Goal: Contribute content: Contribute content

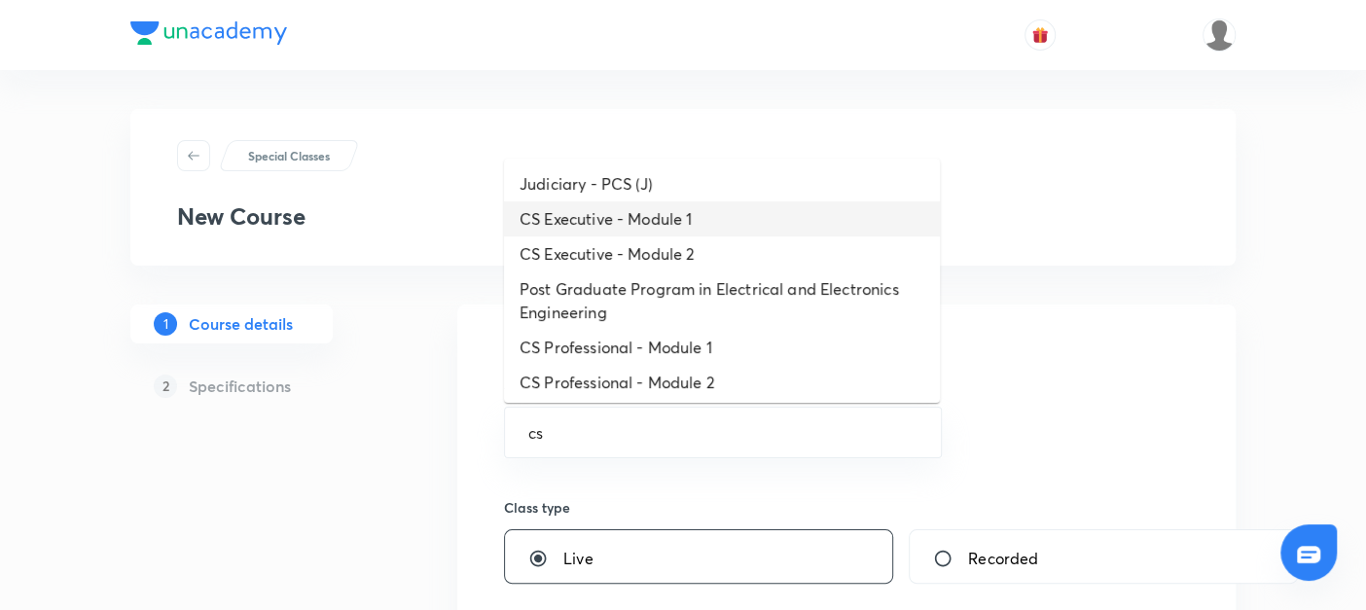
click at [558, 222] on li "CS Executive - Module 1" at bounding box center [722, 218] width 436 height 35
type input "CS Executive - Module 1"
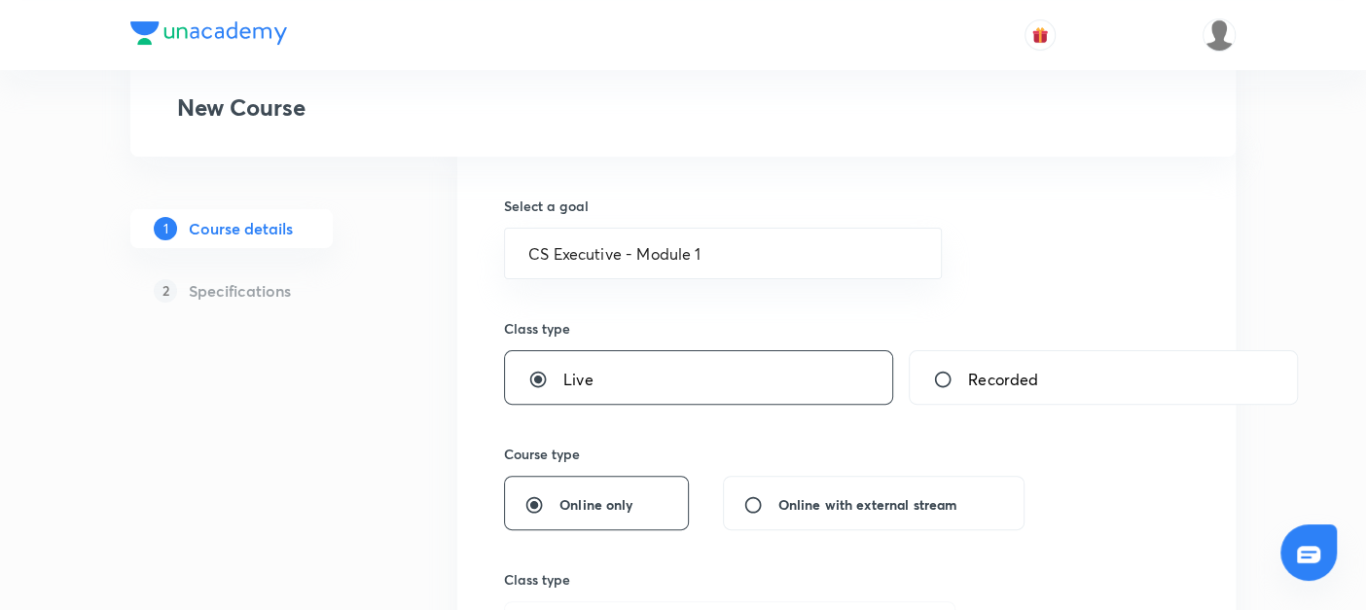
scroll to position [393, 0]
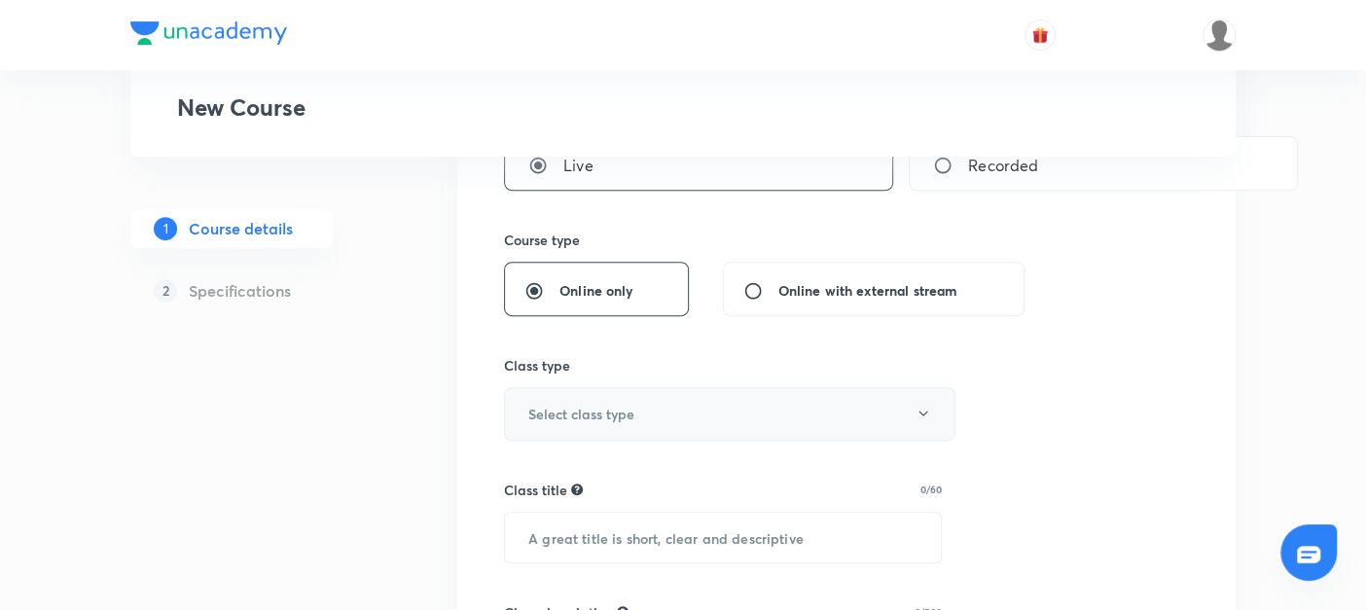
click at [536, 400] on button "Select class type" at bounding box center [729, 414] width 451 height 54
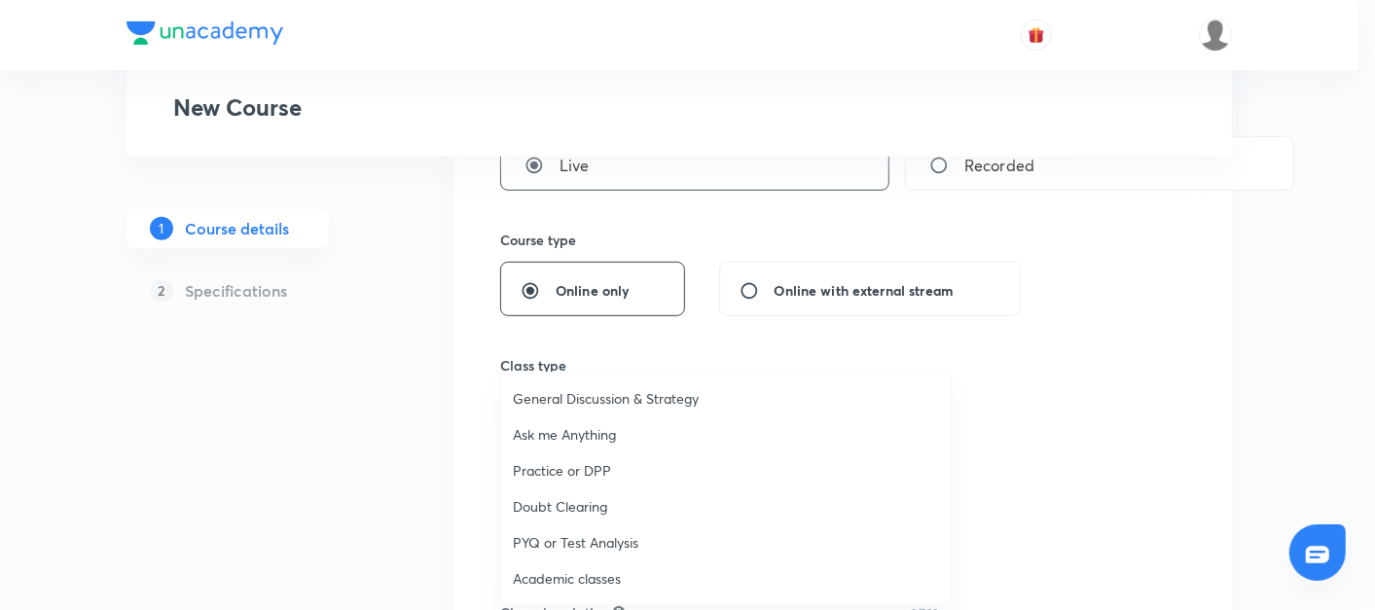
click at [545, 568] on span "Academic classes" at bounding box center [726, 578] width 426 height 20
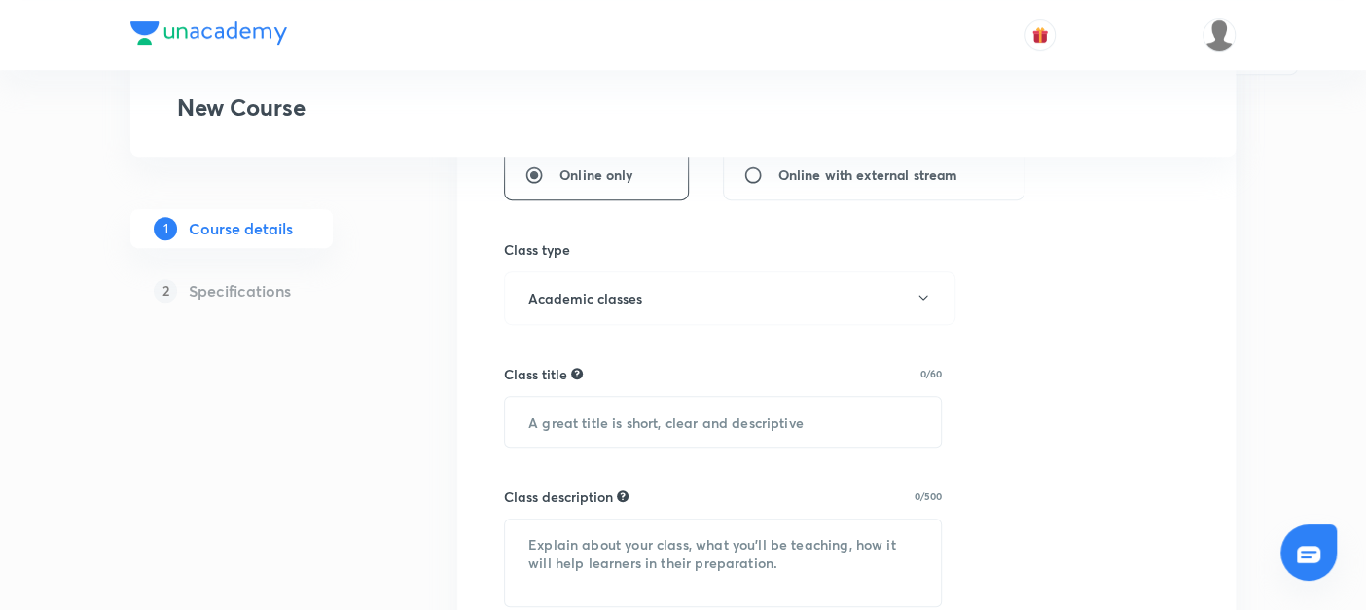
scroll to position [512, 0]
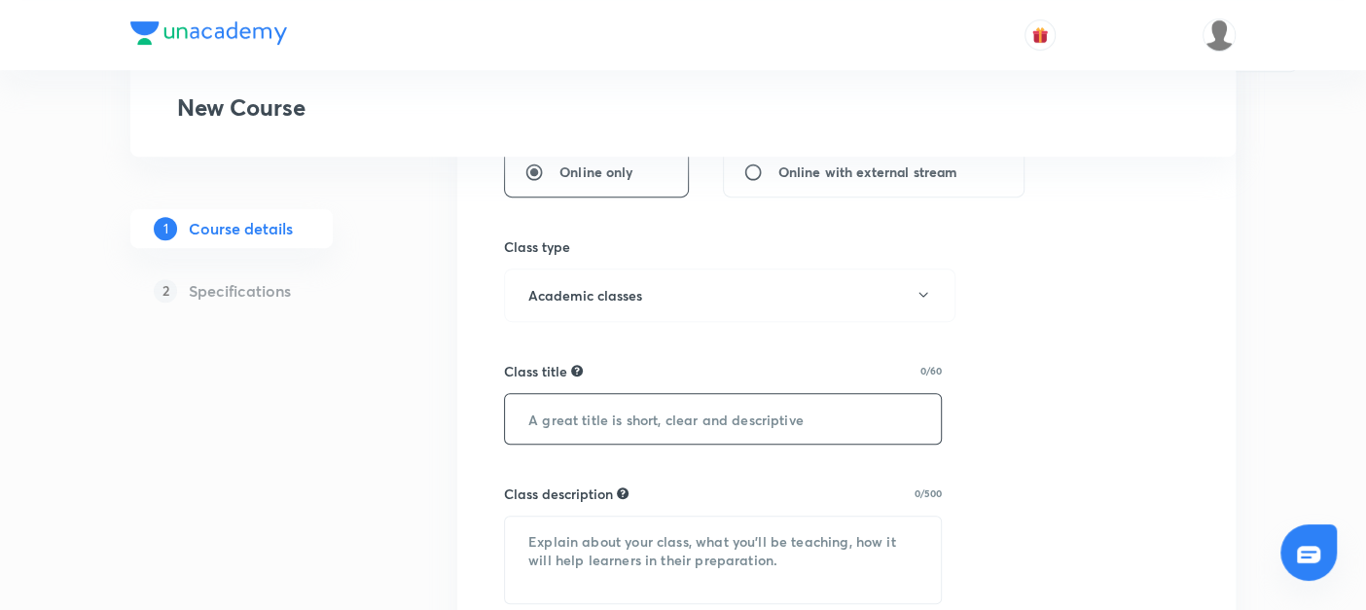
click at [536, 416] on input "text" at bounding box center [723, 419] width 436 height 50
paste input "Company law - 200 Case Studies Batch"
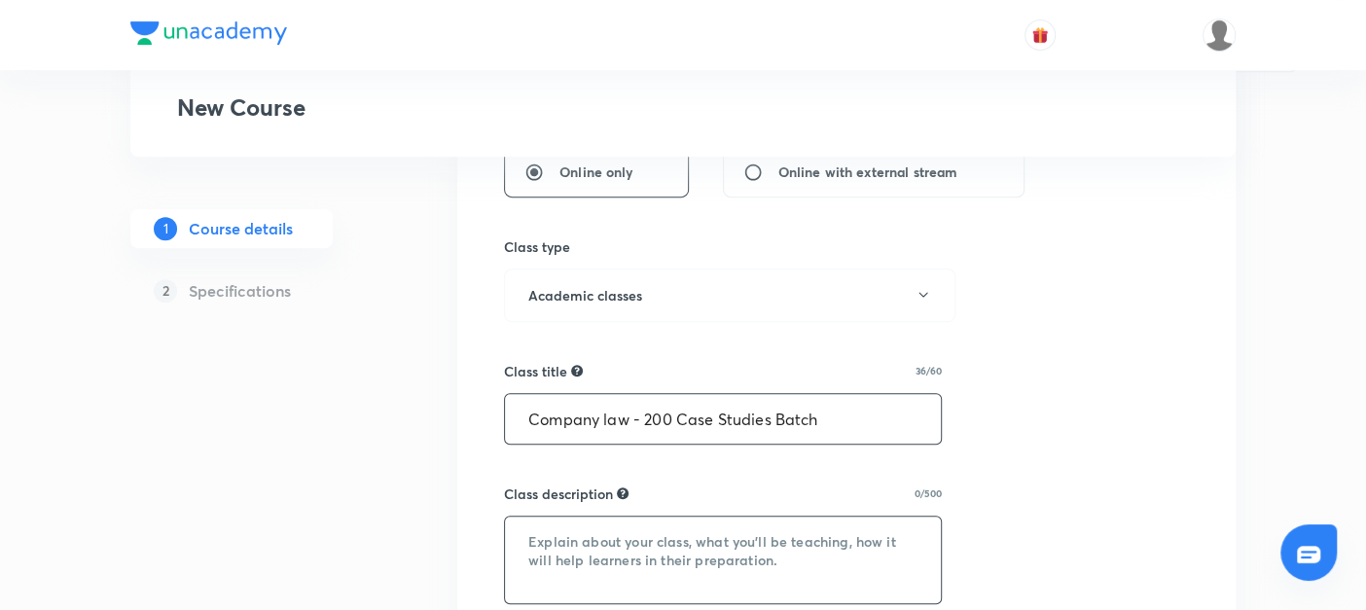
type input "Company law - 200 Case Studies Batch"
click at [575, 544] on textarea at bounding box center [723, 560] width 436 height 87
paste textarea "Company Law – 200 Case Studies Batch Master Company Law through 200 carefully s…"
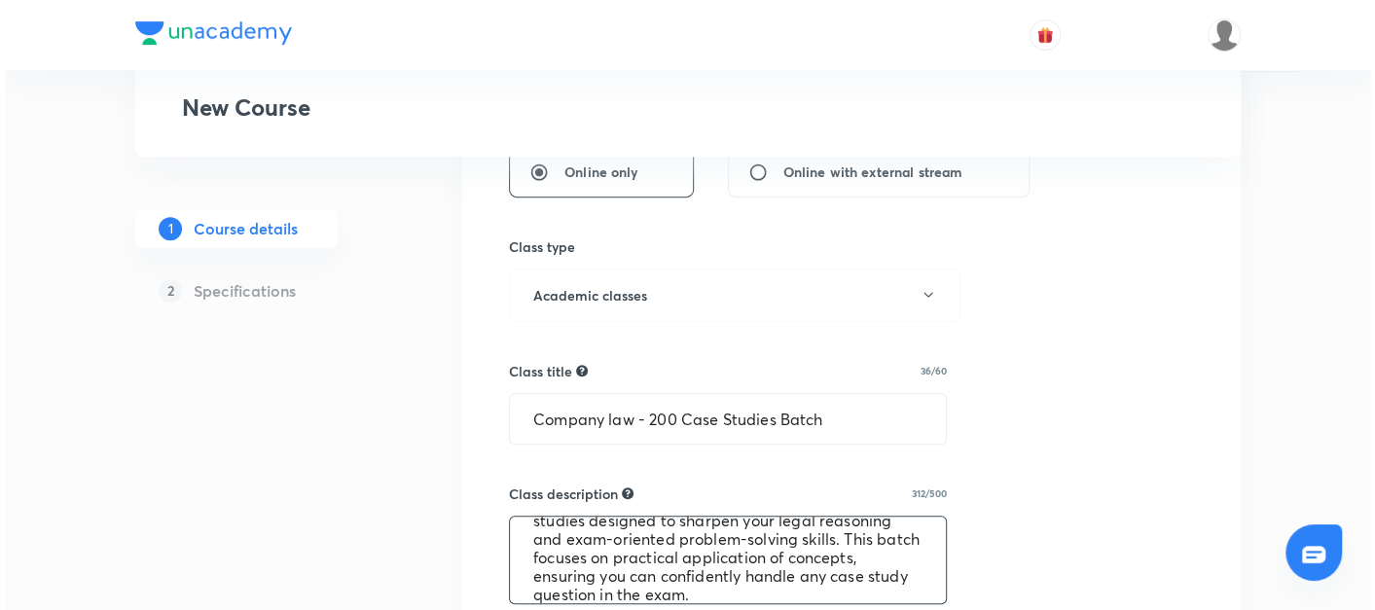
scroll to position [778, 0]
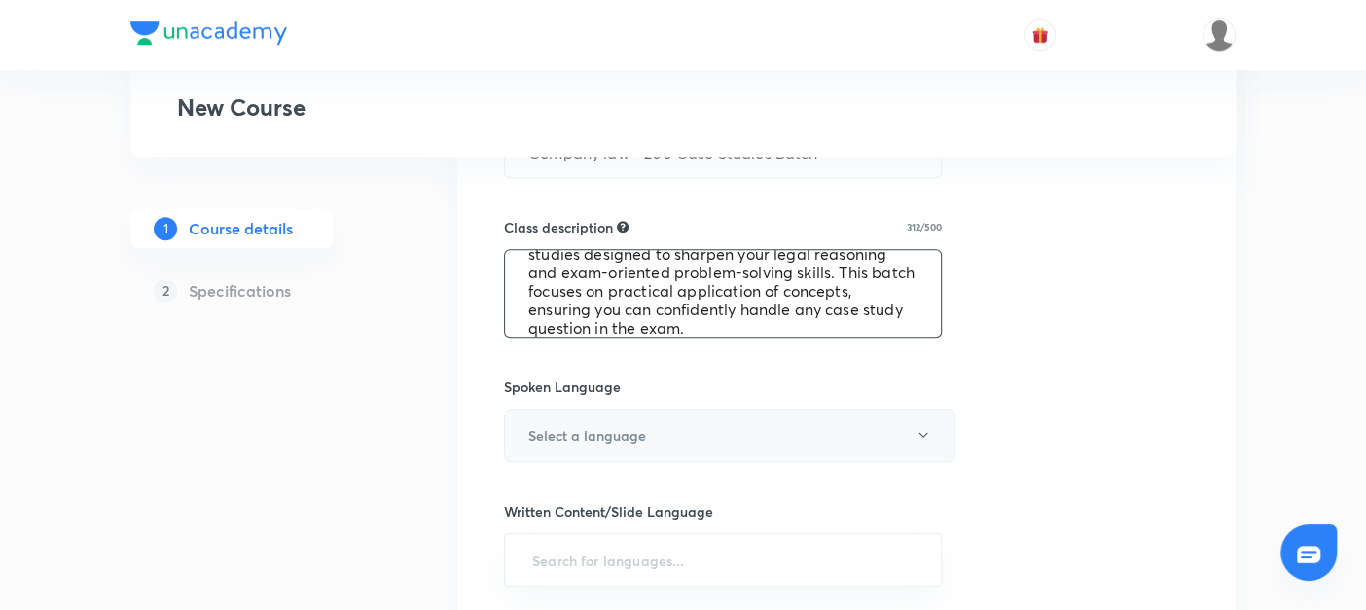
type textarea "Company Law – 200 Case Studies Batch Master Company Law through 200 carefully s…"
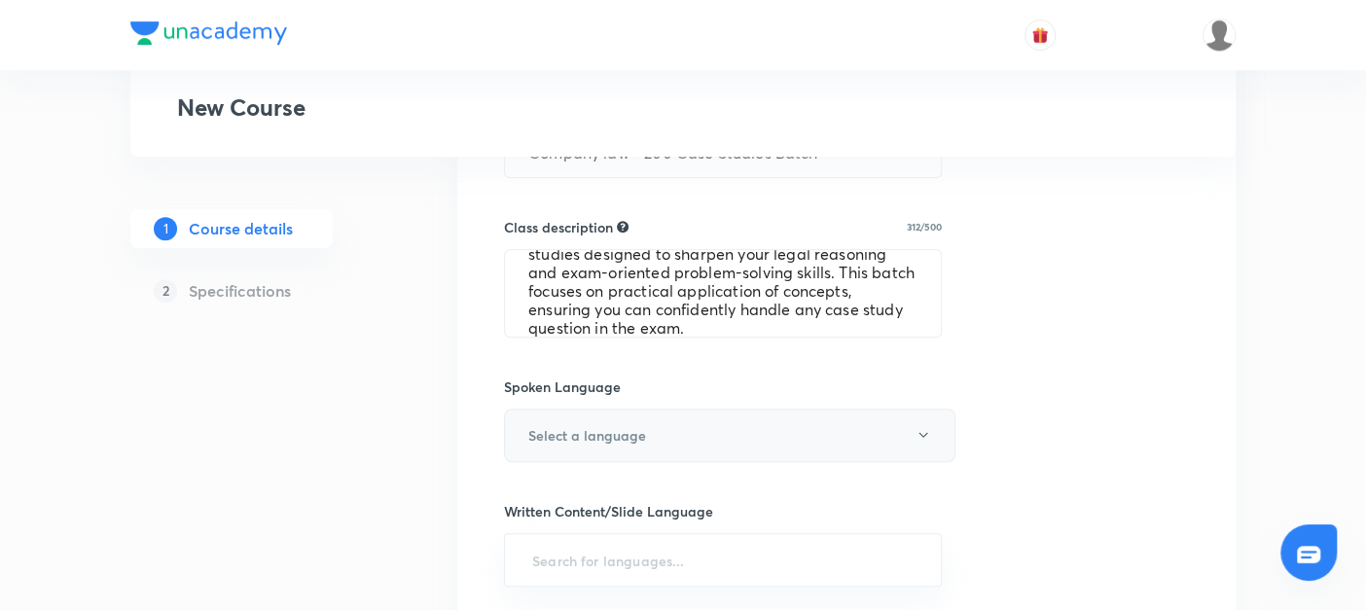
click at [549, 437] on h6 "Select a language" at bounding box center [587, 435] width 118 height 20
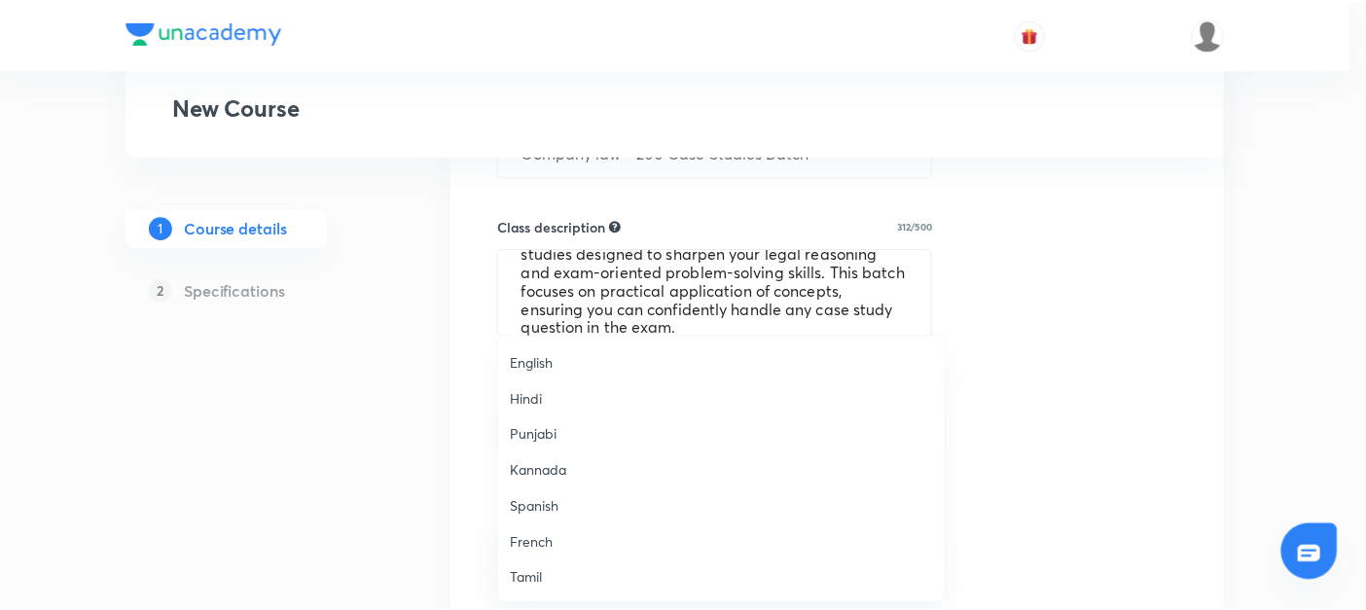
scroll to position [575, 0]
click at [521, 578] on span "Hinglish" at bounding box center [726, 579] width 426 height 20
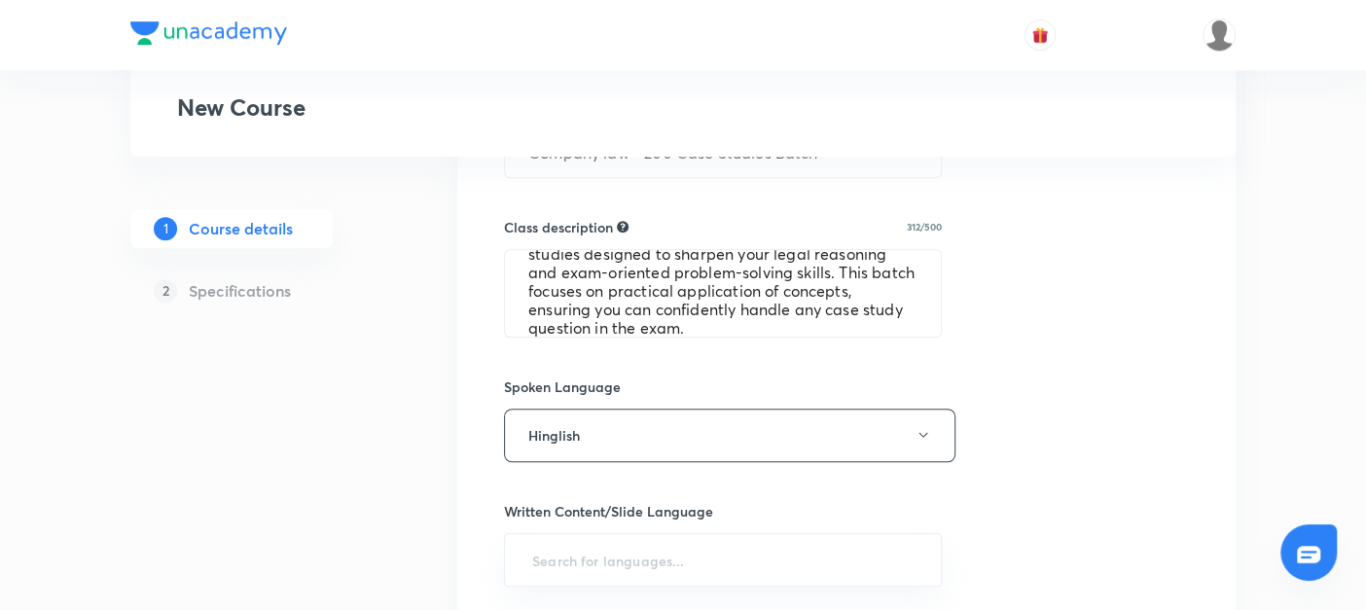
scroll to position [1075, 0]
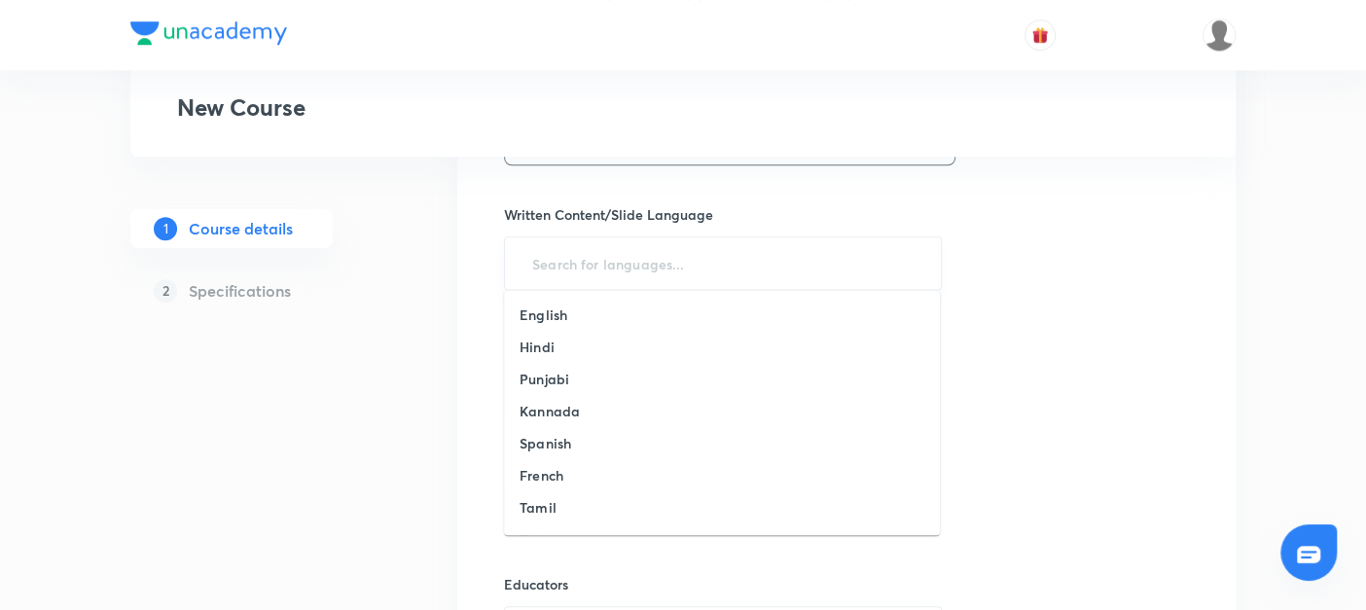
click at [534, 259] on input "text" at bounding box center [722, 263] width 389 height 36
click at [542, 319] on h6 "English" at bounding box center [544, 315] width 48 height 20
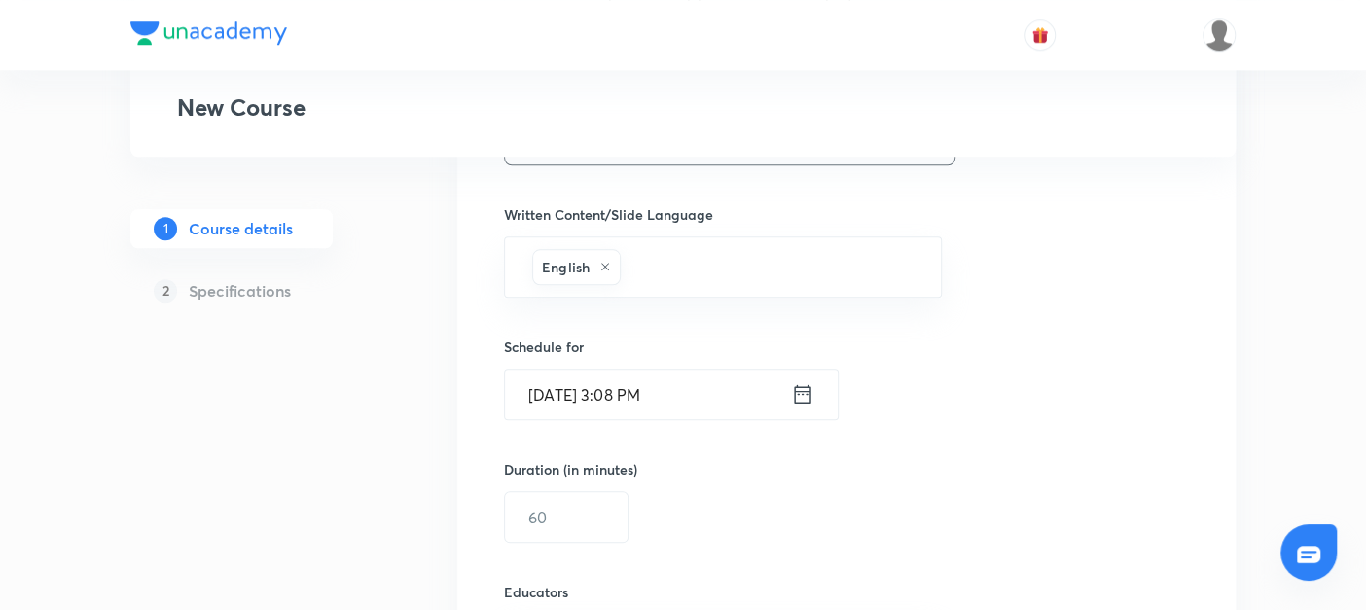
scroll to position [1186, 0]
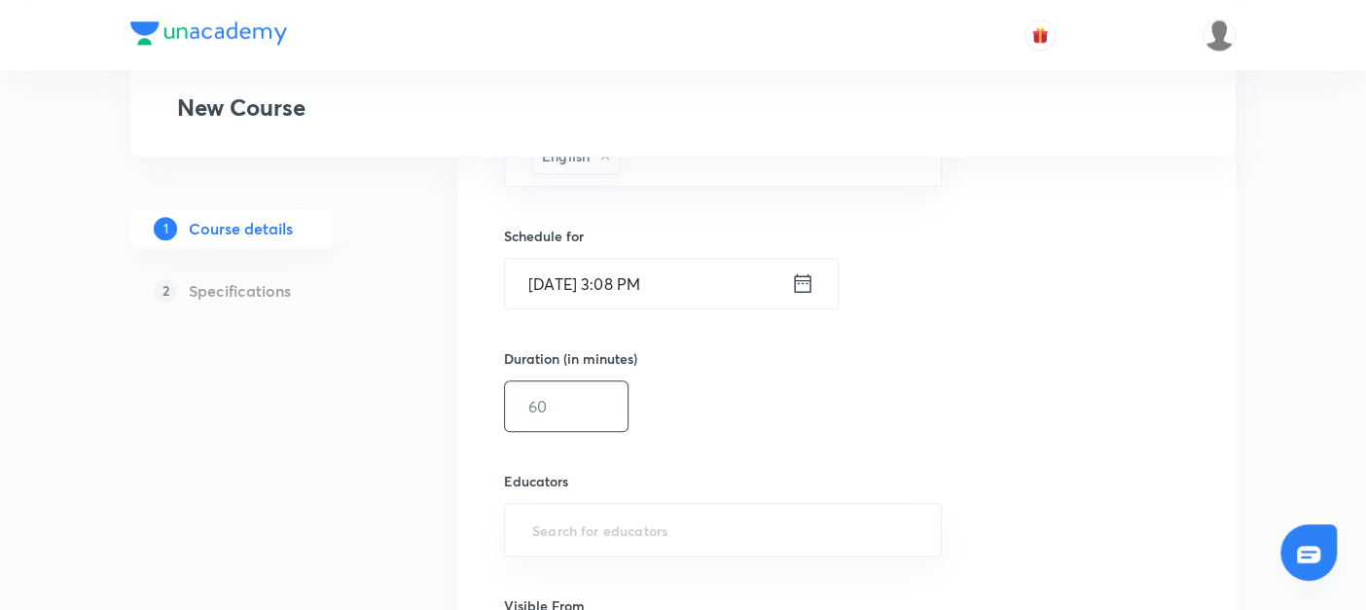
click at [526, 408] on input "text" at bounding box center [566, 406] width 123 height 50
type input "45"
click at [805, 279] on icon at bounding box center [802, 282] width 23 height 27
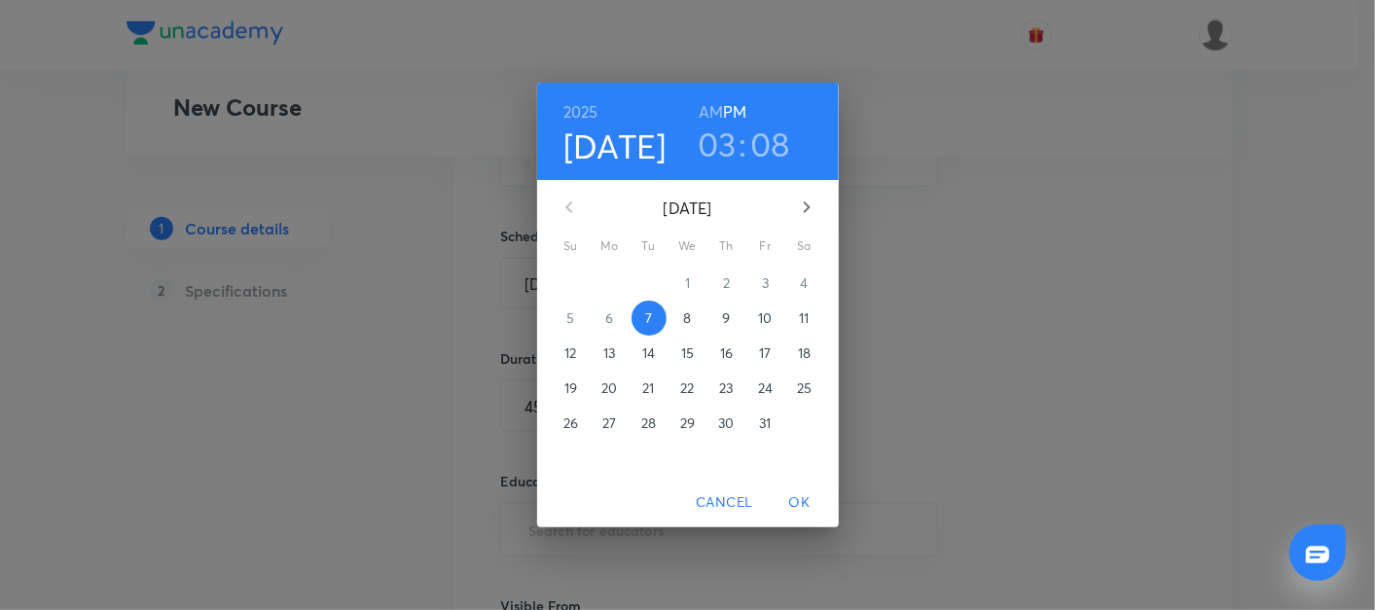
click at [649, 352] on p "14" at bounding box center [648, 352] width 13 height 19
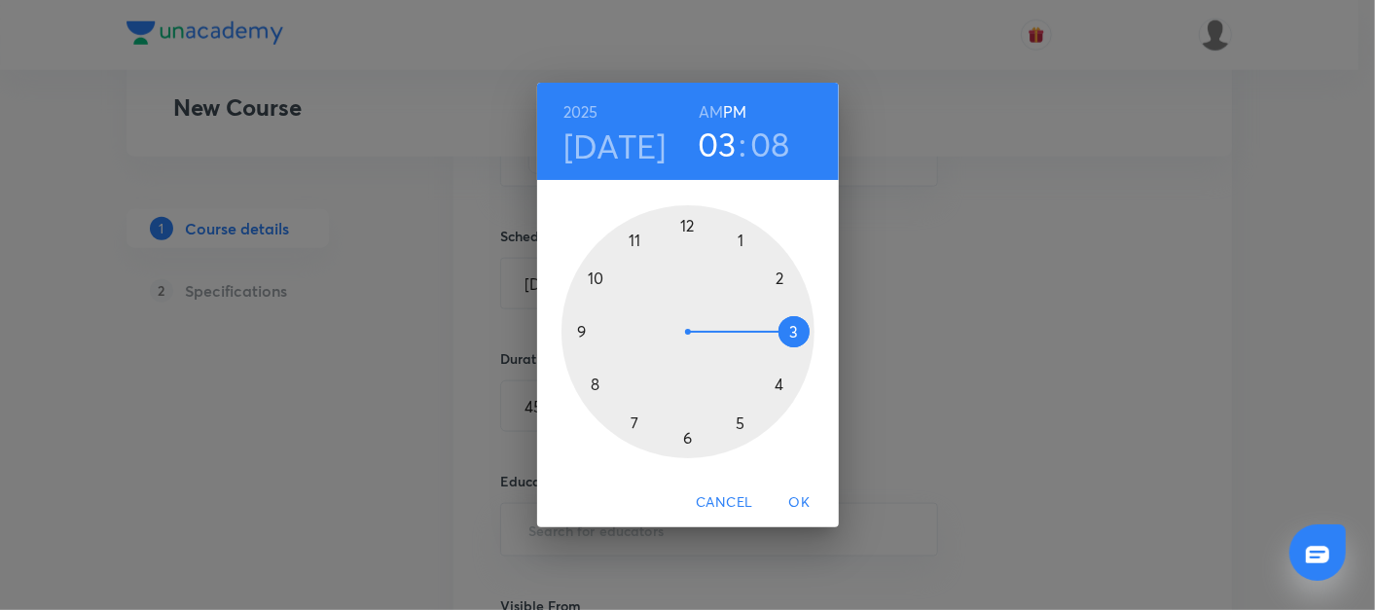
click at [578, 332] on div at bounding box center [687, 331] width 253 height 253
click at [798, 328] on div at bounding box center [687, 331] width 253 height 253
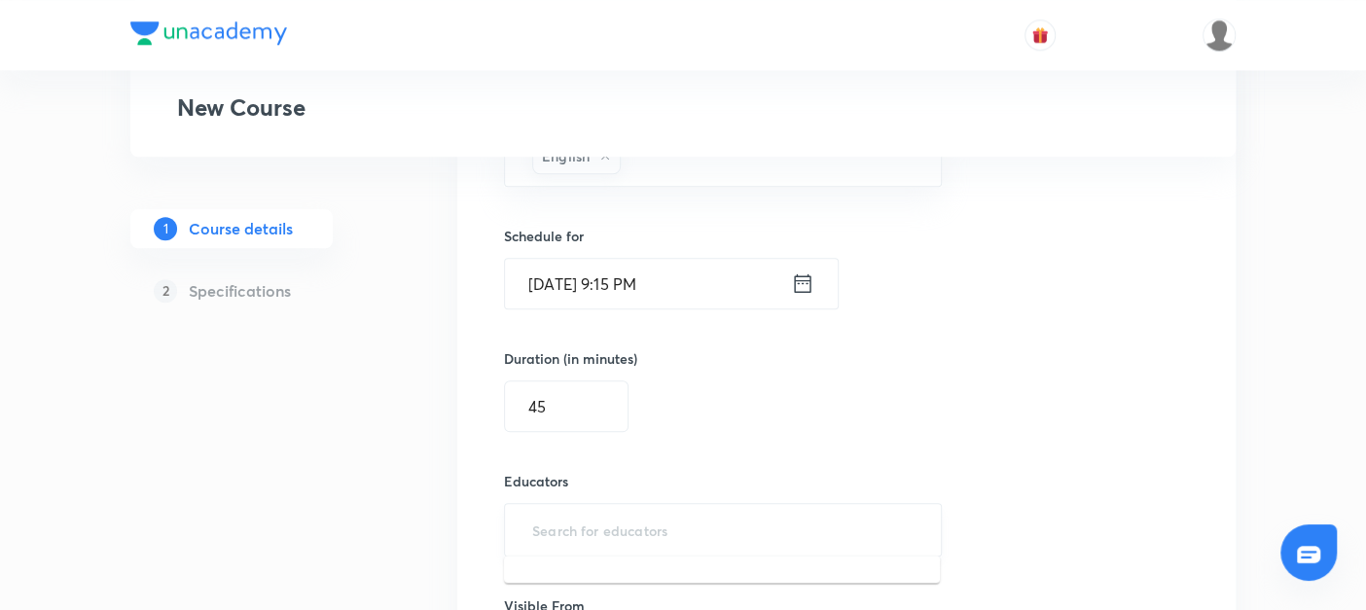
click at [551, 523] on input "text" at bounding box center [722, 530] width 389 height 36
paste input "@amitvohra22-8435"
type input "@amitvohra22-8435"
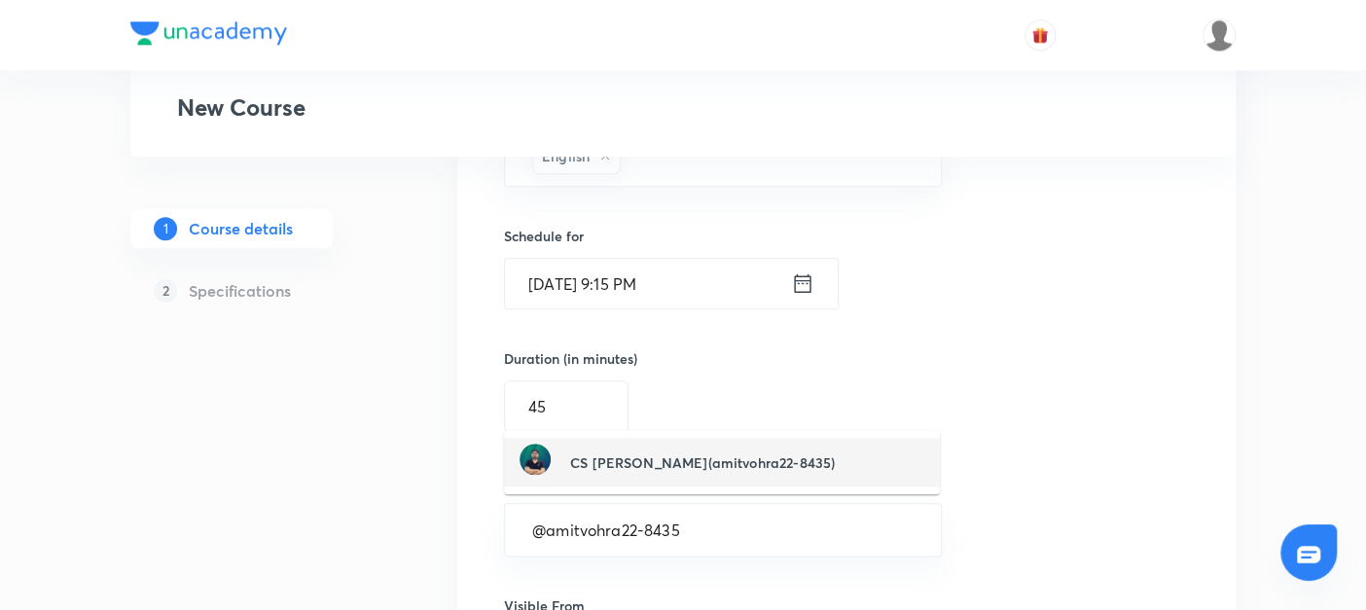
click at [593, 461] on h6 "CS [PERSON_NAME](amitvohra22-8435)" at bounding box center [702, 462] width 265 height 20
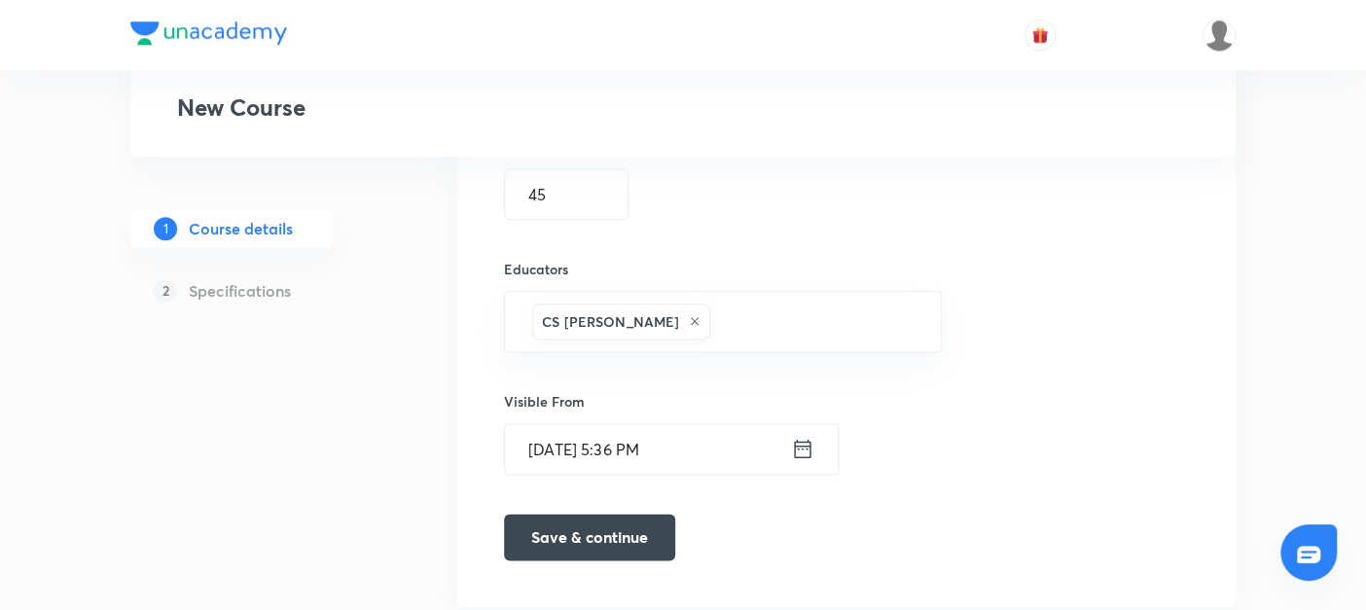
scroll to position [1400, 0]
click at [578, 521] on button "Save & continue" at bounding box center [589, 533] width 171 height 47
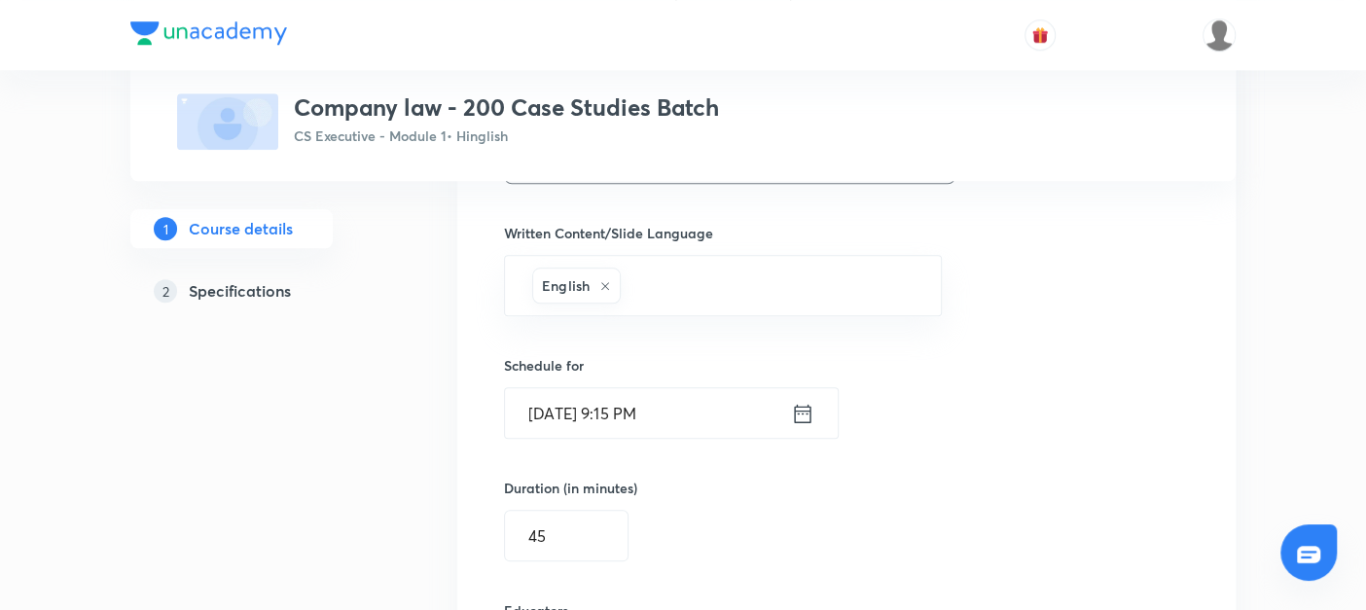
scroll to position [1064, 0]
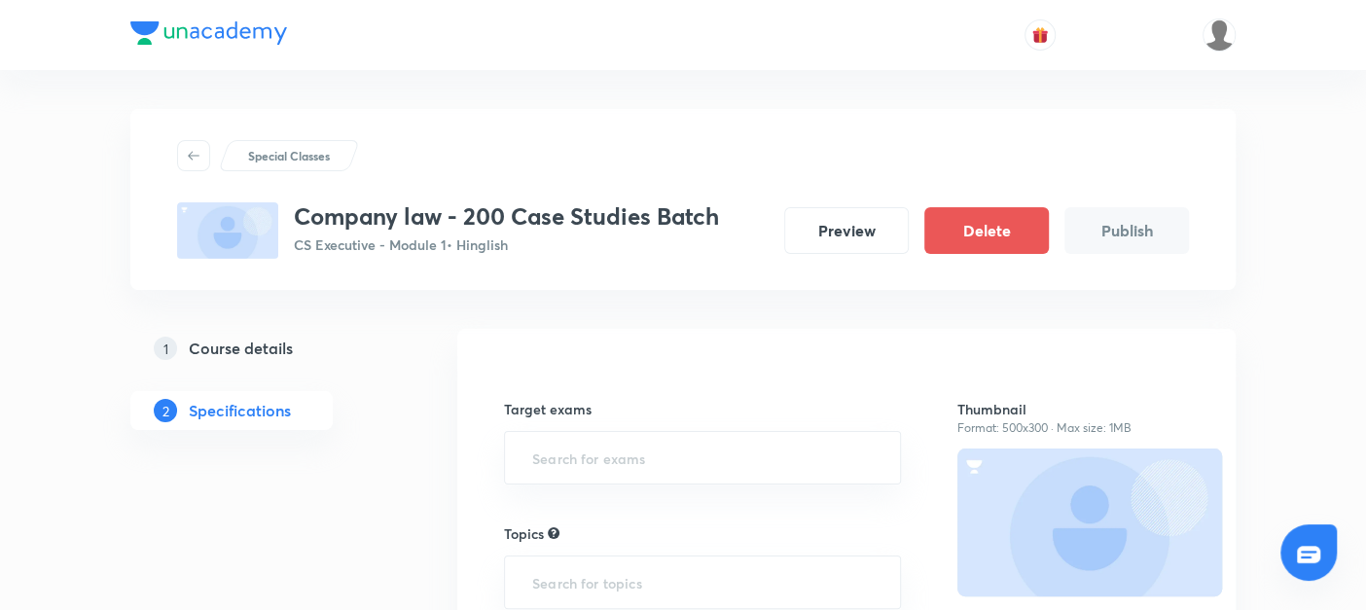
scroll to position [47, 0]
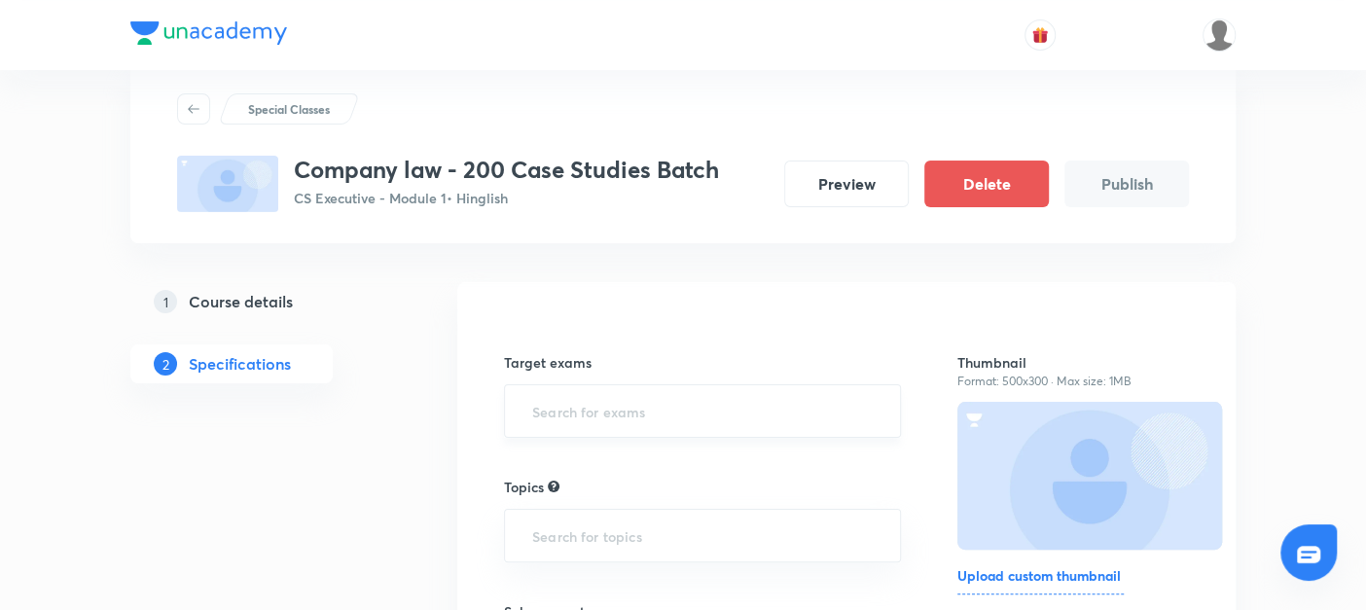
click at [584, 402] on input "text" at bounding box center [702, 411] width 348 height 36
type input "cs"
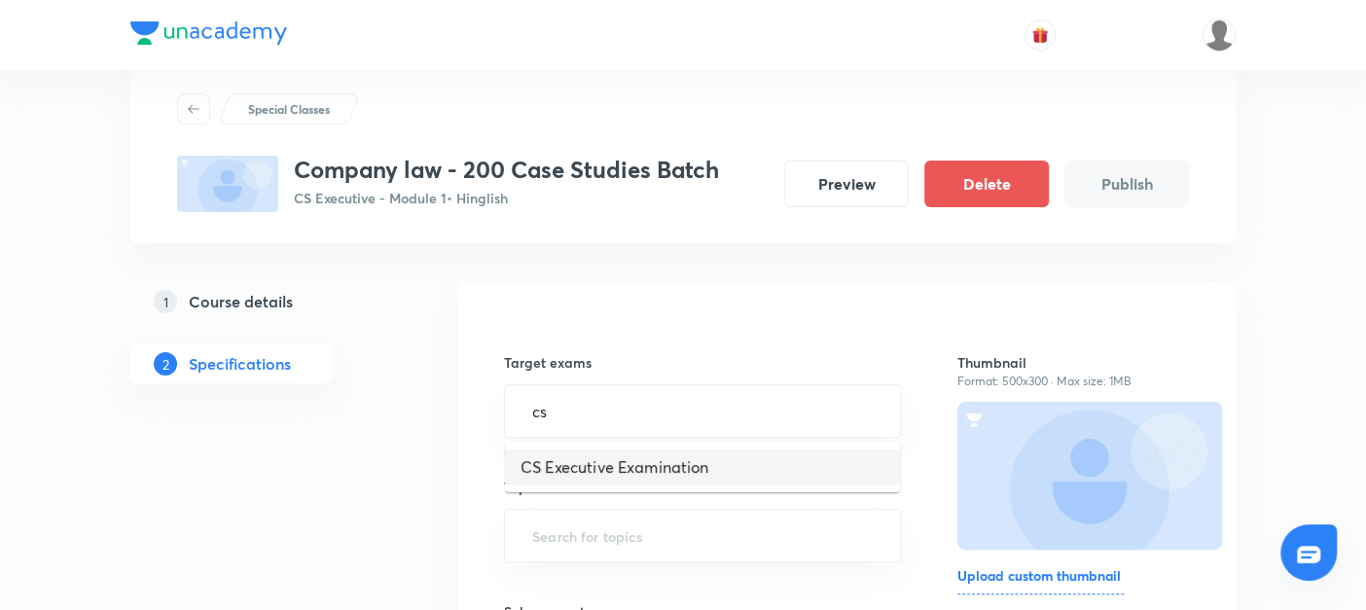
click at [555, 461] on li "CS Executive Examination" at bounding box center [702, 466] width 395 height 35
click at [553, 534] on input "text" at bounding box center [702, 543] width 348 height 36
type input "com"
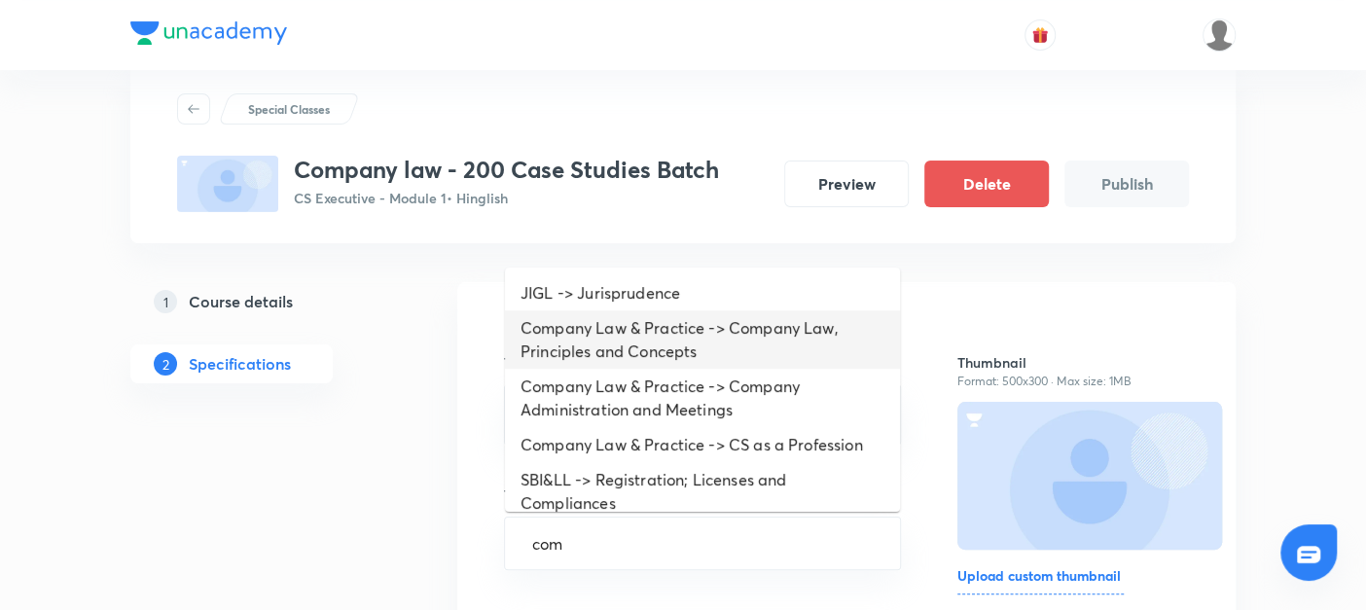
click at [560, 352] on li "Company Law & Practice -> Company Law, Principles and Concepts" at bounding box center [702, 339] width 395 height 58
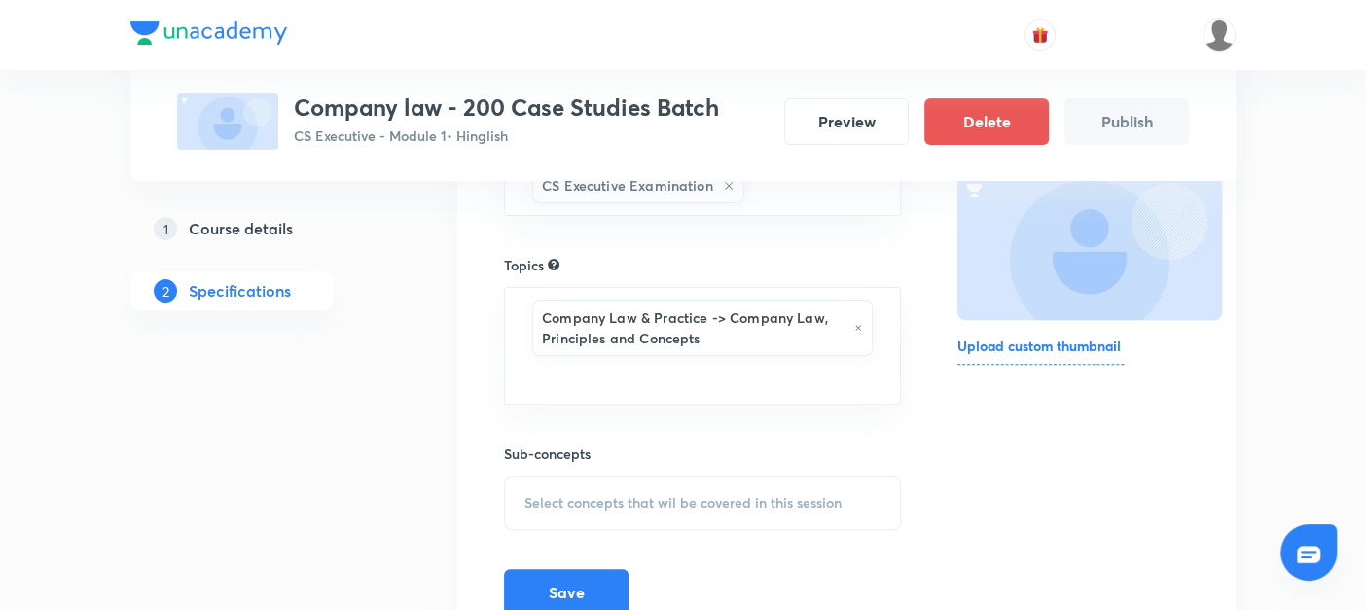
click at [557, 496] on span "Select concepts that wil be covered in this session" at bounding box center [682, 503] width 317 height 16
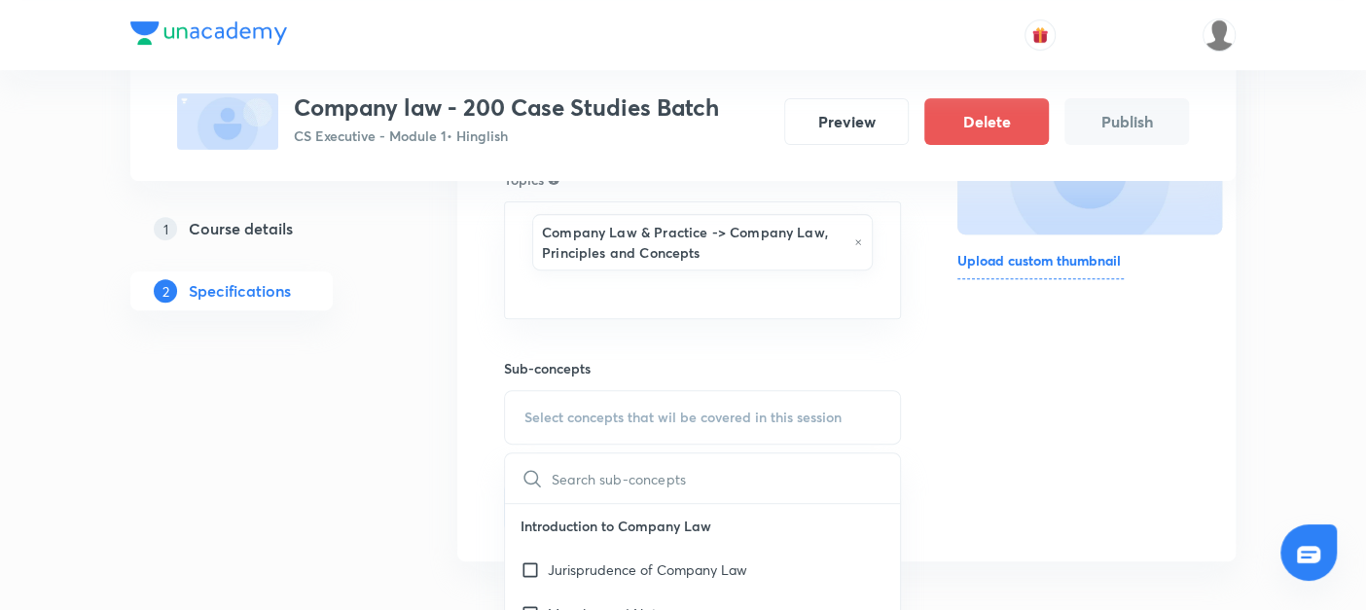
scroll to position [363, 0]
click at [529, 558] on input "checkbox" at bounding box center [534, 568] width 27 height 20
checkbox input "true"
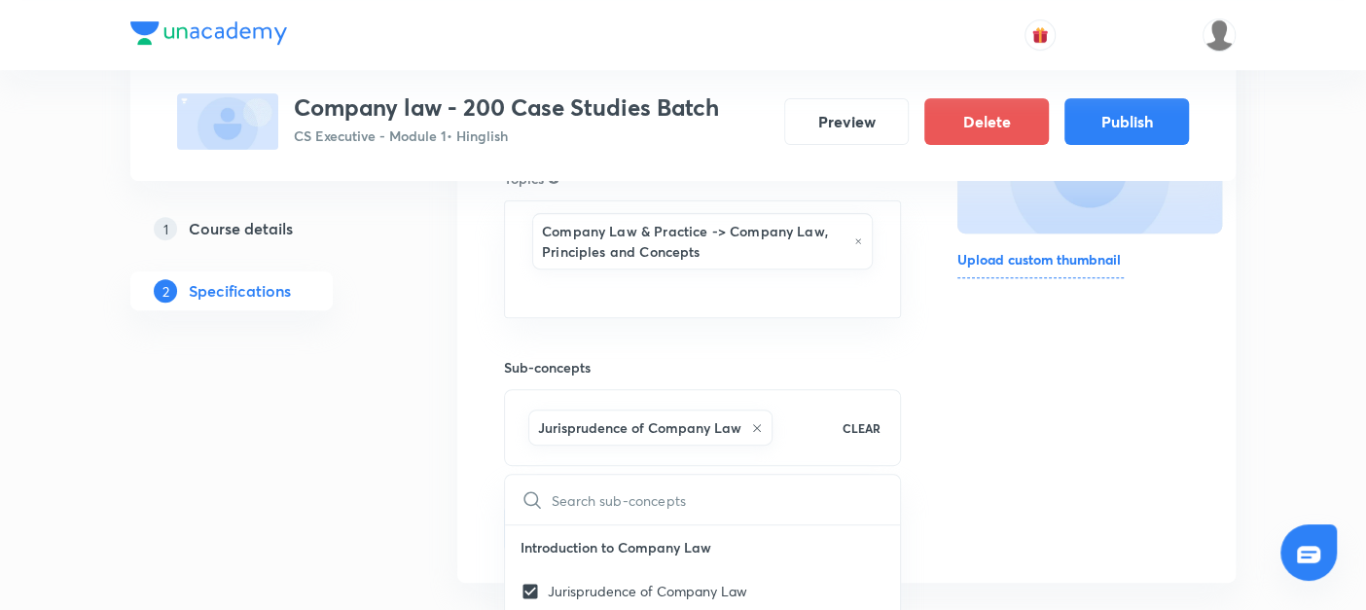
click at [381, 486] on div "1 Course details 2 Specifications" at bounding box center [262, 288] width 265 height 644
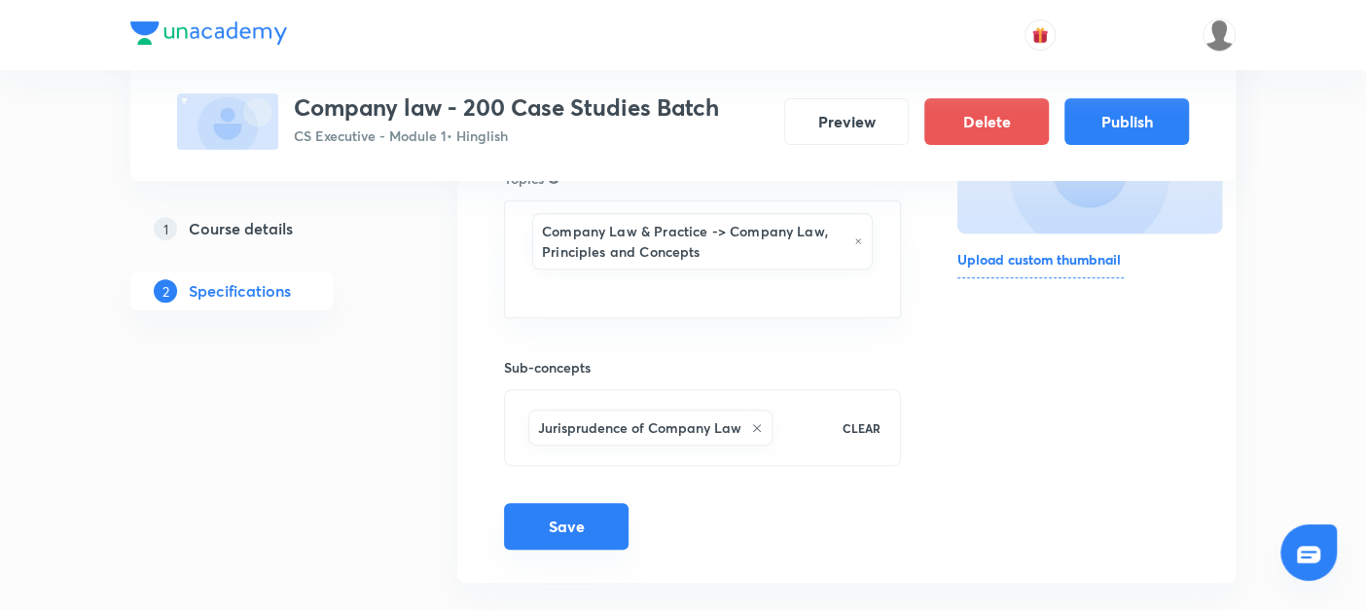
click at [516, 517] on button "Save" at bounding box center [566, 526] width 125 height 47
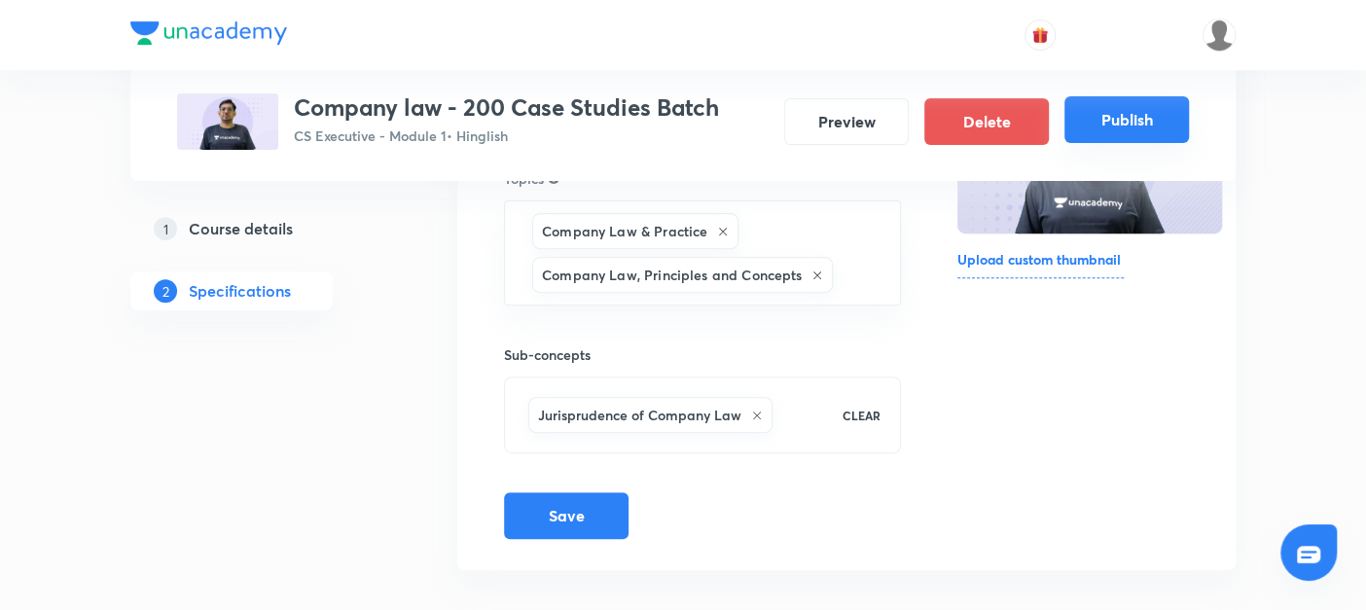
click at [1086, 126] on button "Publish" at bounding box center [1126, 119] width 125 height 47
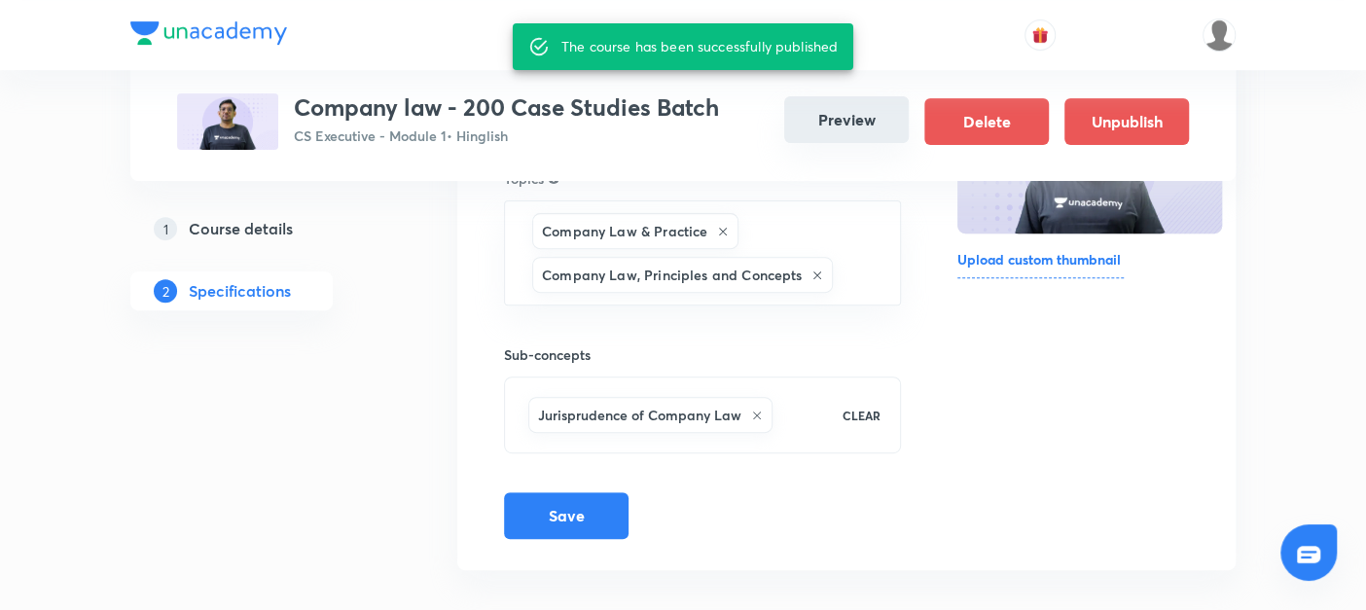
click at [837, 120] on button "Preview" at bounding box center [846, 119] width 125 height 47
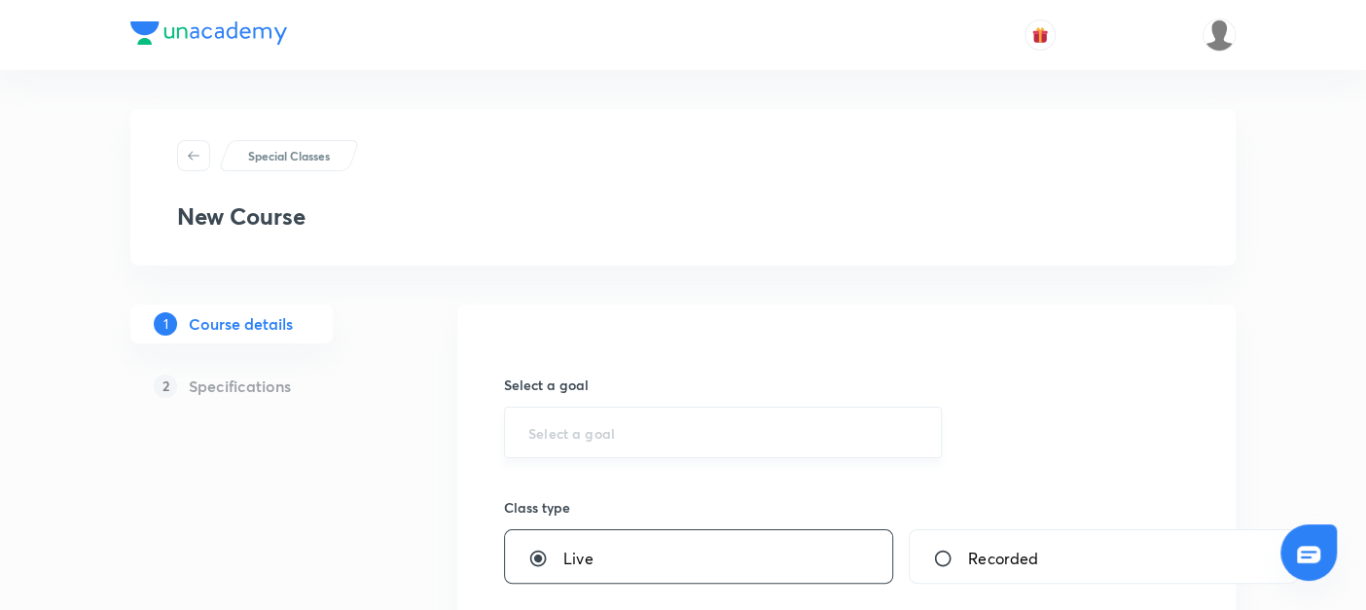
click at [558, 444] on div "​" at bounding box center [723, 433] width 438 height 52
paste input "Company law - 200 Case Studies Batch"
type input "Company law - 200 Case Studies Batch"
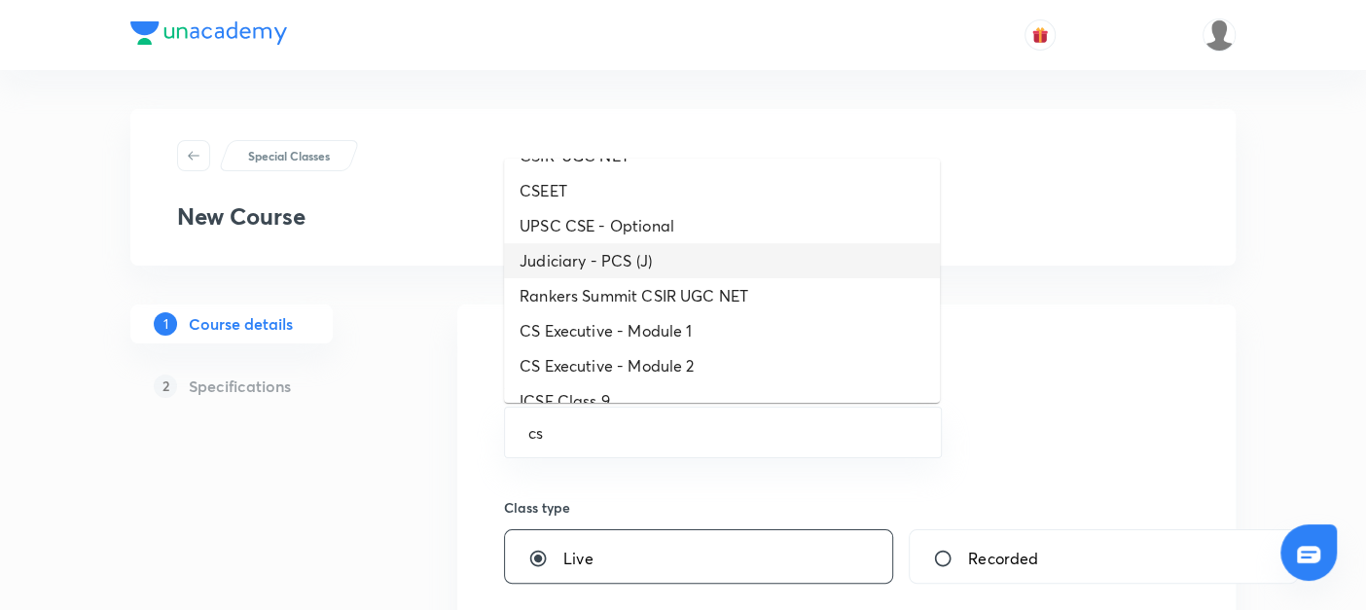
scroll to position [64, 0]
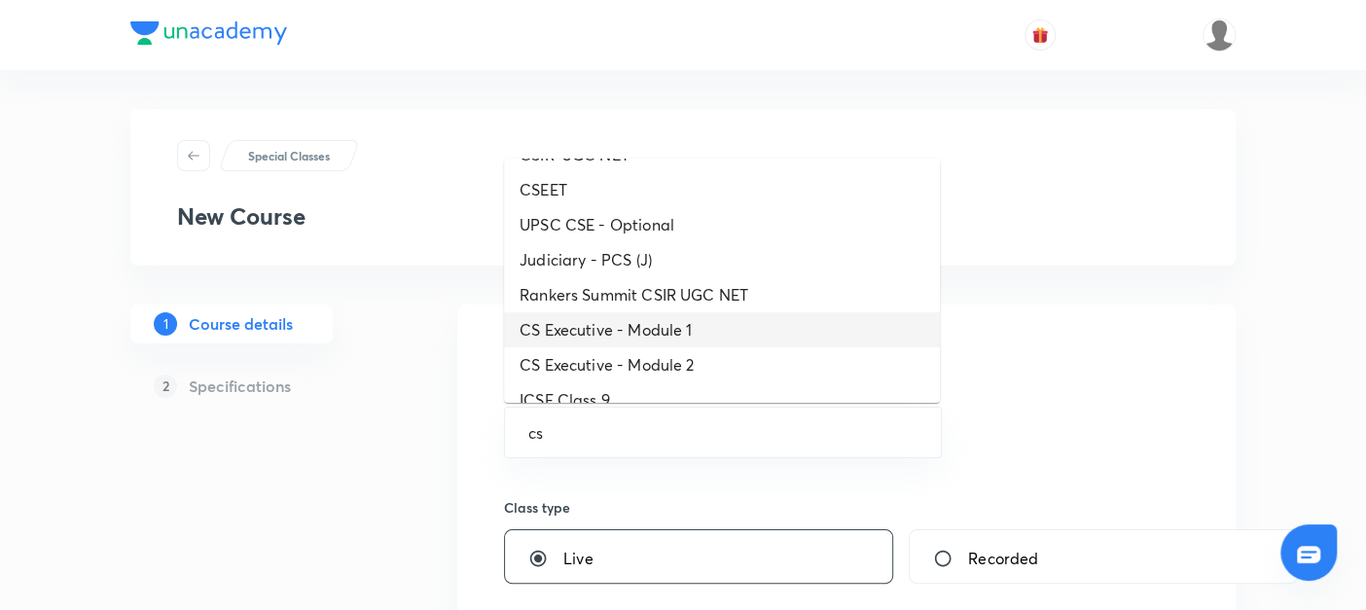
click at [568, 322] on li "CS Executive - Module 1" at bounding box center [722, 329] width 436 height 35
type input "CS Executive - Module 1"
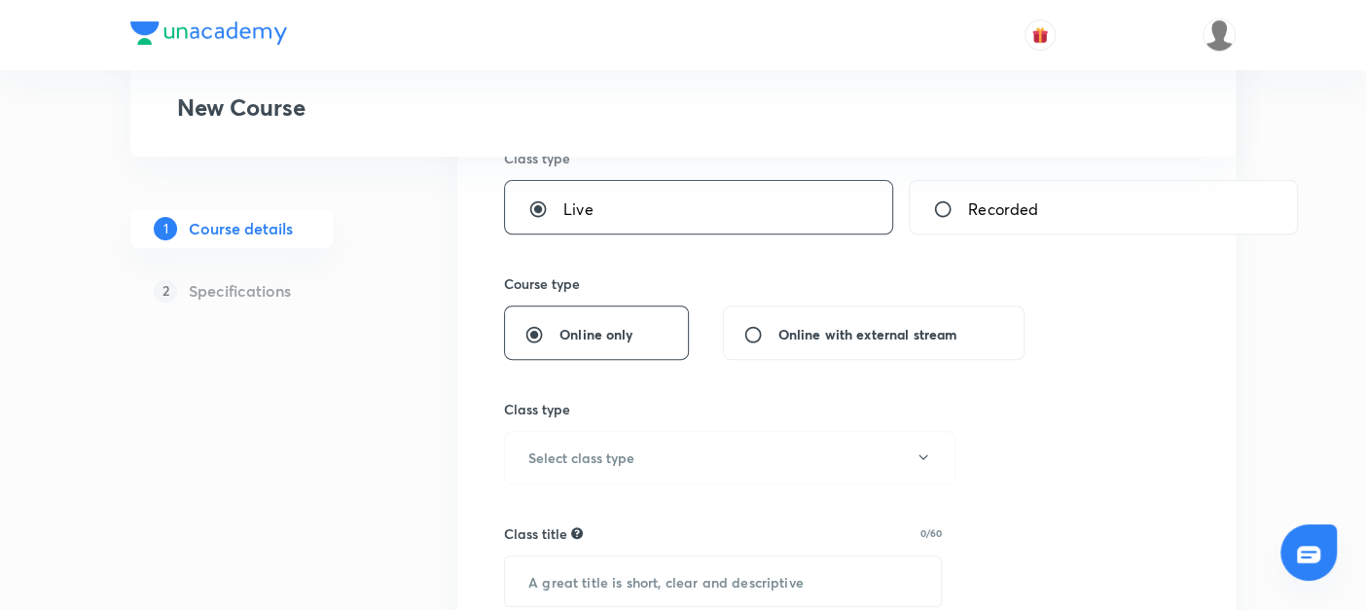
scroll to position [350, 0]
click at [539, 457] on h6 "Select class type" at bounding box center [581, 457] width 106 height 20
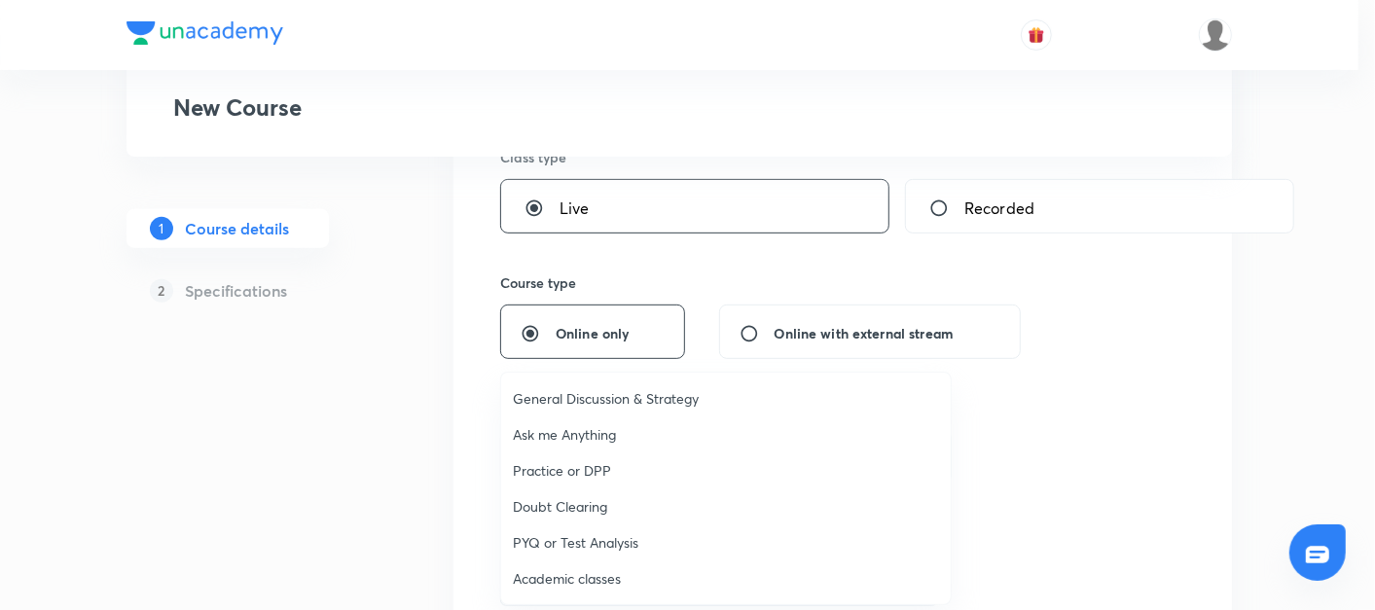
click at [518, 573] on span "Academic classes" at bounding box center [726, 578] width 426 height 20
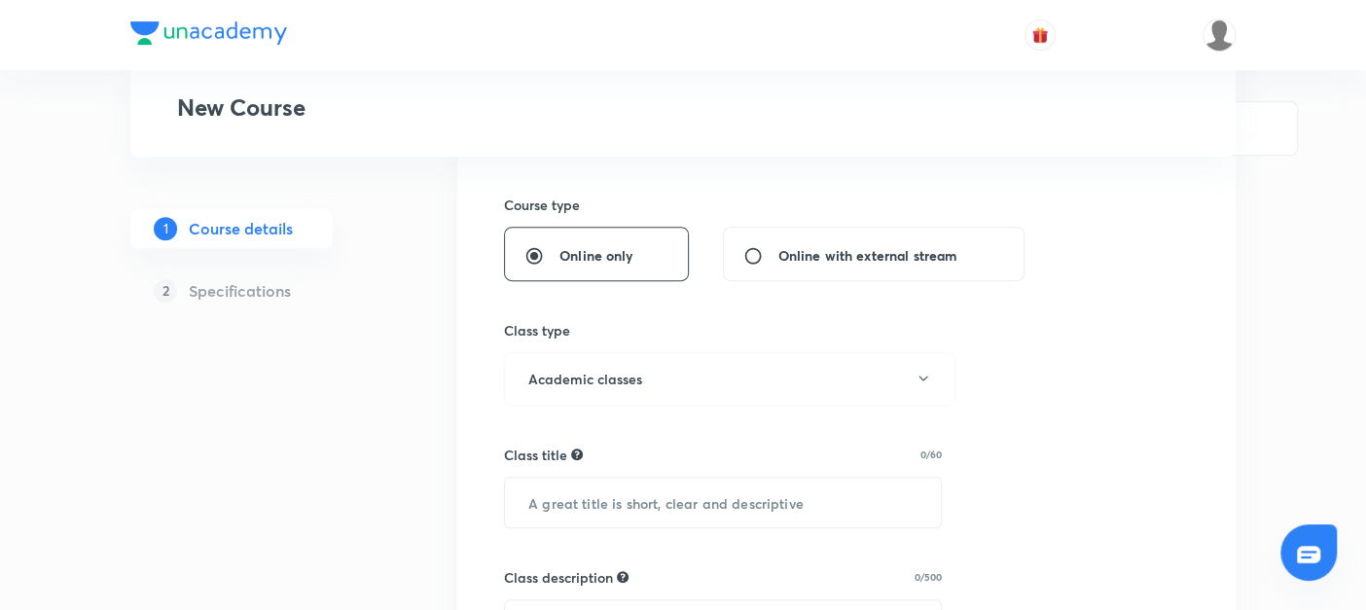
scroll to position [438, 0]
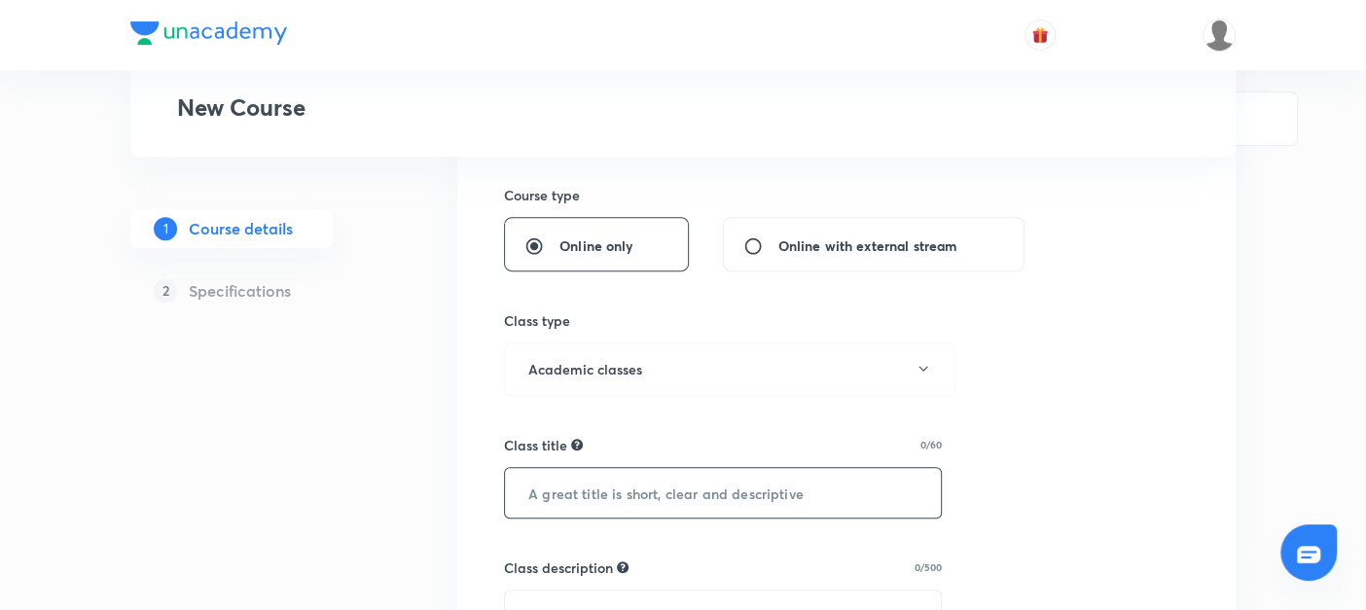
click at [572, 480] on input "text" at bounding box center [723, 493] width 436 height 50
paste input "Company law - 200 Case Studies Batch"
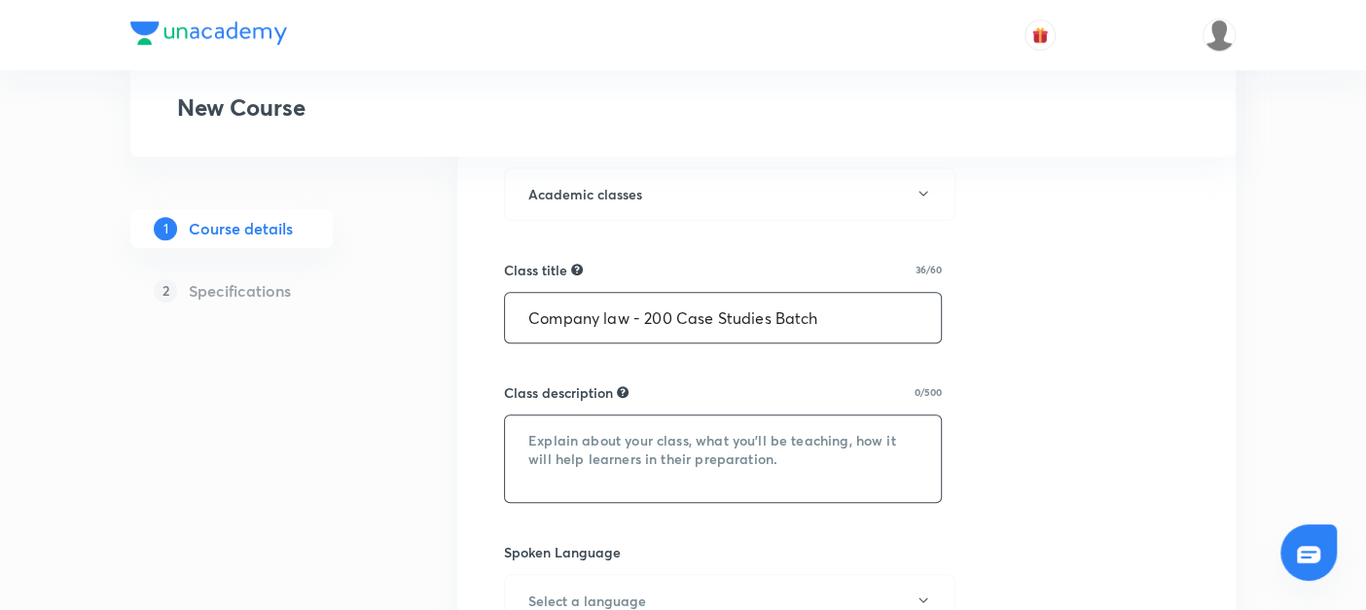
type input "Company law - 200 Case Studies Batch"
click at [556, 466] on textarea at bounding box center [723, 458] width 436 height 87
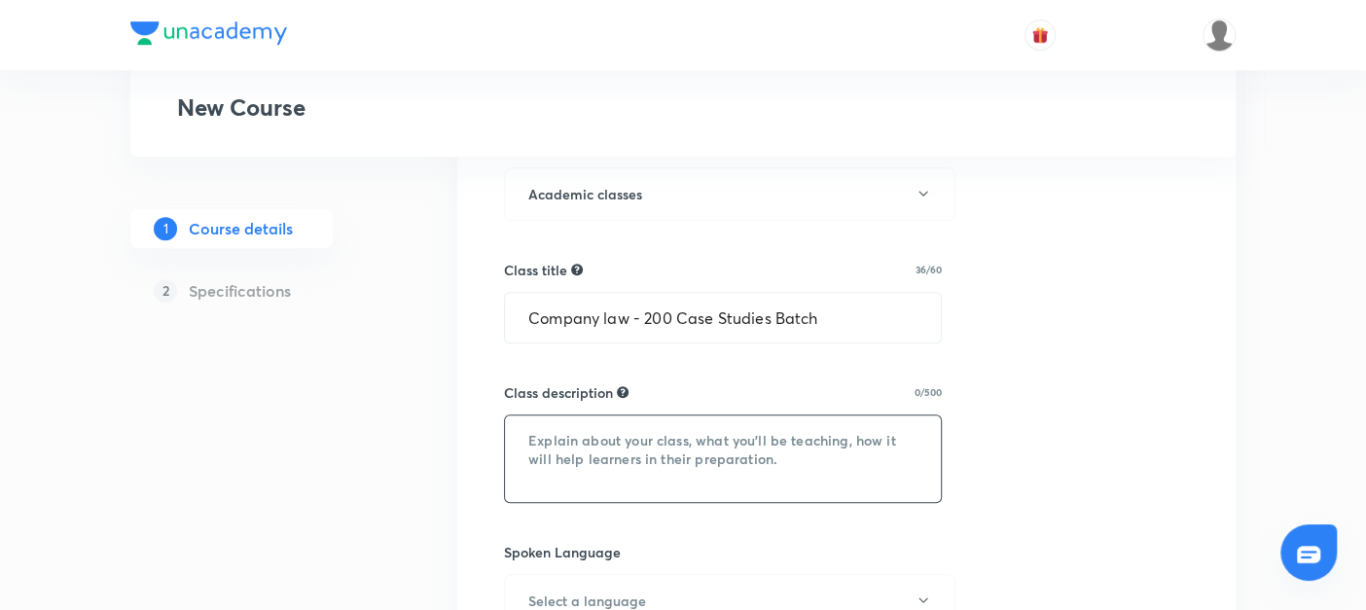
paste textarea "Company Law – 200 Case Studies Batch Master Company Law through 200 carefully s…"
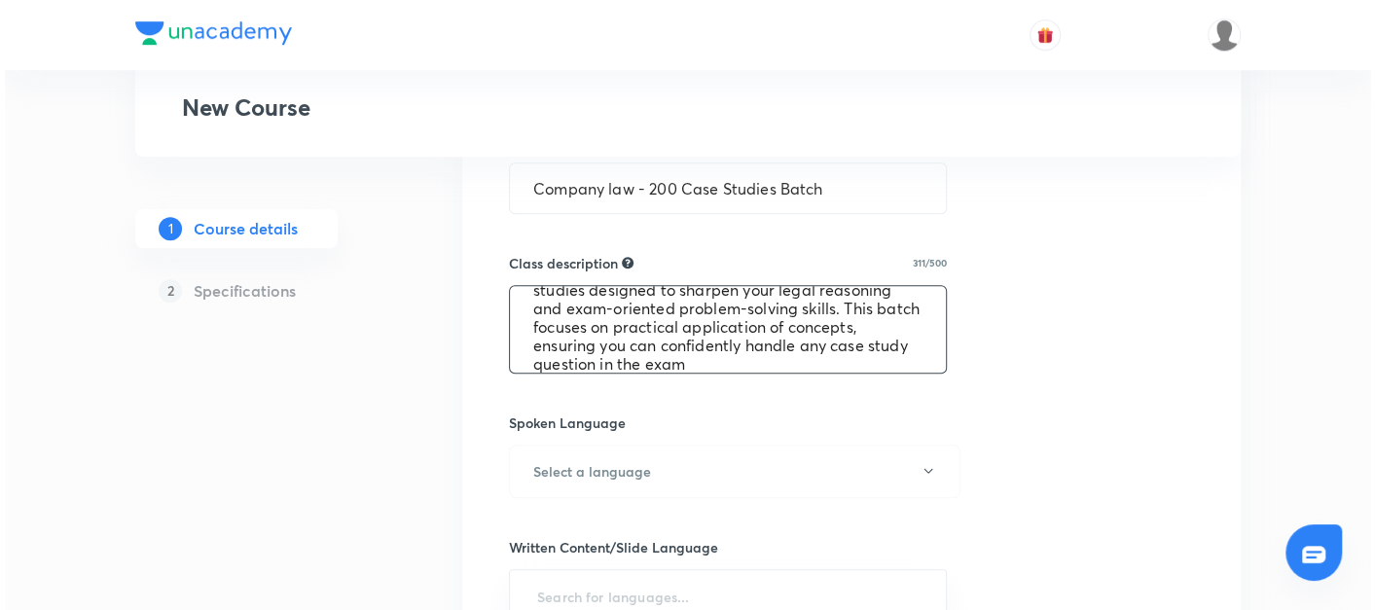
scroll to position [743, 0]
type textarea "Company Law – 200 Case Studies Batch Master Company Law through 200 carefully s…"
click at [552, 471] on h6 "Select a language" at bounding box center [587, 470] width 118 height 20
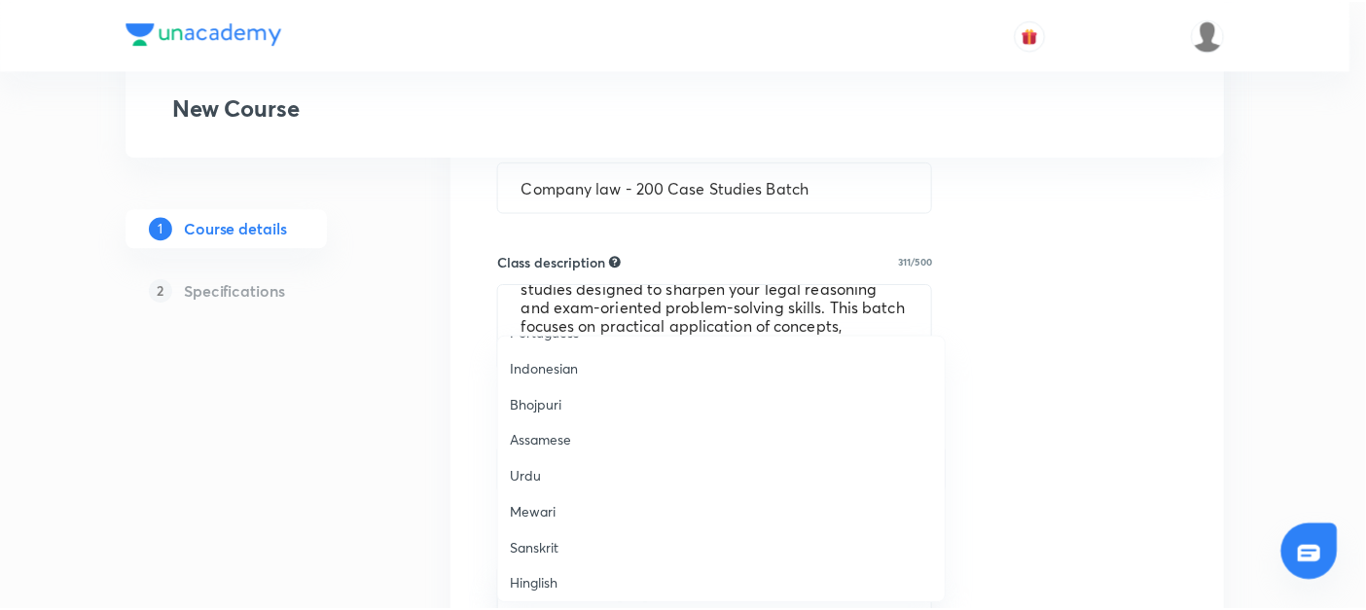
scroll to position [575, 0]
click at [530, 570] on span "Hinglish" at bounding box center [726, 579] width 426 height 20
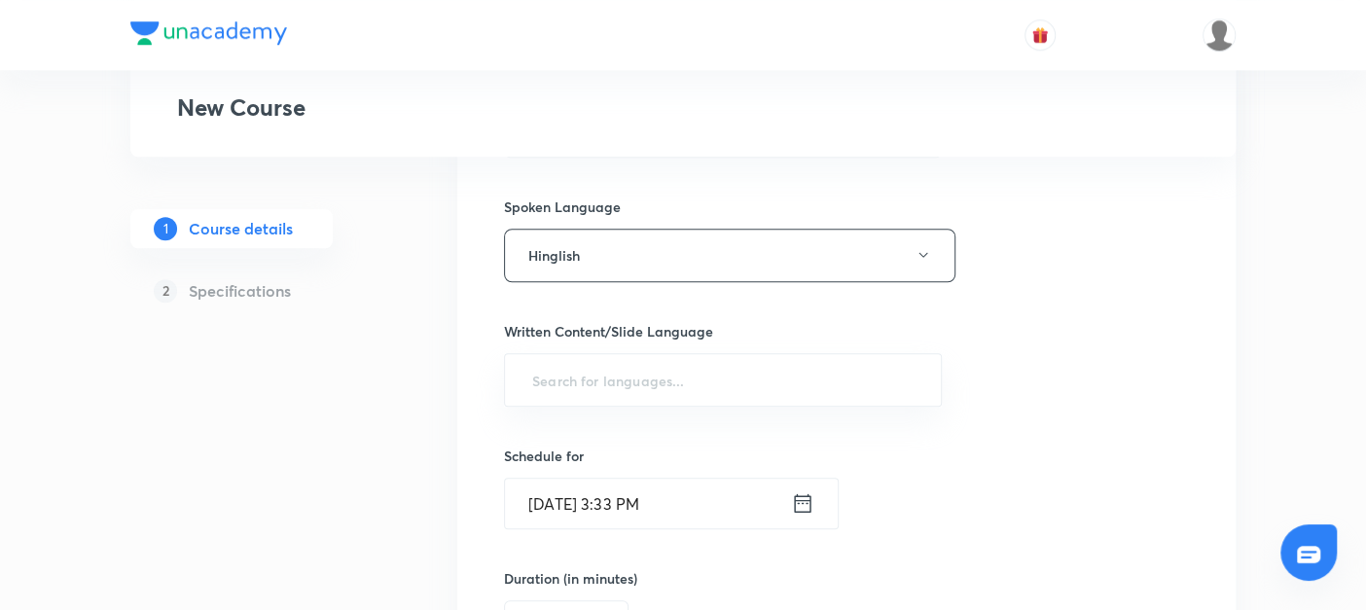
scroll to position [957, 0]
click at [589, 381] on input "text" at bounding box center [722, 381] width 389 height 36
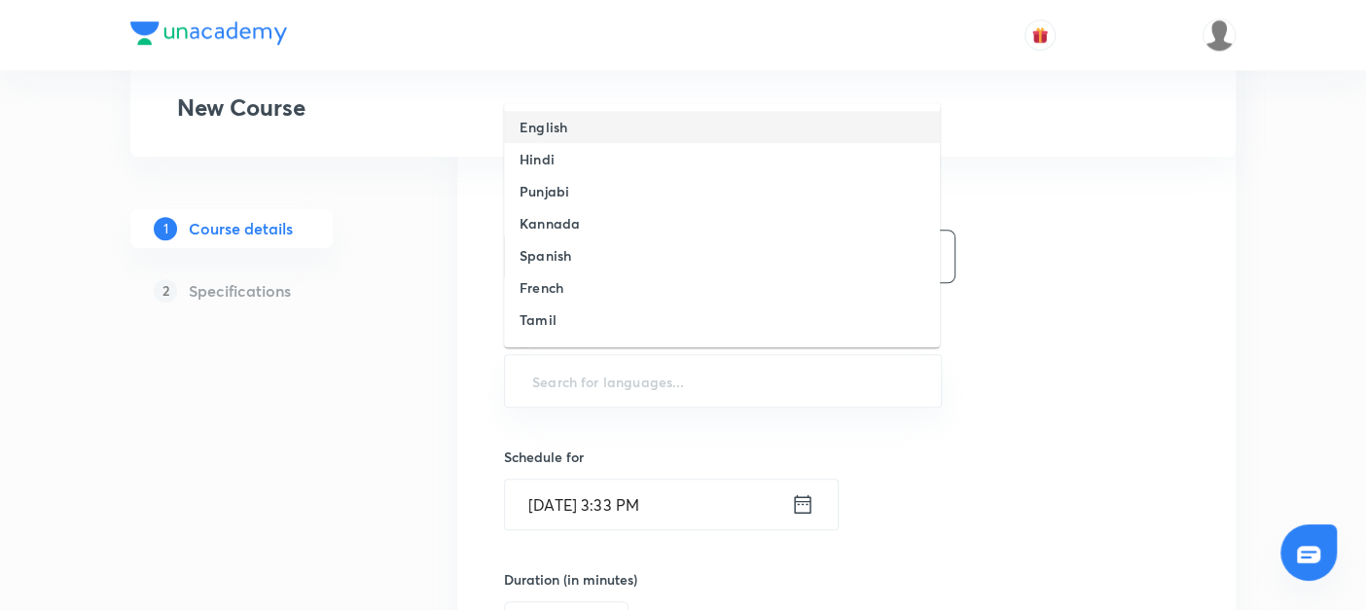
click at [560, 127] on h6 "English" at bounding box center [544, 127] width 48 height 20
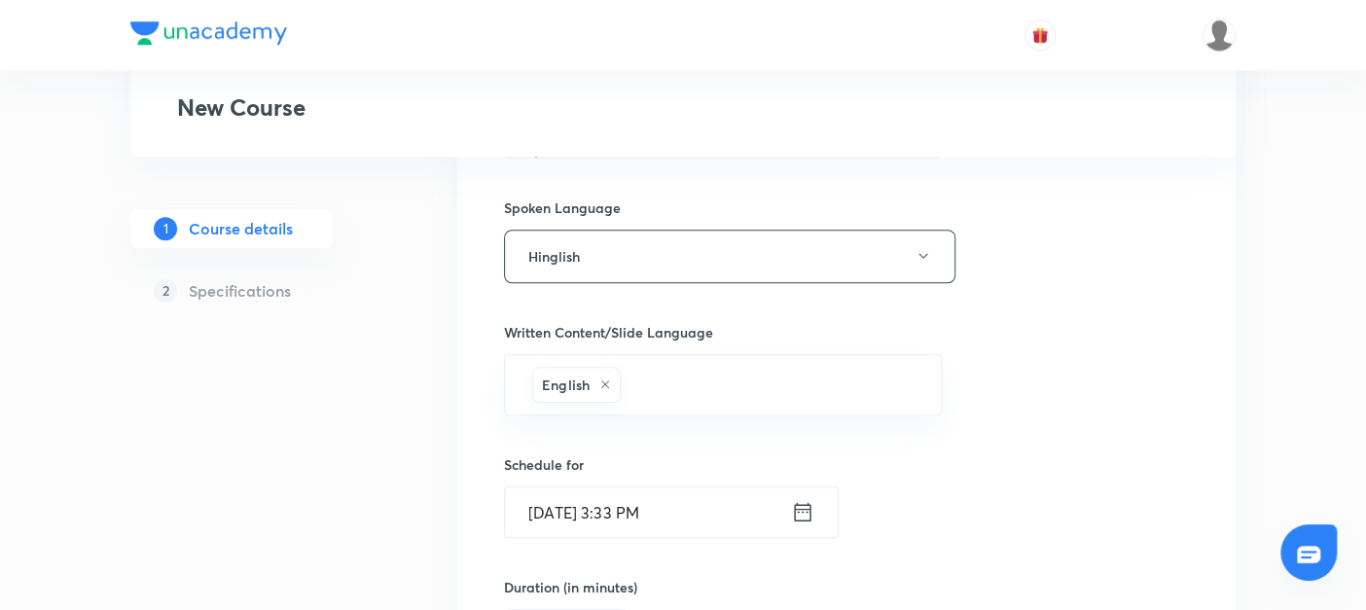
scroll to position [1044, 0]
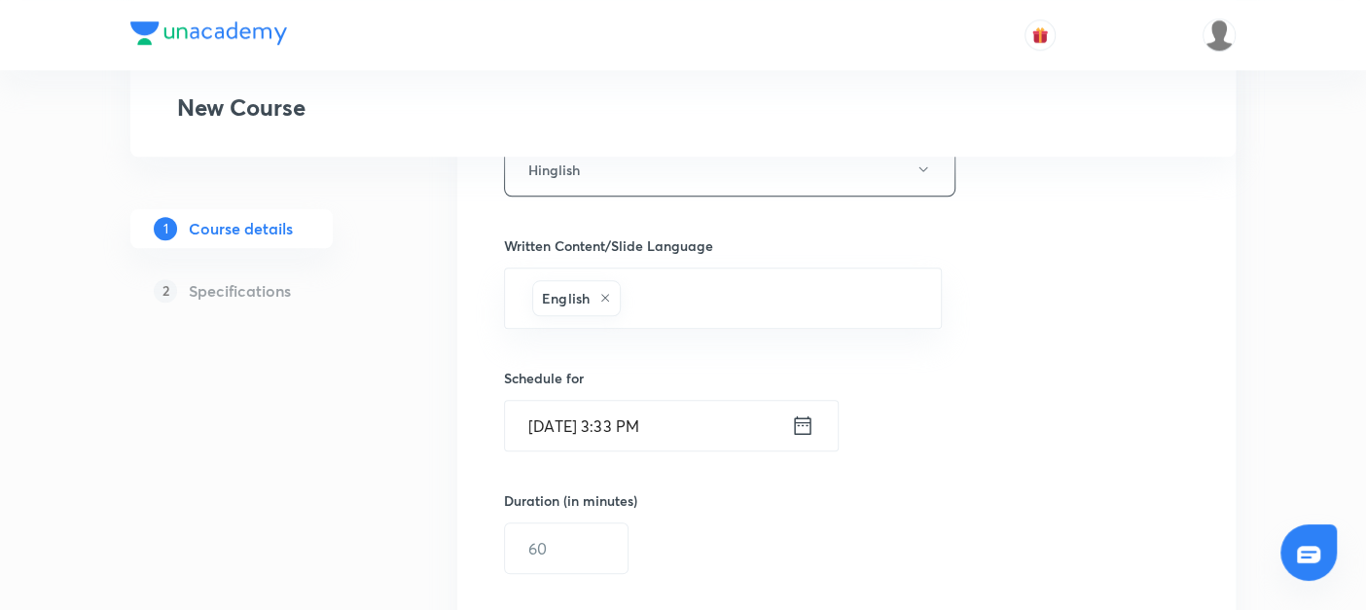
click at [805, 416] on icon at bounding box center [802, 425] width 17 height 18
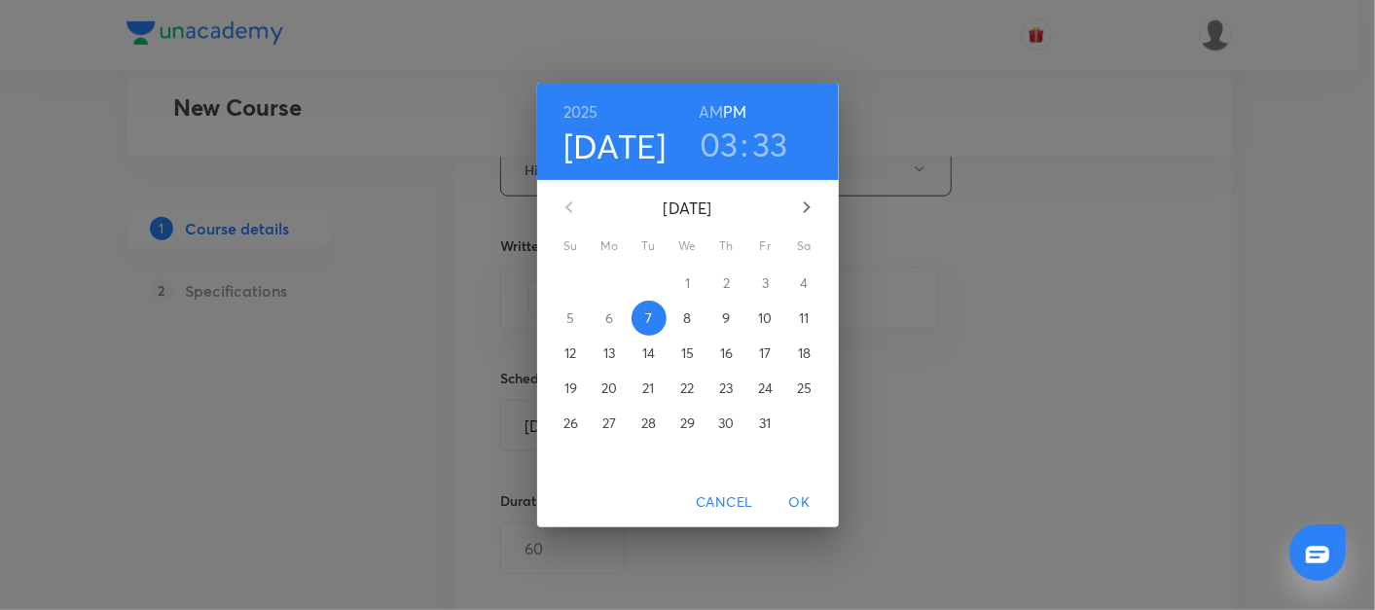
click at [692, 348] on p "15" at bounding box center [687, 352] width 13 height 19
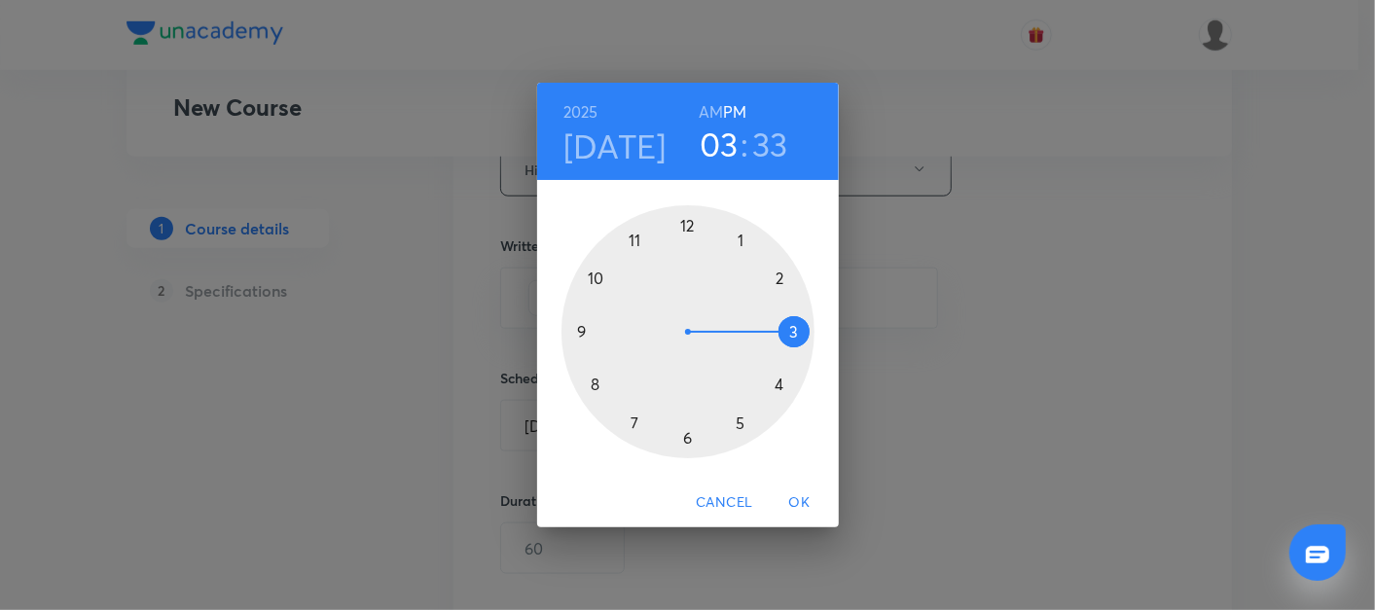
click at [579, 333] on div at bounding box center [687, 331] width 253 height 253
click at [795, 334] on div at bounding box center [687, 331] width 253 height 253
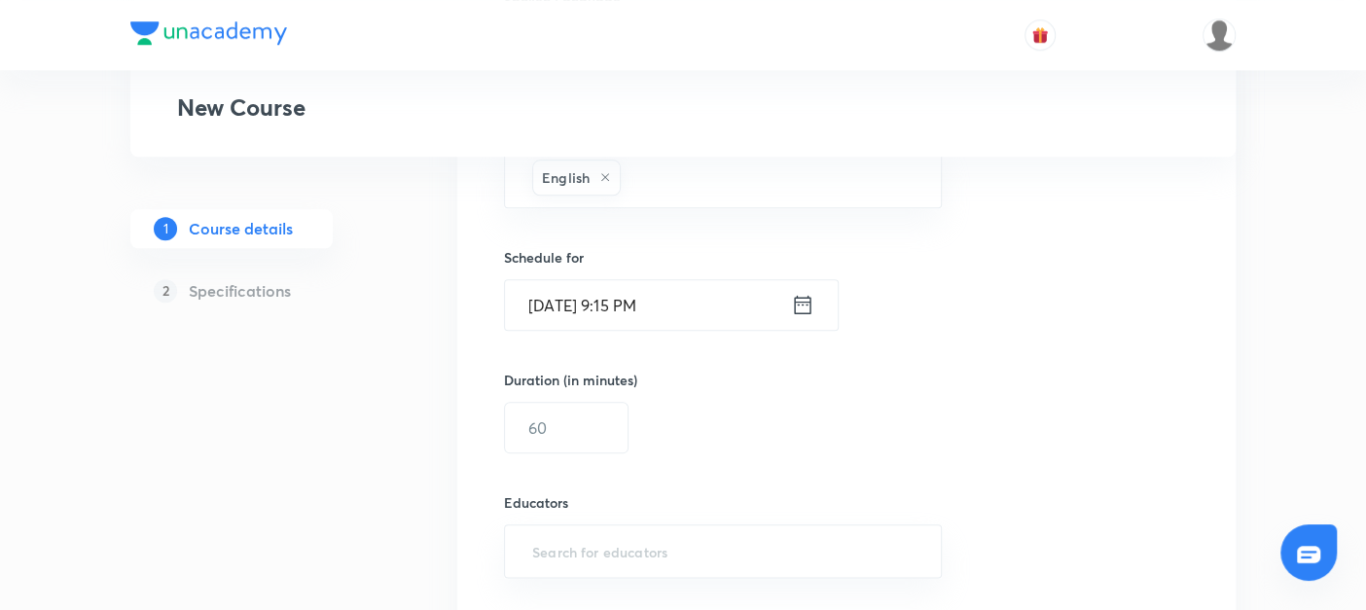
scroll to position [1167, 0]
click at [575, 411] on input "text" at bounding box center [566, 426] width 123 height 50
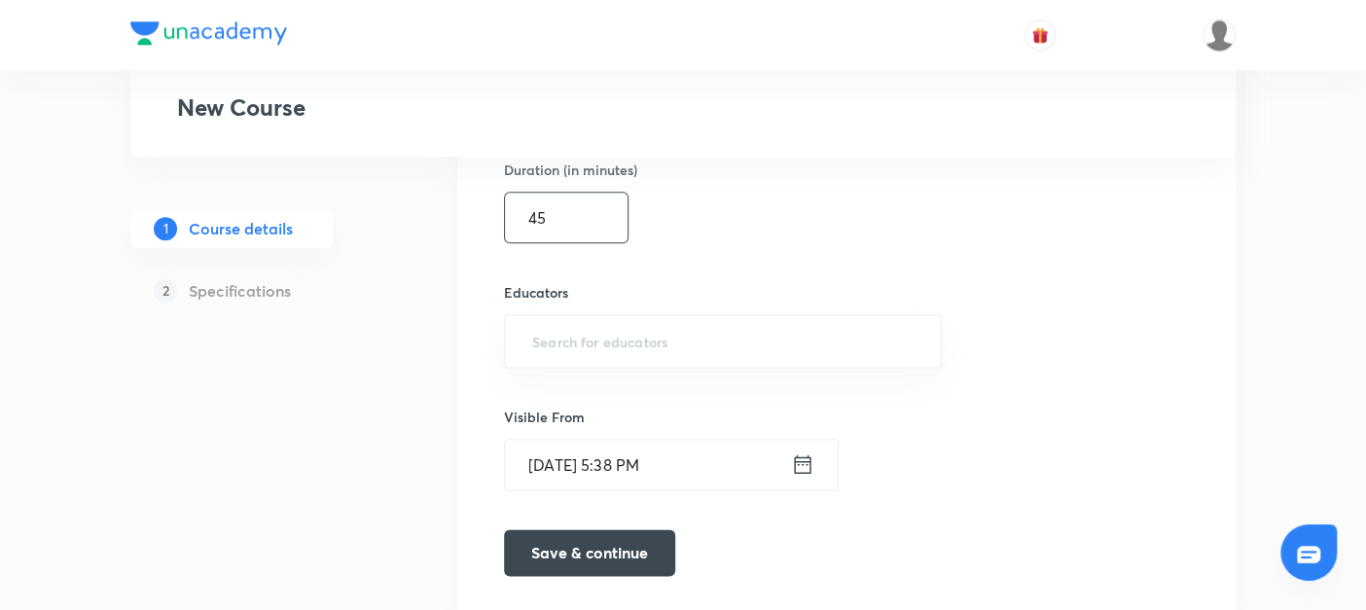
scroll to position [1376, 0]
type input "45"
click at [536, 338] on input "text" at bounding box center [722, 340] width 389 height 36
paste input "@amitvohra22-8435"
type input "@amitvohra22-8435"
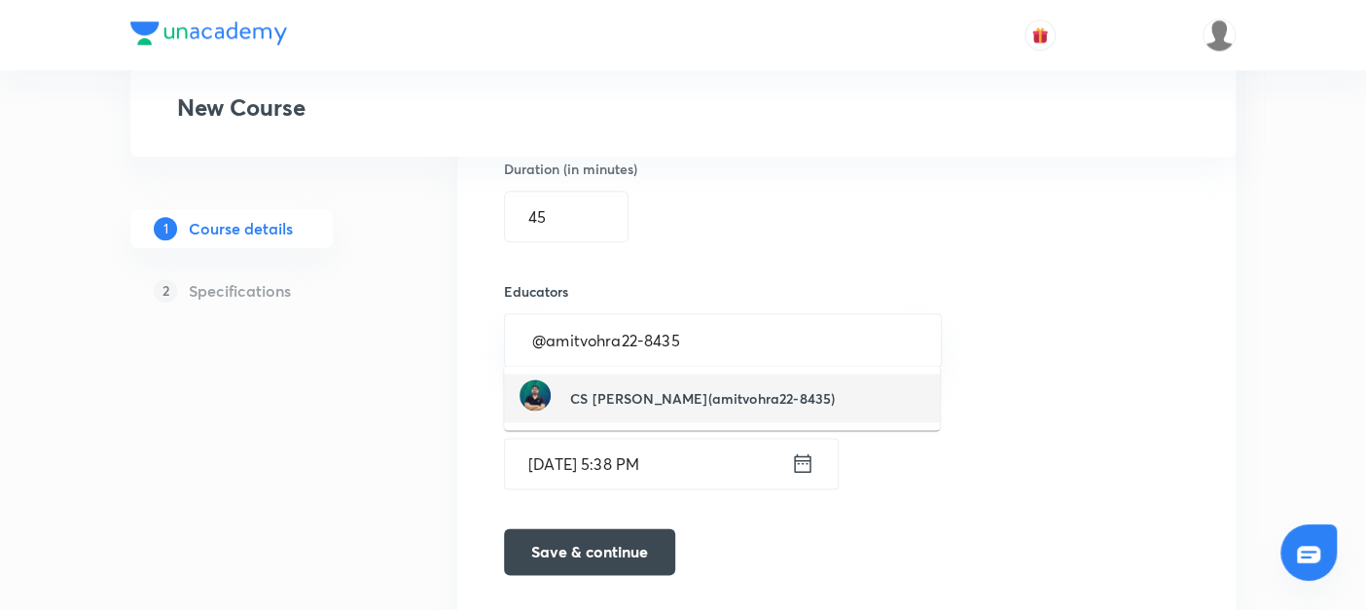
click at [570, 388] on h6 "CS [PERSON_NAME](amitvohra22-8435)" at bounding box center [702, 398] width 265 height 20
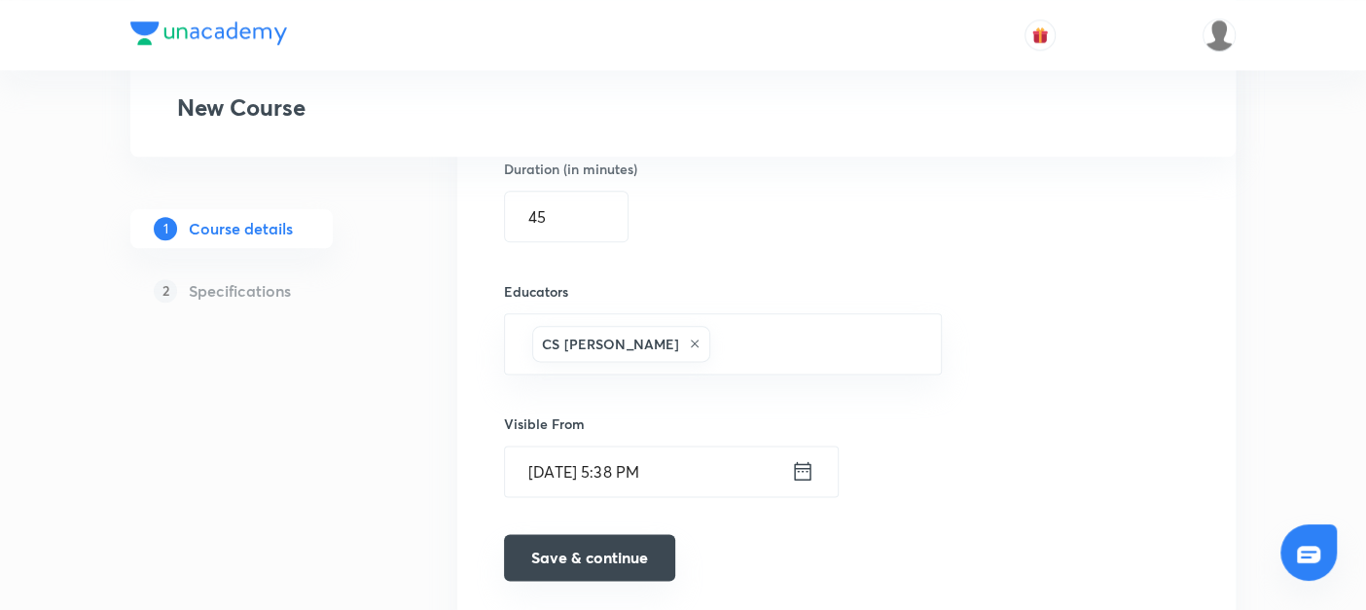
click at [554, 550] on button "Save & continue" at bounding box center [589, 557] width 171 height 47
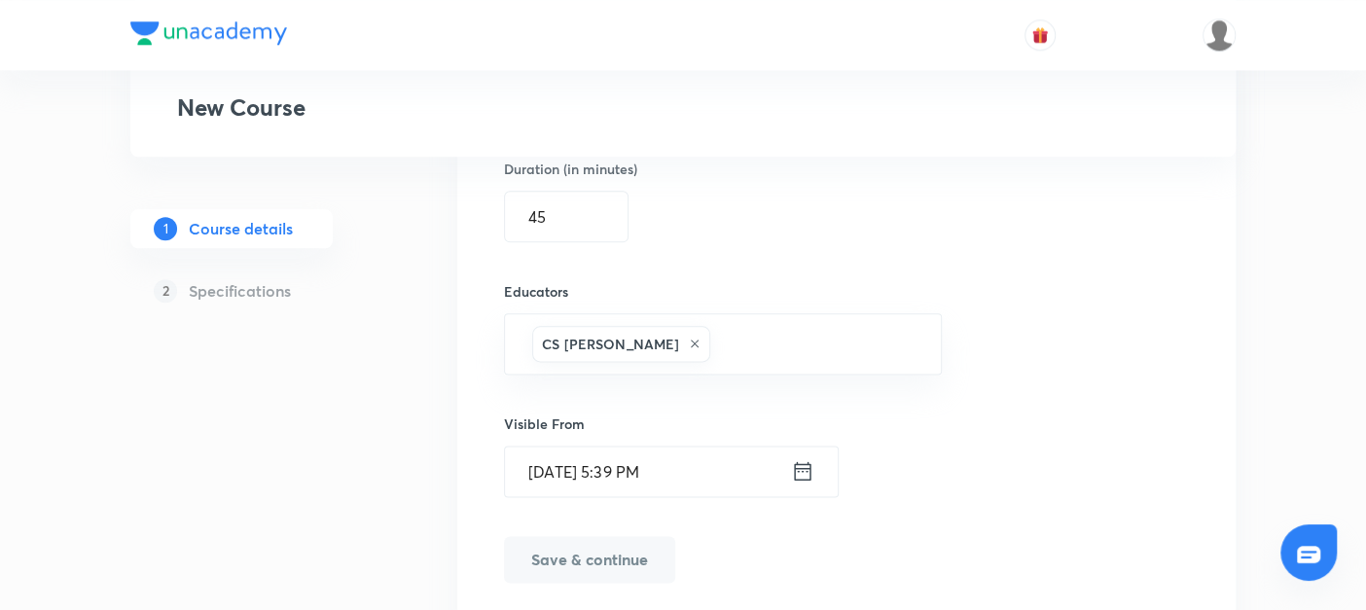
scroll to position [1401, 0]
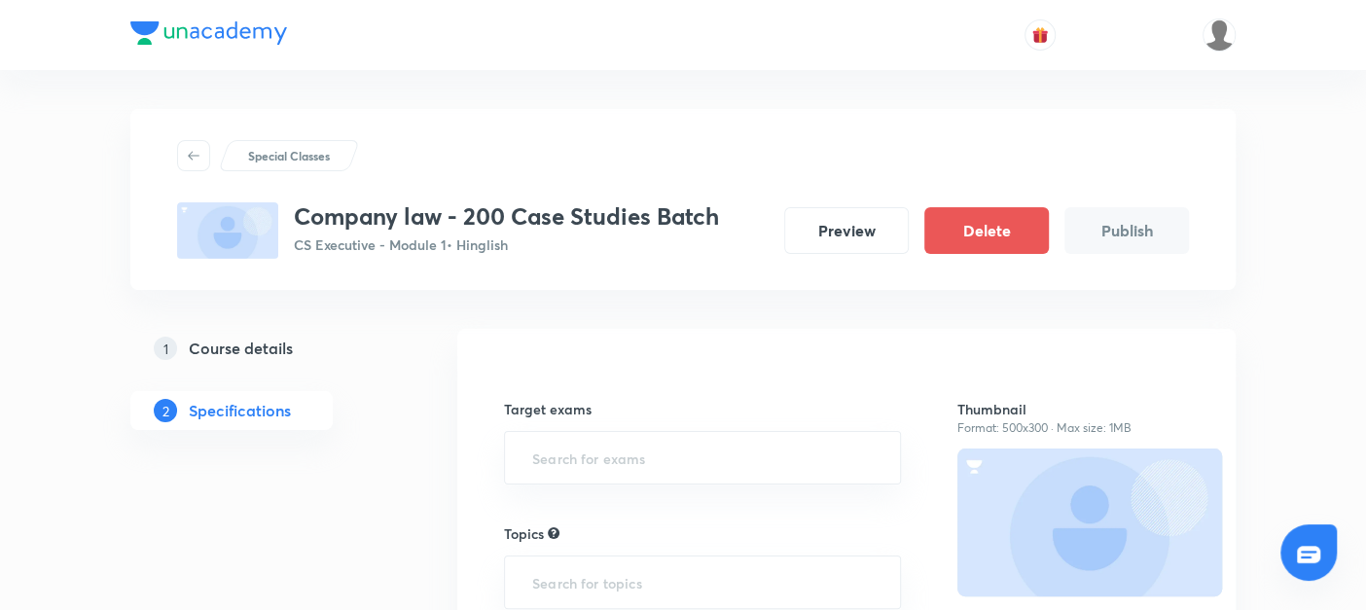
scroll to position [54, 0]
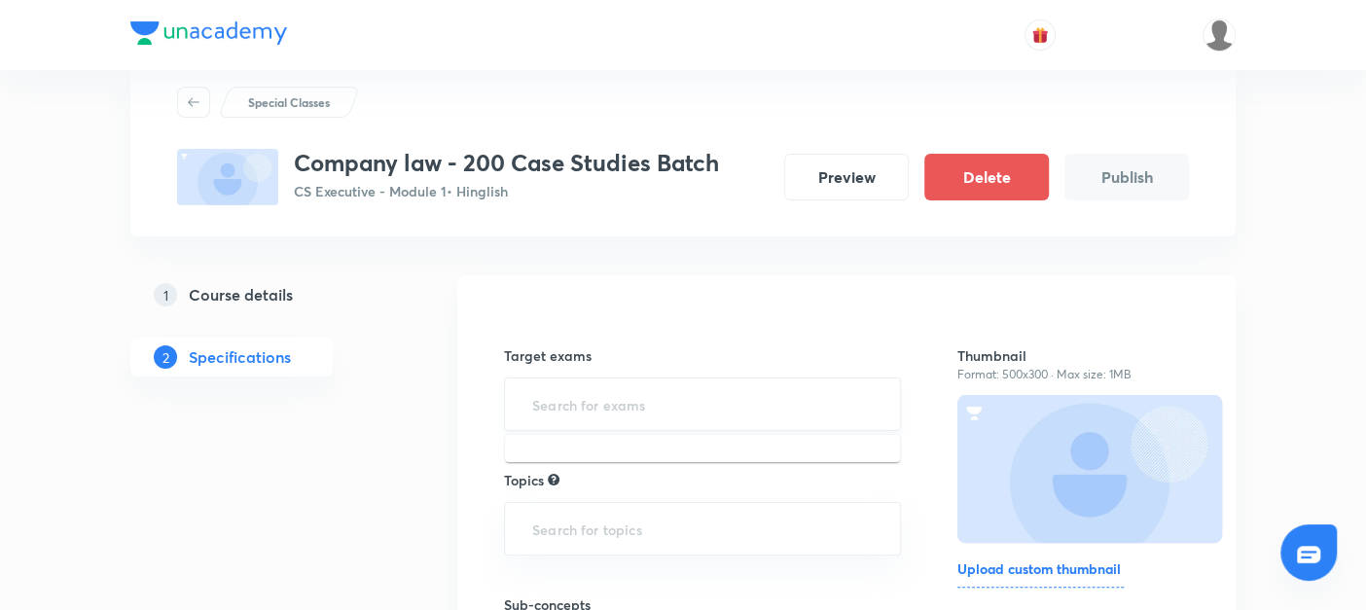
click at [555, 386] on input "text" at bounding box center [702, 404] width 348 height 36
type input "cs"
click at [528, 457] on li "CS Executive Examination" at bounding box center [702, 460] width 395 height 35
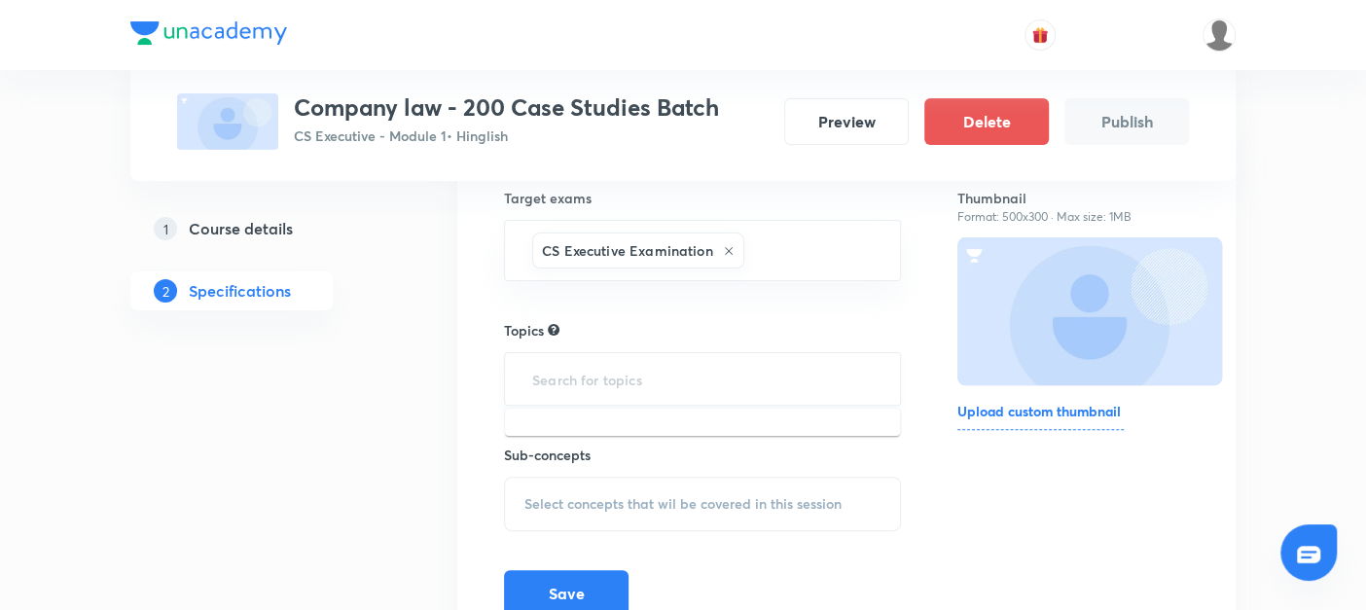
click at [549, 381] on input "text" at bounding box center [702, 379] width 348 height 36
type input "s"
type input "co"
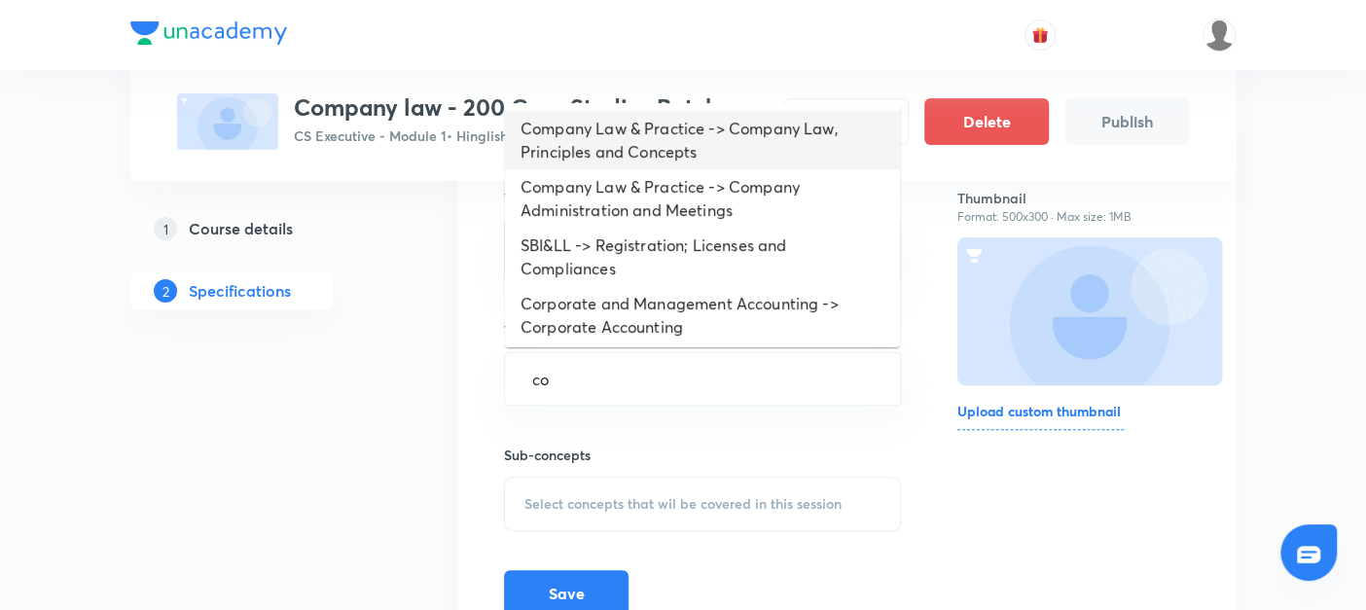
click at [592, 133] on li "Company Law & Practice -> Company Law, Principles and Concepts" at bounding box center [702, 140] width 395 height 58
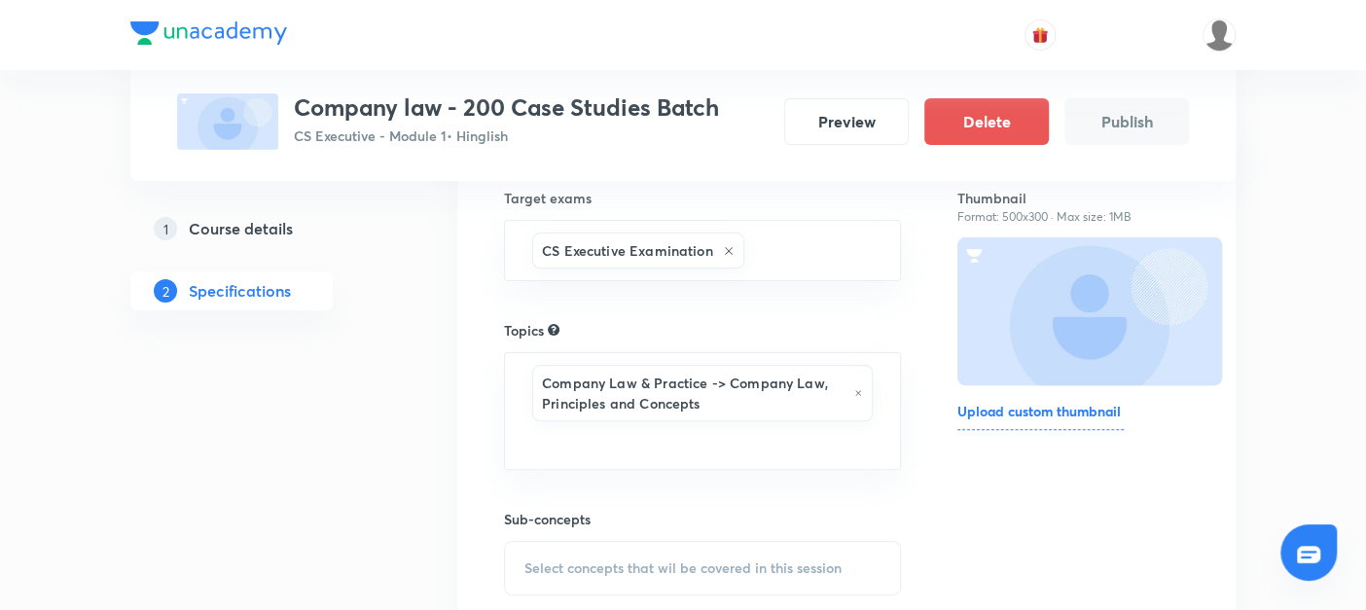
scroll to position [372, 0]
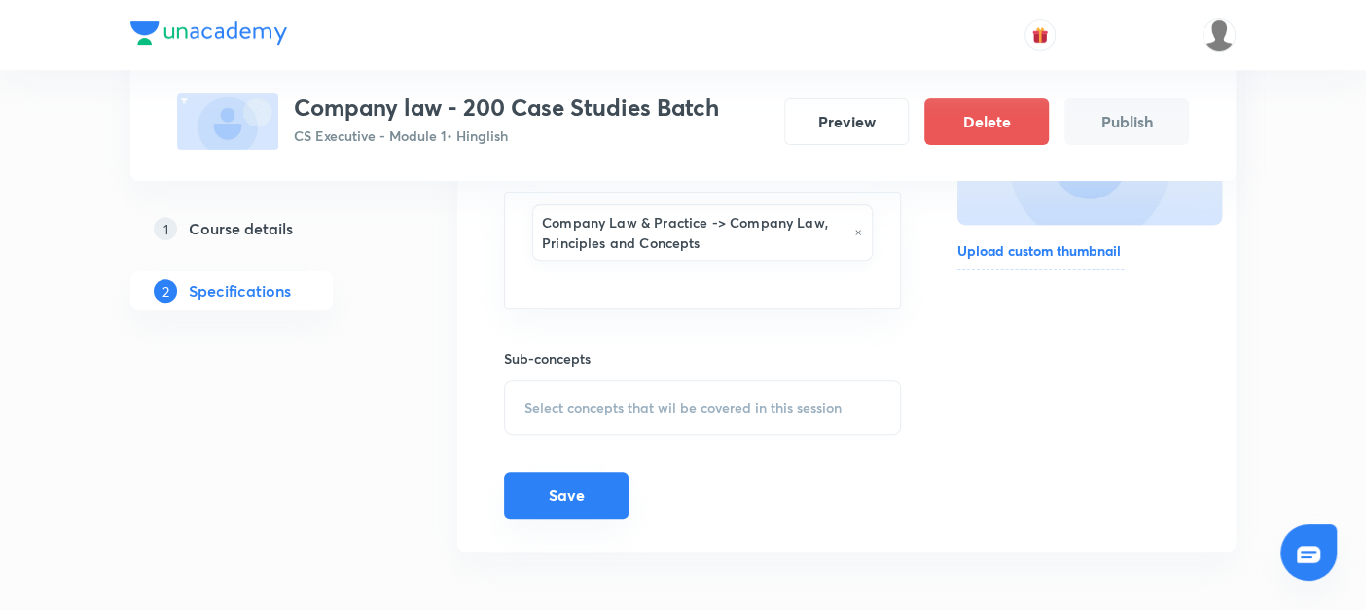
click at [547, 485] on button "Save" at bounding box center [566, 495] width 125 height 47
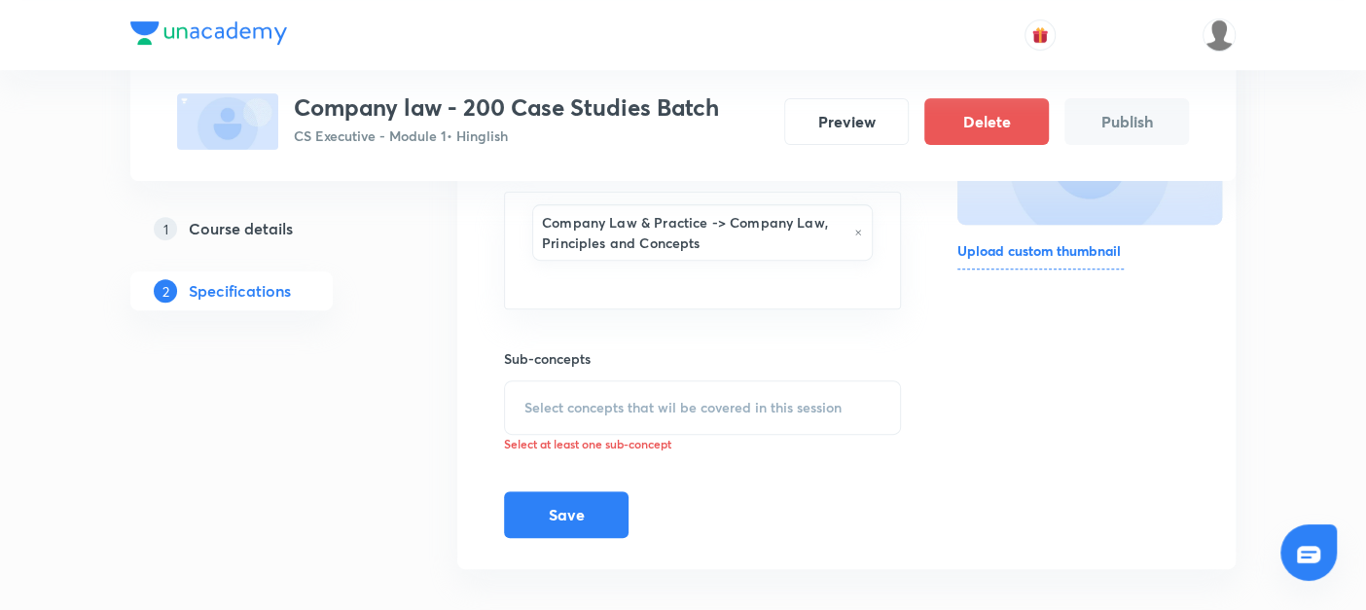
click at [547, 406] on span "Select concepts that wil be covered in this session" at bounding box center [682, 408] width 317 height 16
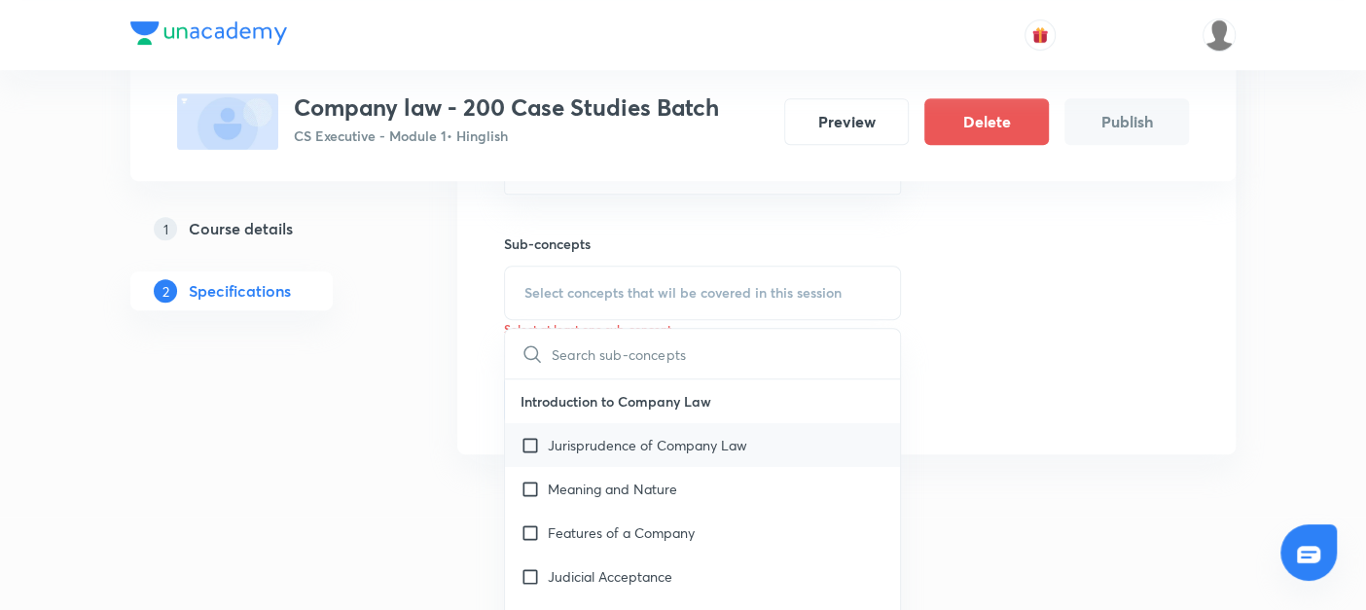
click at [525, 437] on input "checkbox" at bounding box center [534, 445] width 27 height 20
checkbox input "true"
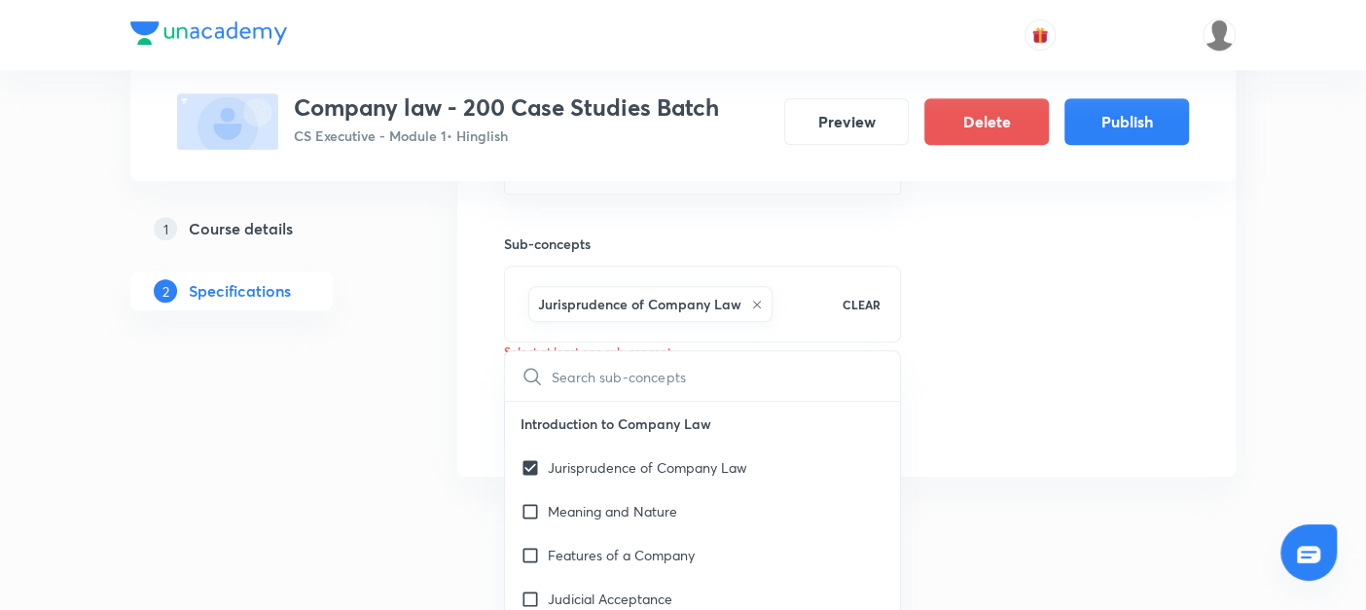
click at [384, 441] on div "1 Course details 2 Specifications" at bounding box center [262, 173] width 265 height 662
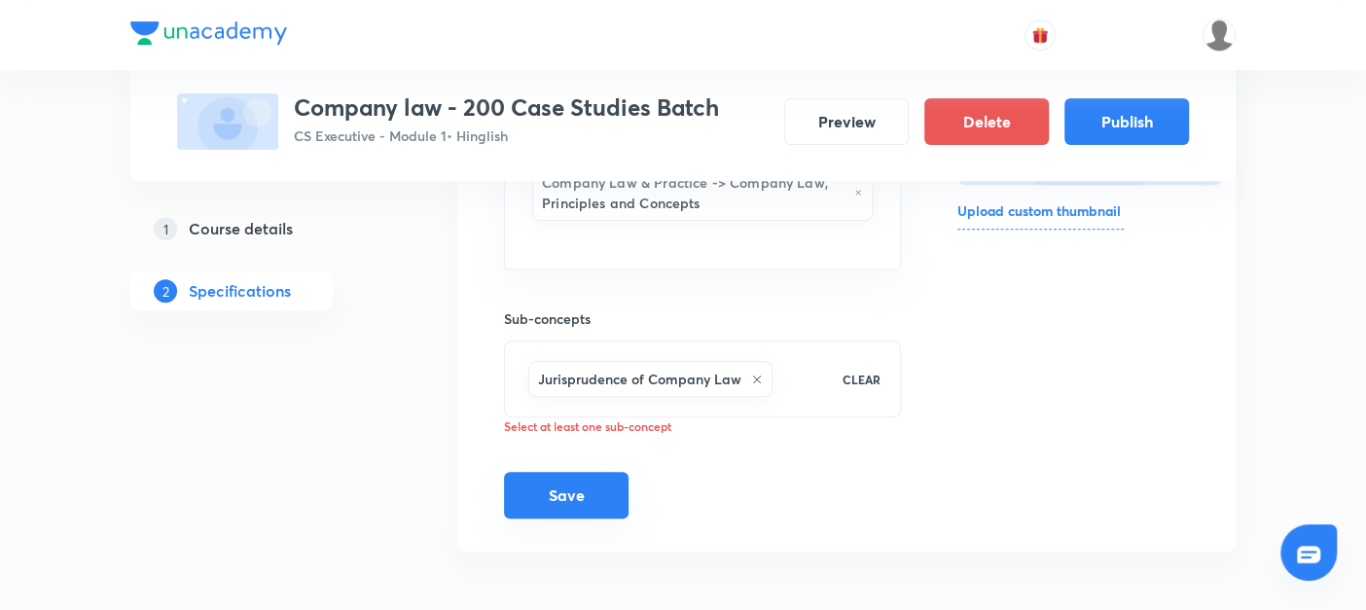
click at [588, 491] on button "Save" at bounding box center [566, 495] width 125 height 47
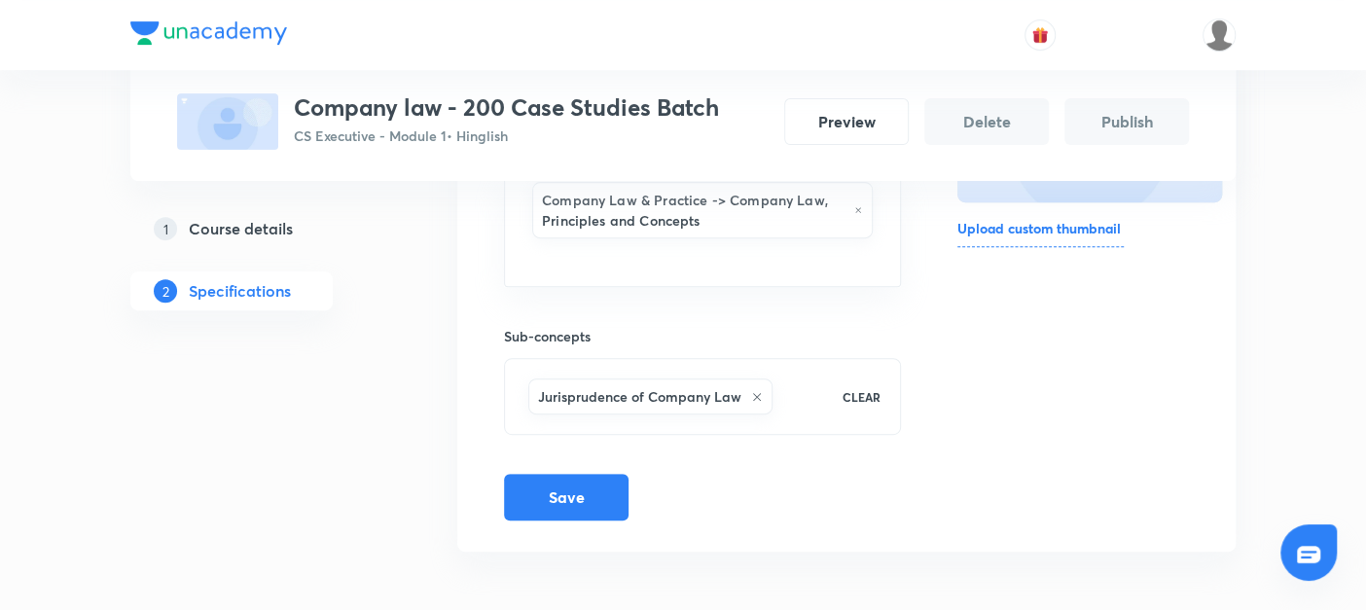
scroll to position [381, 0]
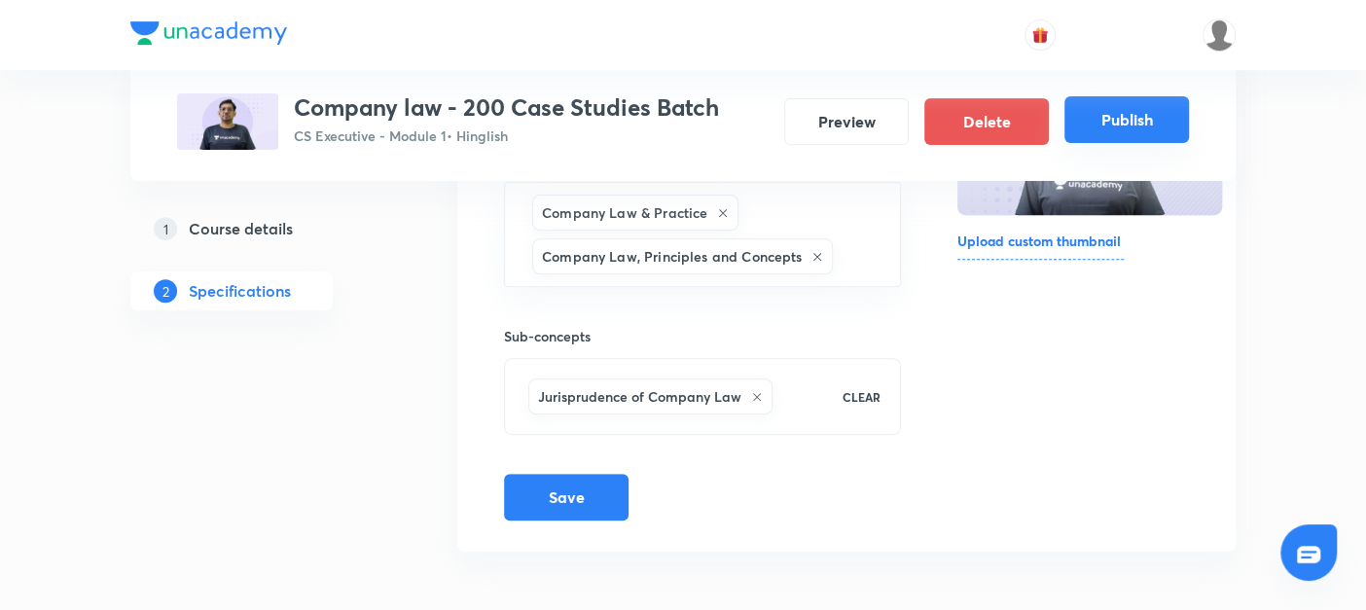
click at [1104, 129] on button "Publish" at bounding box center [1126, 119] width 125 height 47
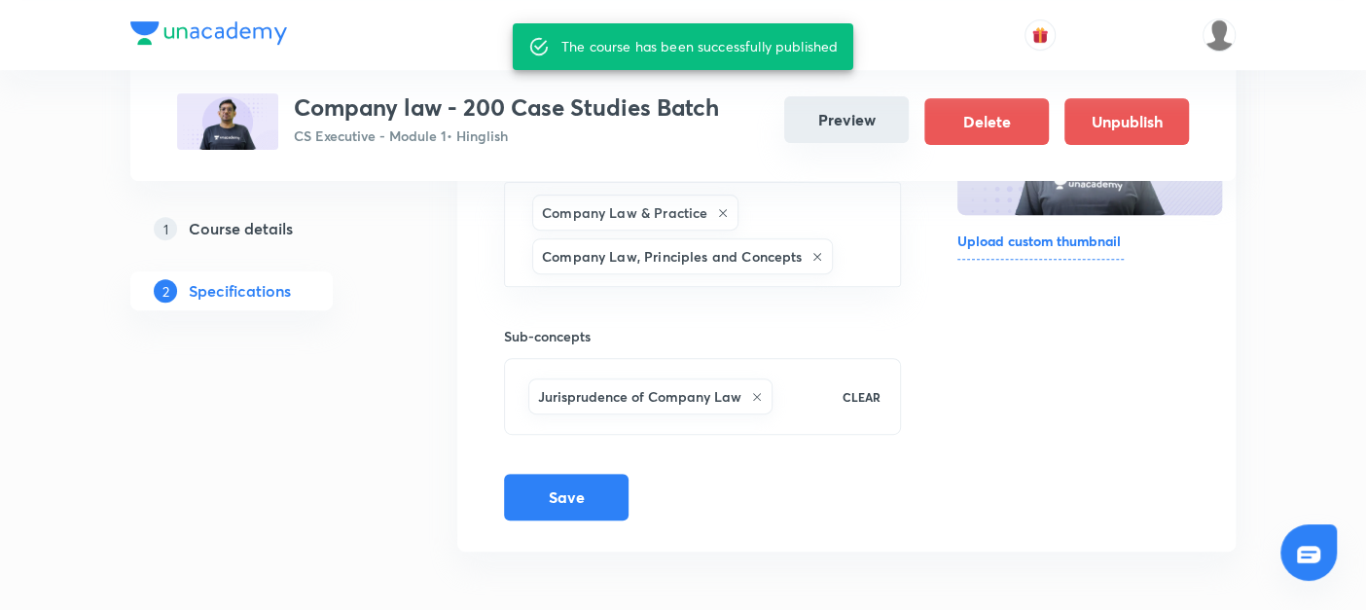
click at [844, 125] on button "Preview" at bounding box center [846, 119] width 125 height 47
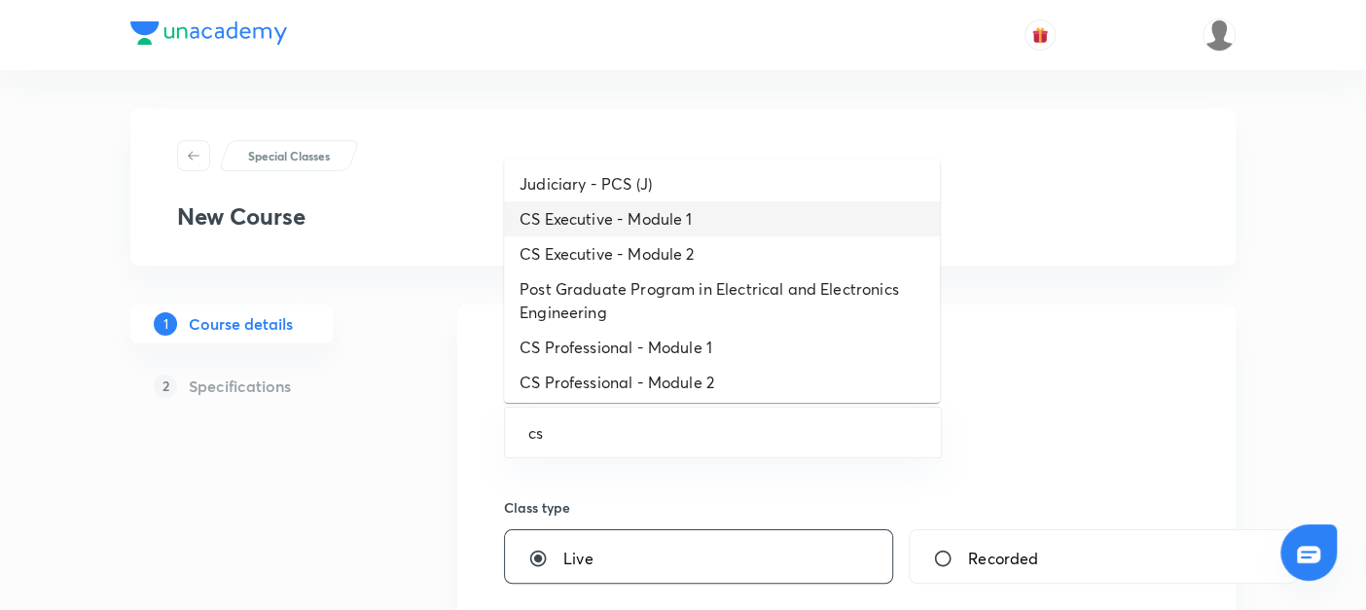
click at [608, 217] on li "CS Executive - Module 1" at bounding box center [722, 218] width 436 height 35
type input "CS Executive - Module 1"
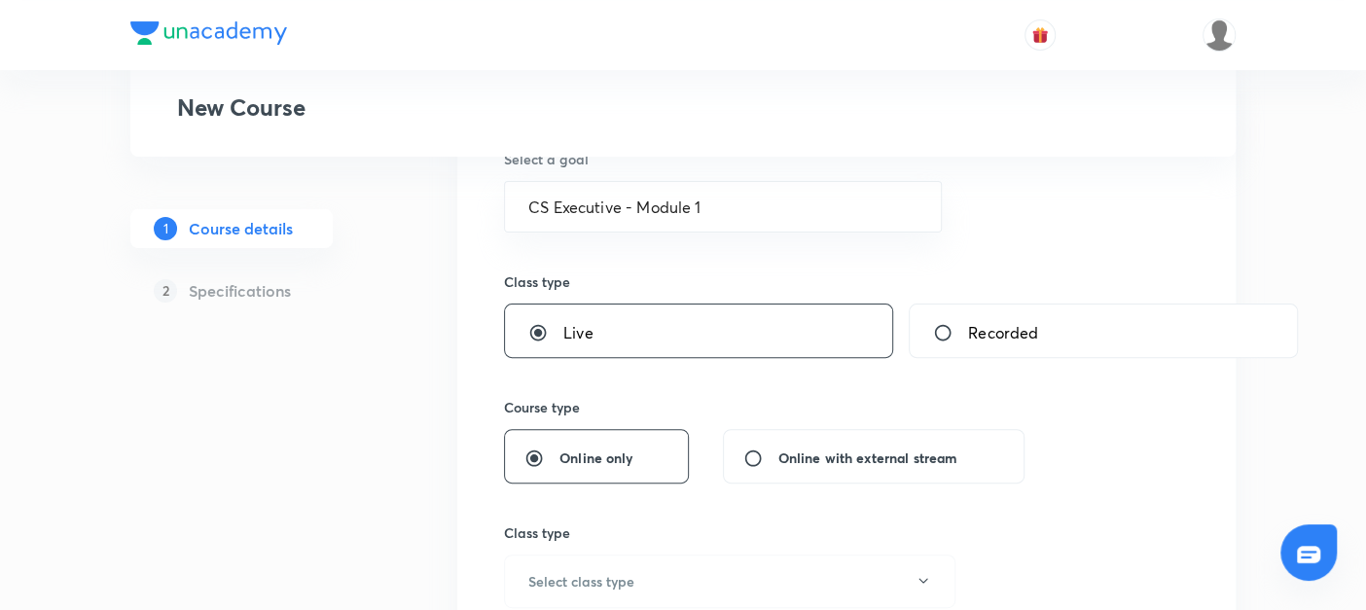
scroll to position [445, 0]
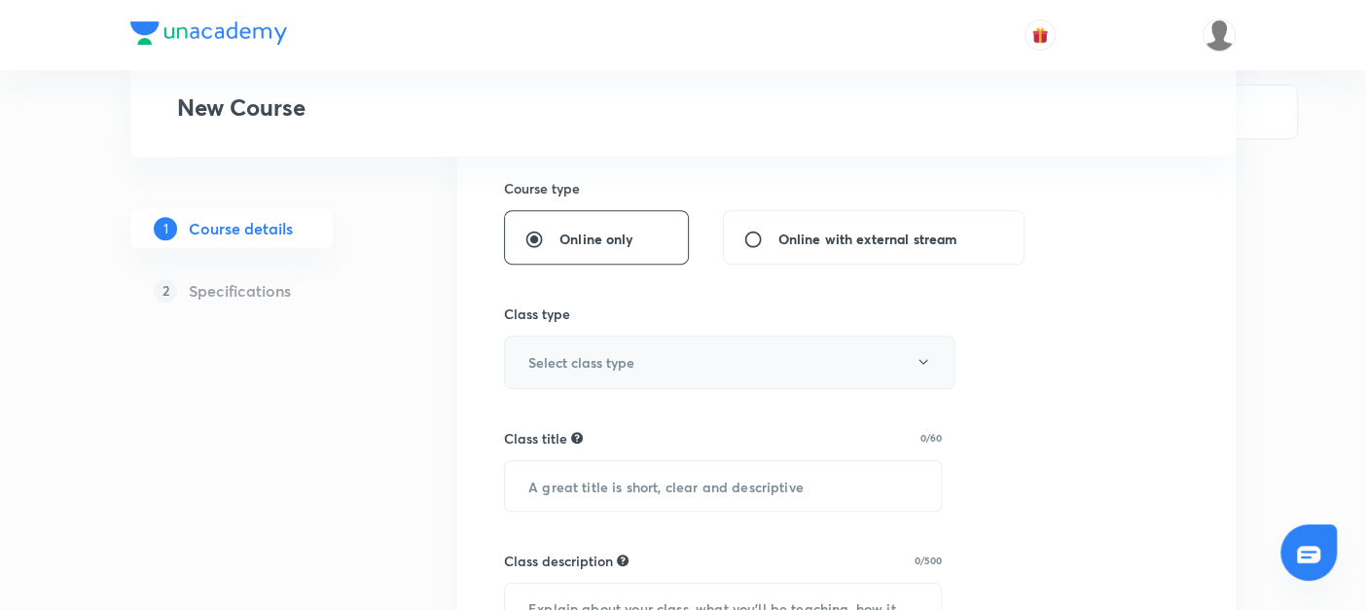
click at [536, 356] on h6 "Select class type" at bounding box center [581, 362] width 106 height 20
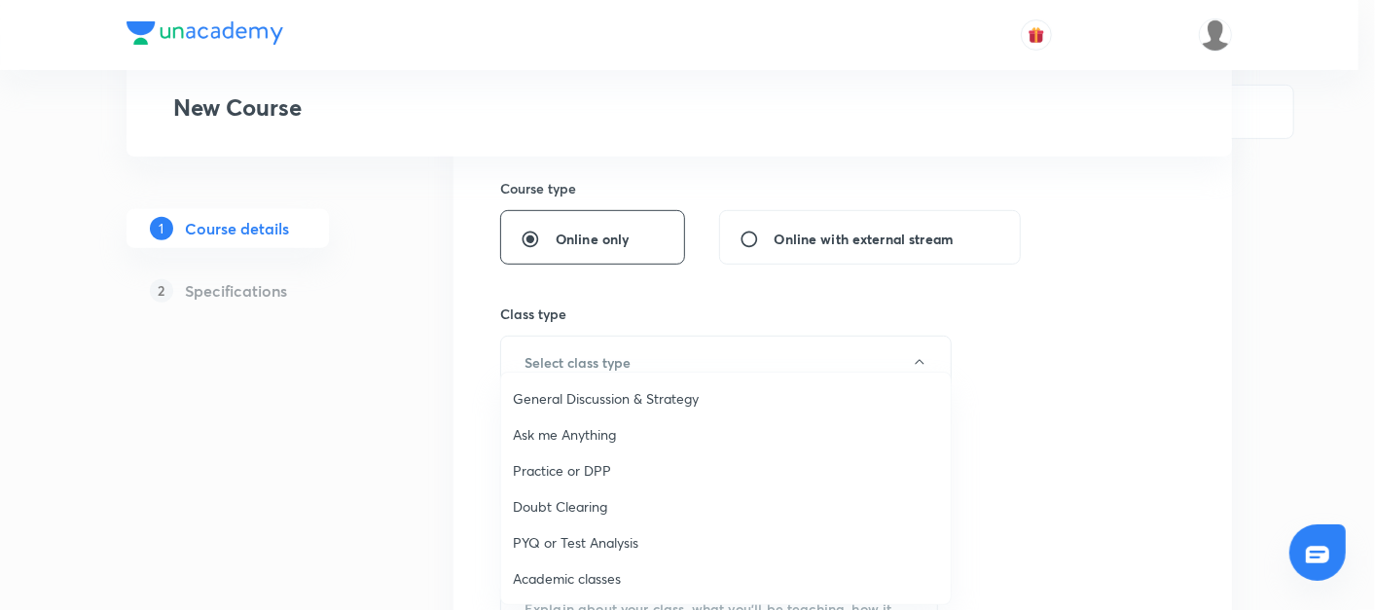
click at [540, 569] on span "Academic classes" at bounding box center [726, 578] width 426 height 20
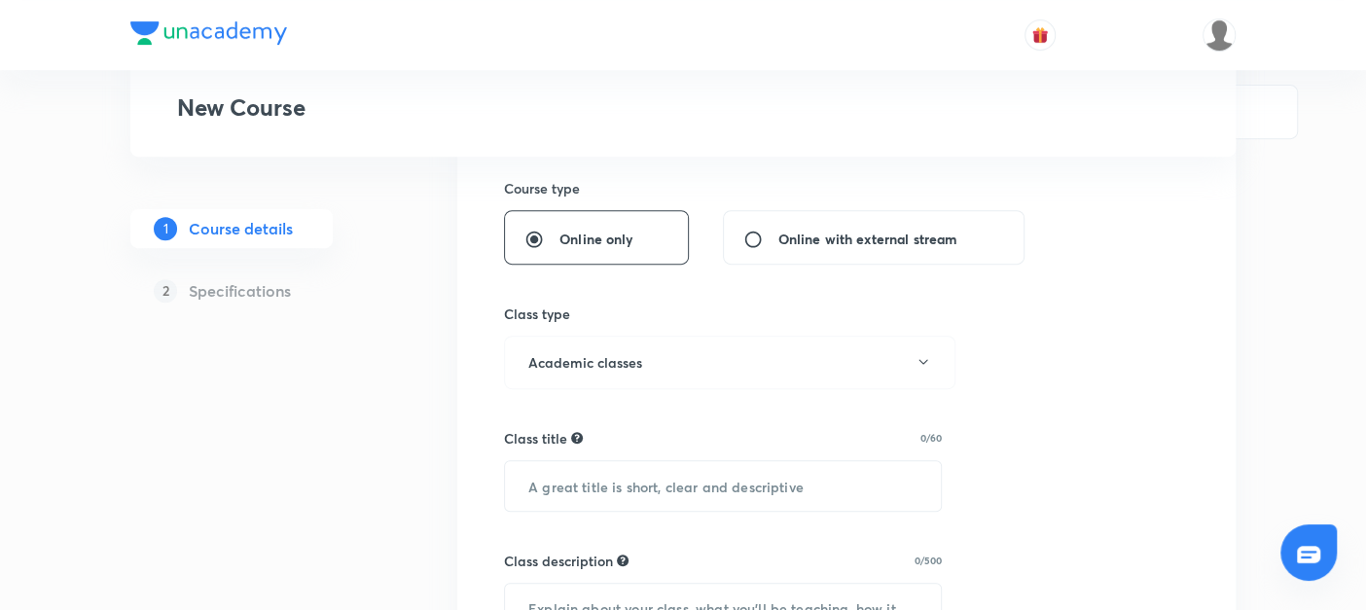
scroll to position [537, 0]
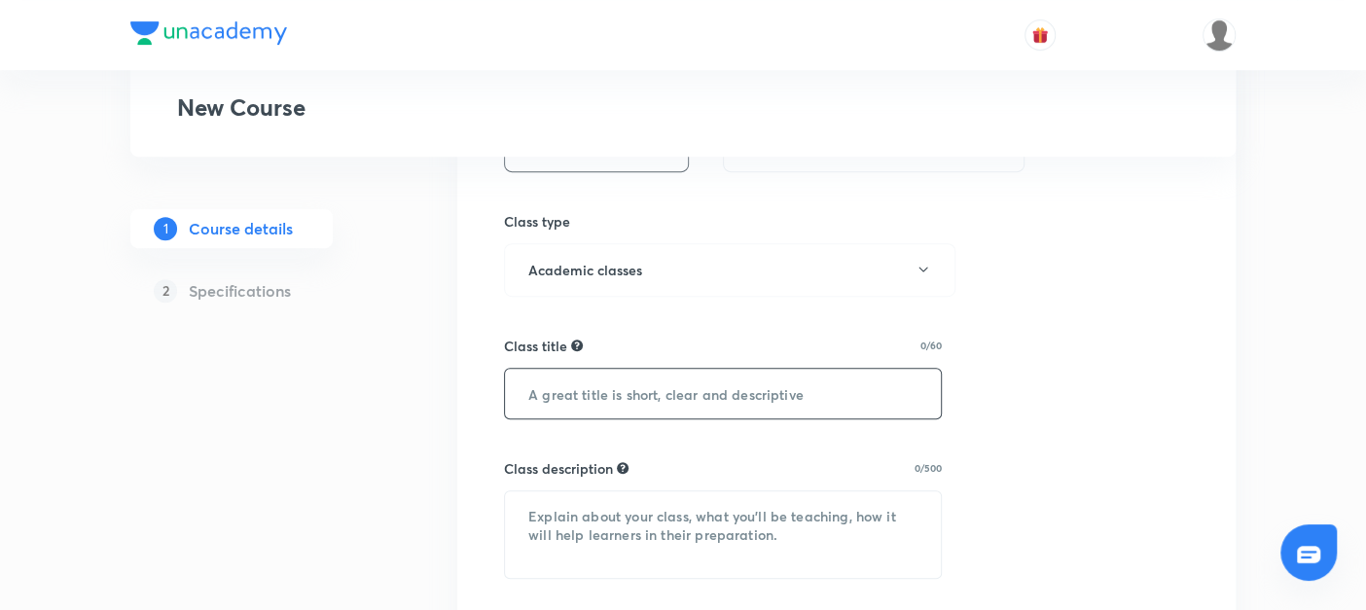
click at [539, 404] on input "text" at bounding box center [723, 394] width 436 height 50
paste input "Company law - 200 Case Studies Batch"
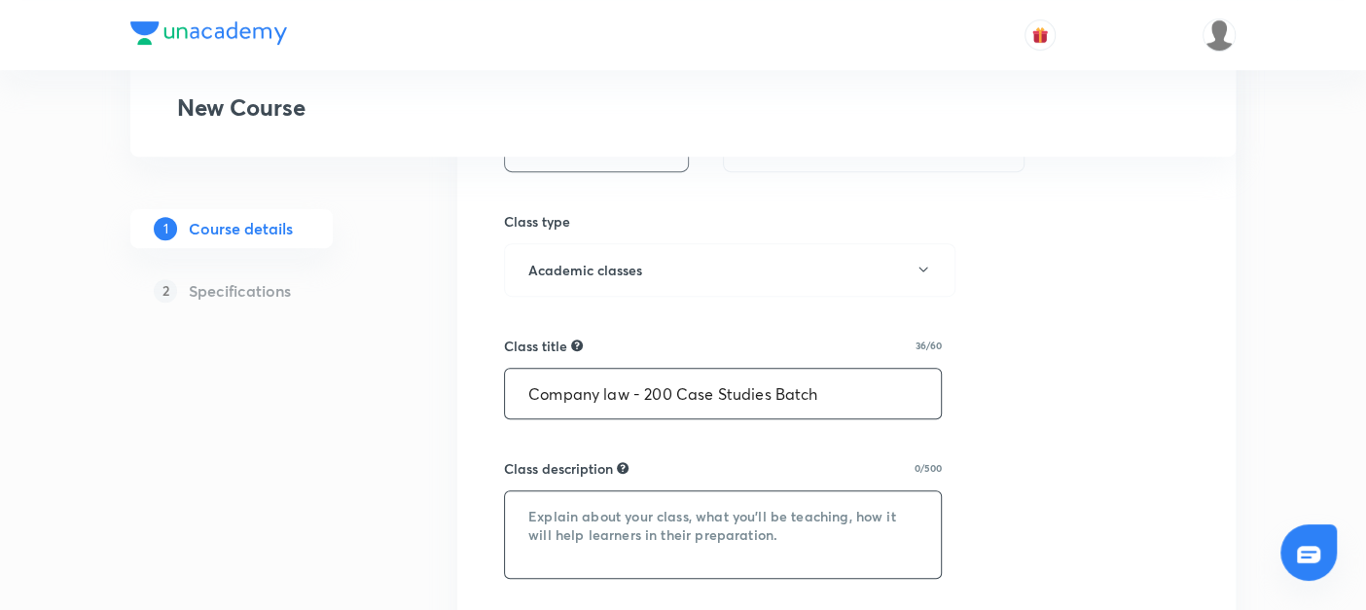
type input "Company law - 200 Case Studies Batch"
click at [550, 540] on textarea at bounding box center [723, 534] width 436 height 87
paste textarea "Company Law – 200 Case Studies Batch Master Company Law through 200 carefully s…"
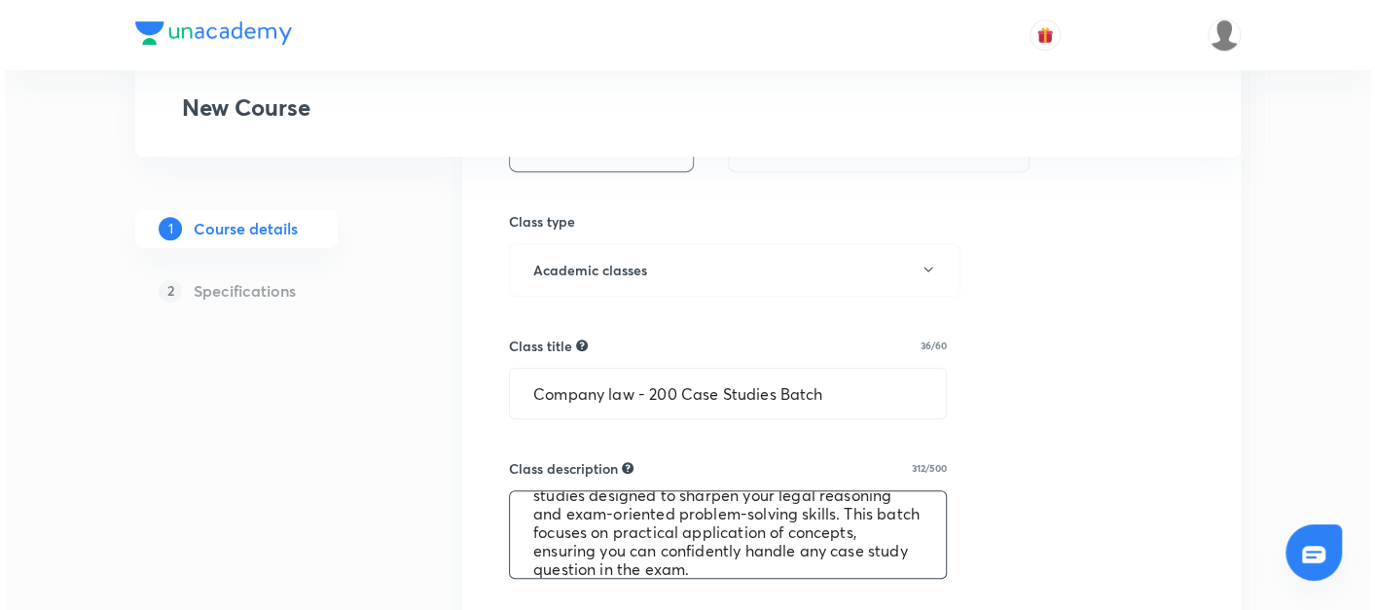
scroll to position [814, 0]
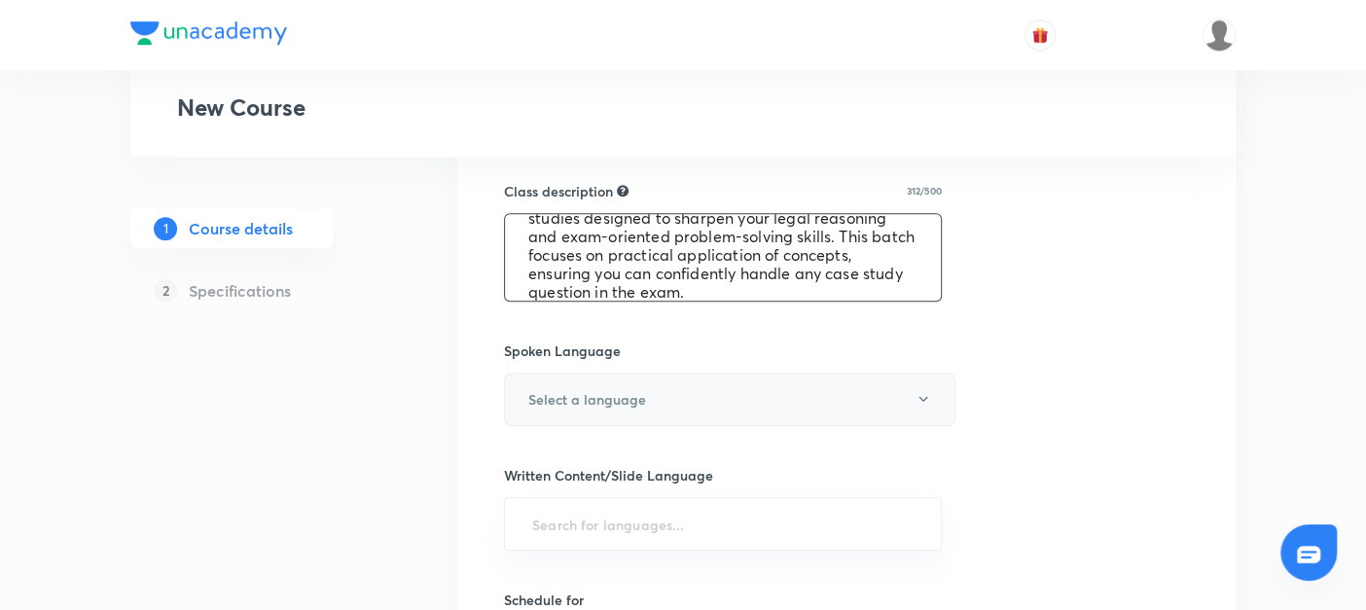
type textarea "Company Law – 200 Case Studies Batch Master Company Law through 200 carefully s…"
click at [614, 394] on h6 "Select a language" at bounding box center [587, 399] width 118 height 20
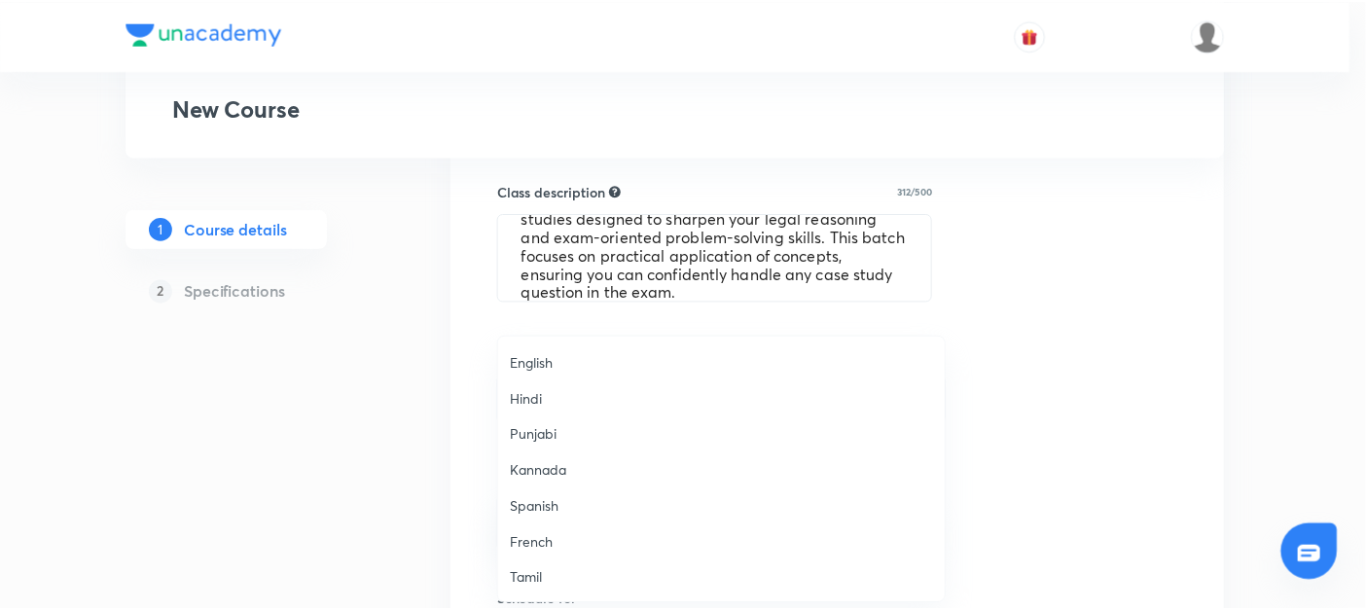
scroll to position [575, 0]
click at [528, 569] on span "Hinglish" at bounding box center [726, 579] width 426 height 20
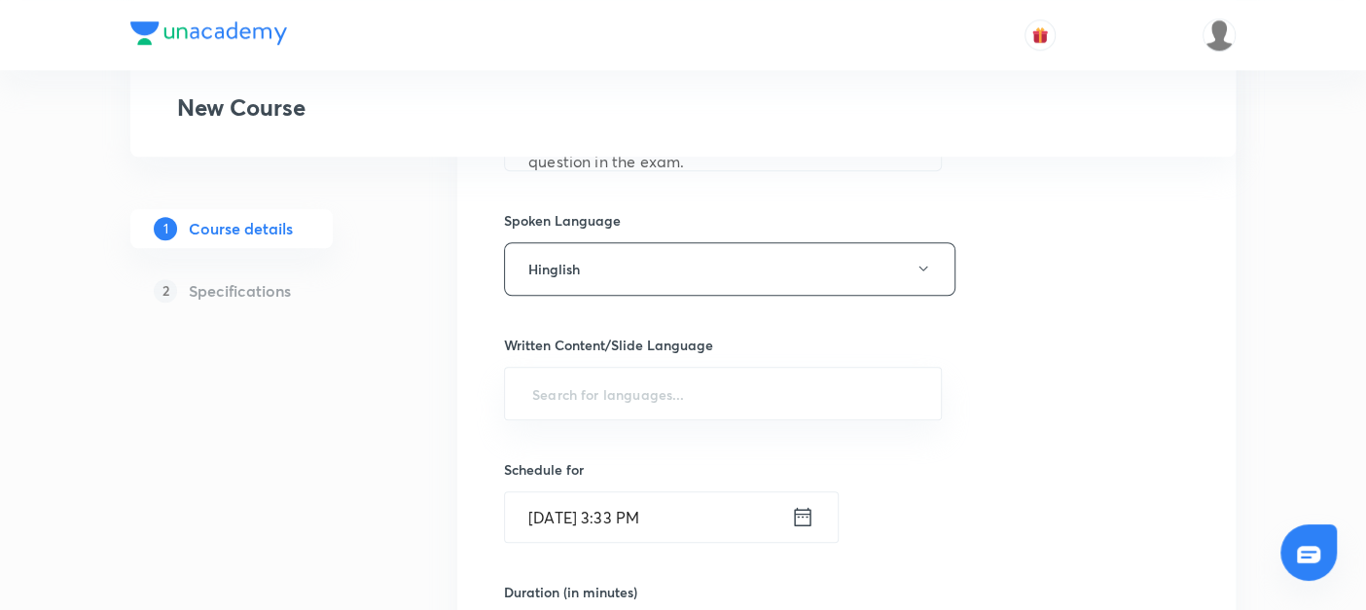
scroll to position [946, 0]
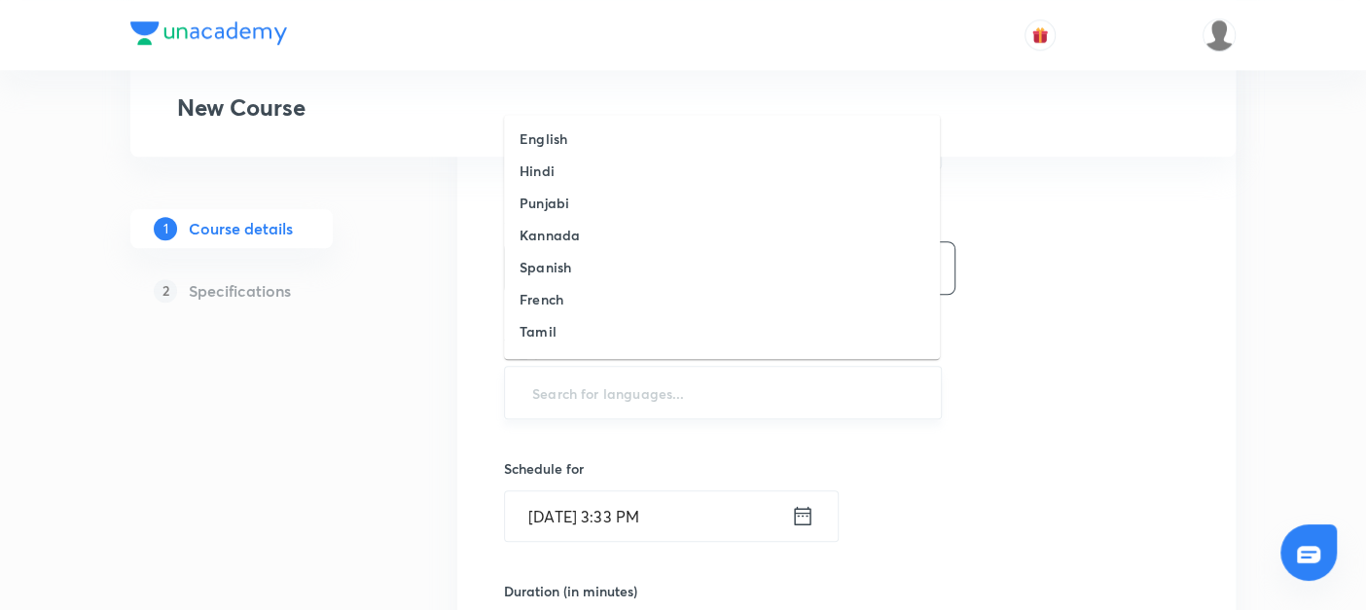
click at [553, 389] on input "text" at bounding box center [722, 393] width 389 height 36
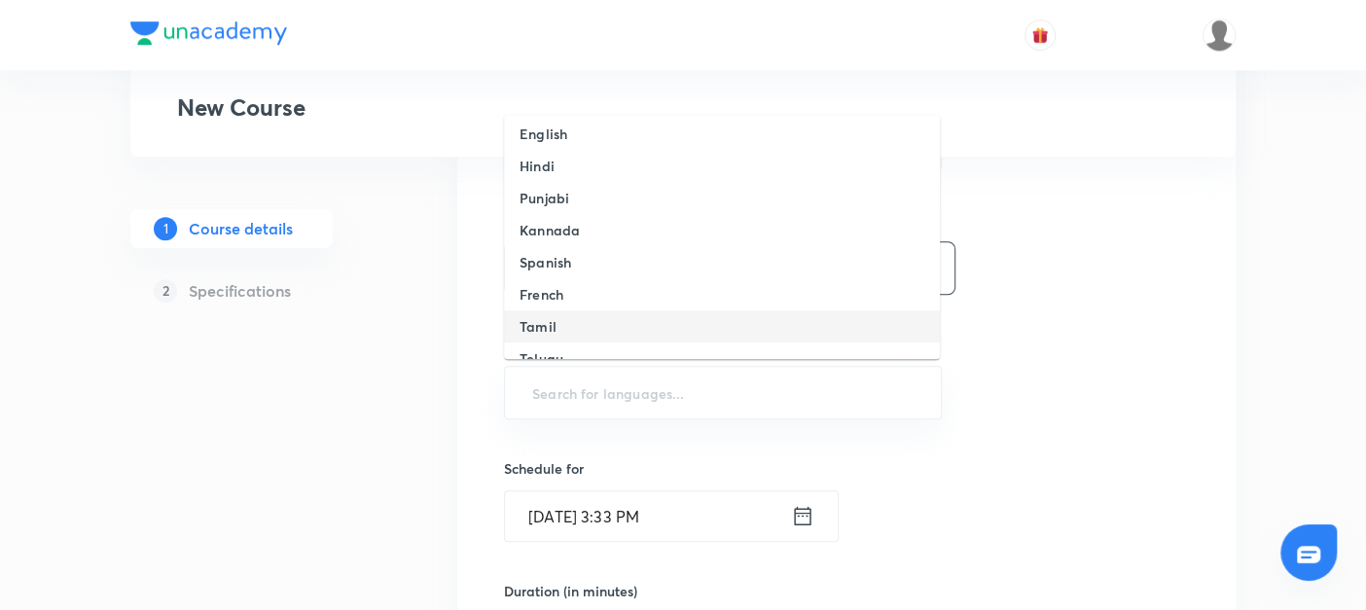
scroll to position [509, 0]
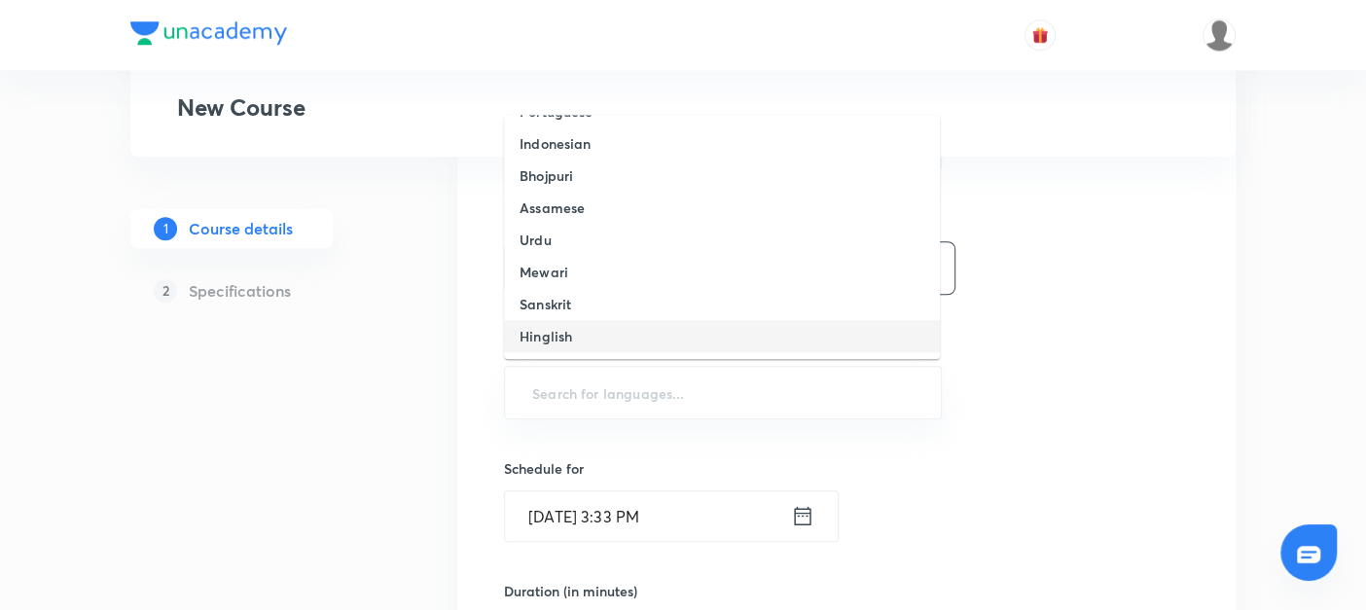
click at [553, 329] on h6 "Hinglish" at bounding box center [546, 336] width 53 height 20
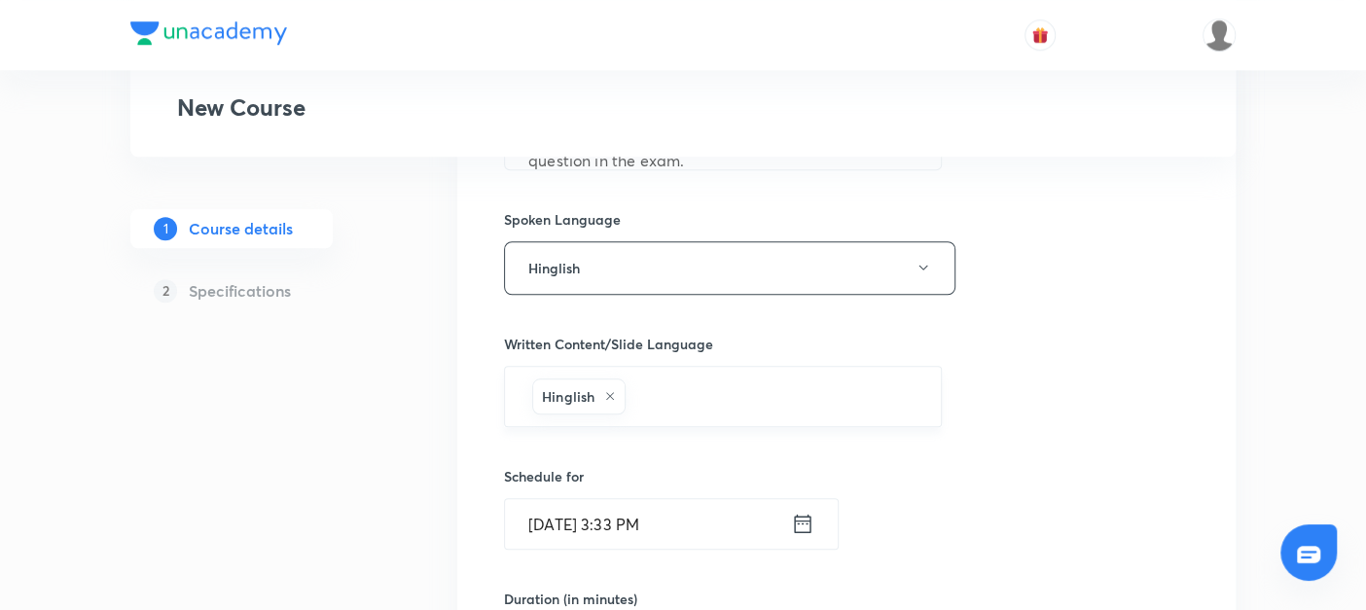
click at [614, 391] on icon at bounding box center [610, 396] width 12 height 12
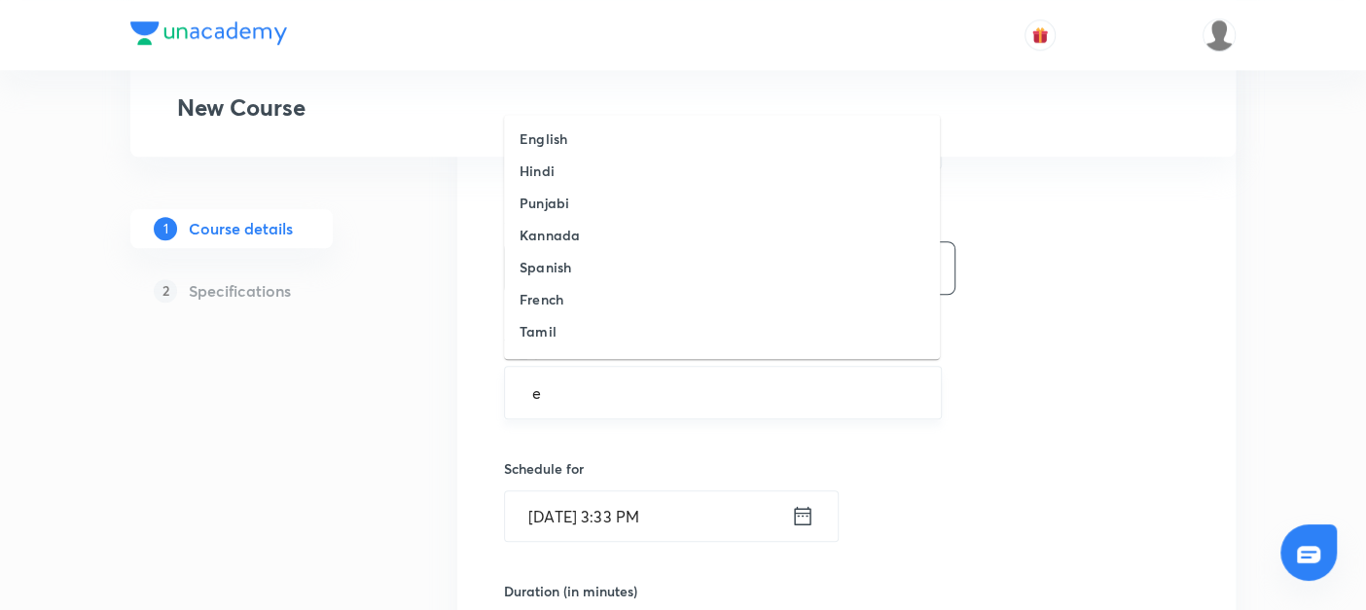
type input "en"
click at [527, 126] on li "English" at bounding box center [722, 139] width 436 height 32
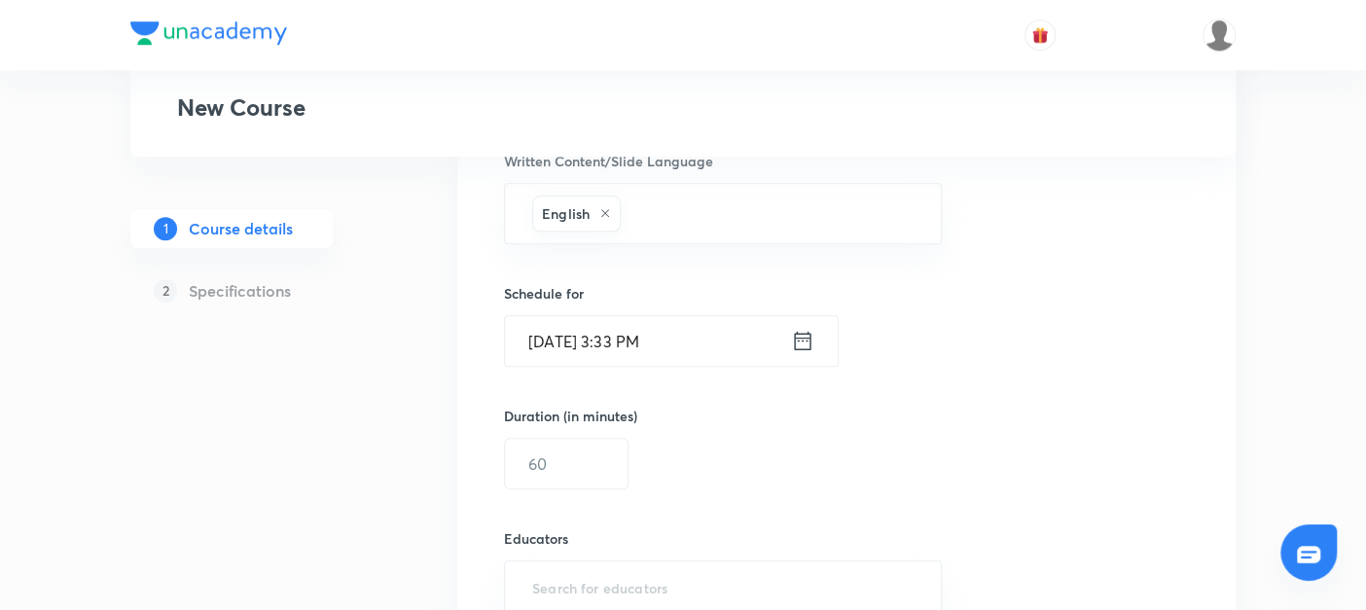
scroll to position [1130, 0]
click at [805, 334] on icon at bounding box center [802, 339] width 23 height 27
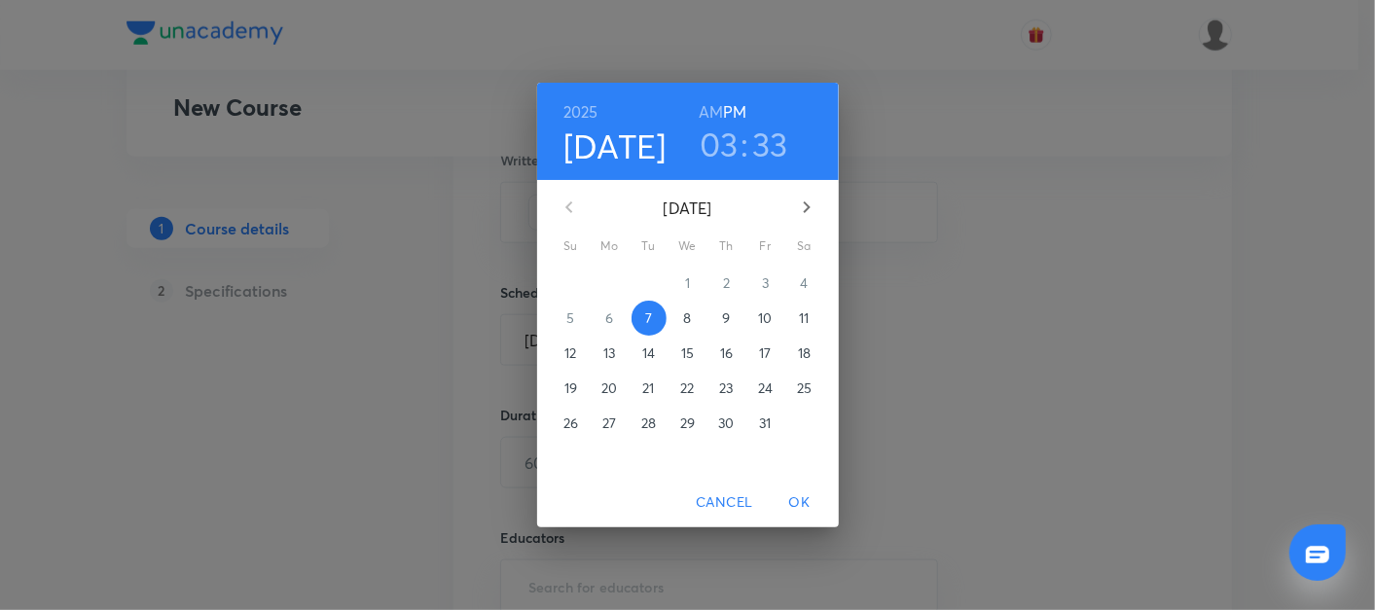
click at [728, 355] on p "16" at bounding box center [726, 352] width 13 height 19
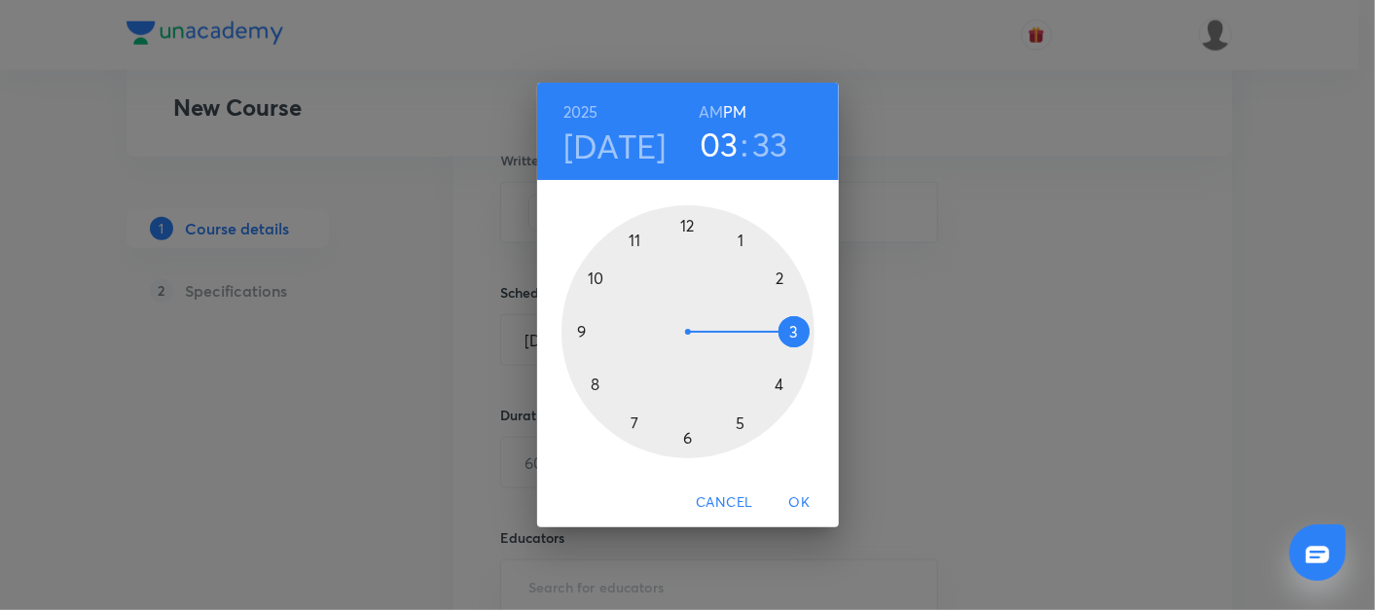
click at [579, 331] on div at bounding box center [687, 331] width 253 height 253
click at [790, 331] on div at bounding box center [687, 331] width 253 height 253
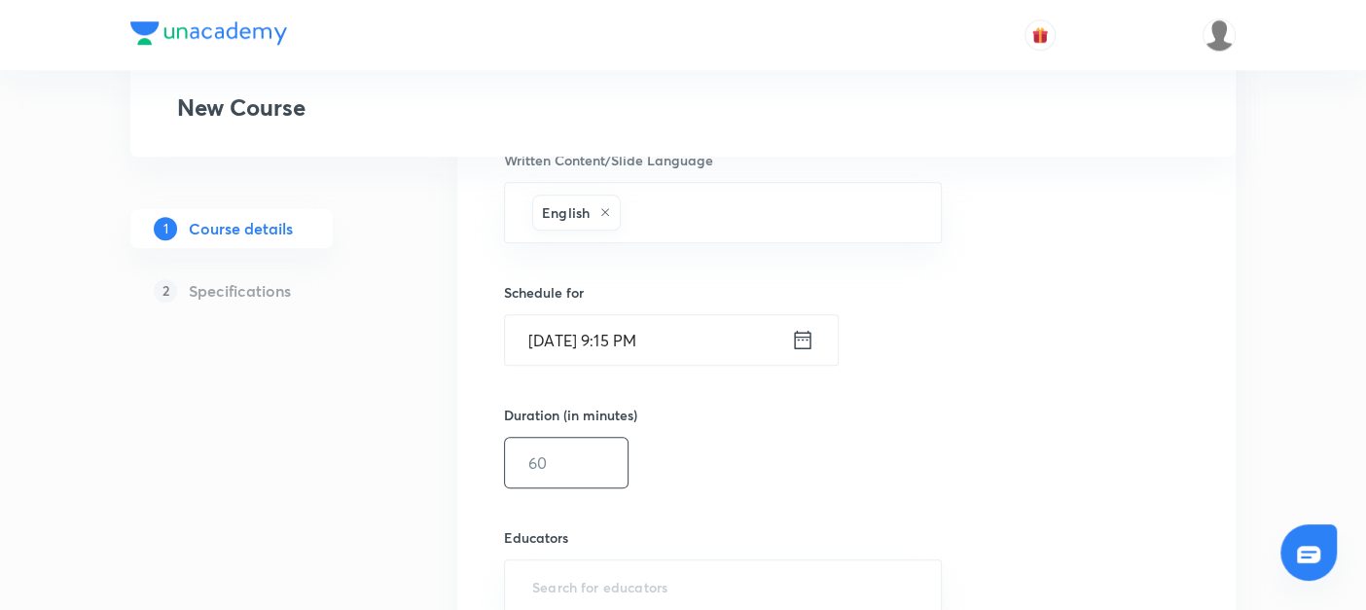
scroll to position [1220, 0]
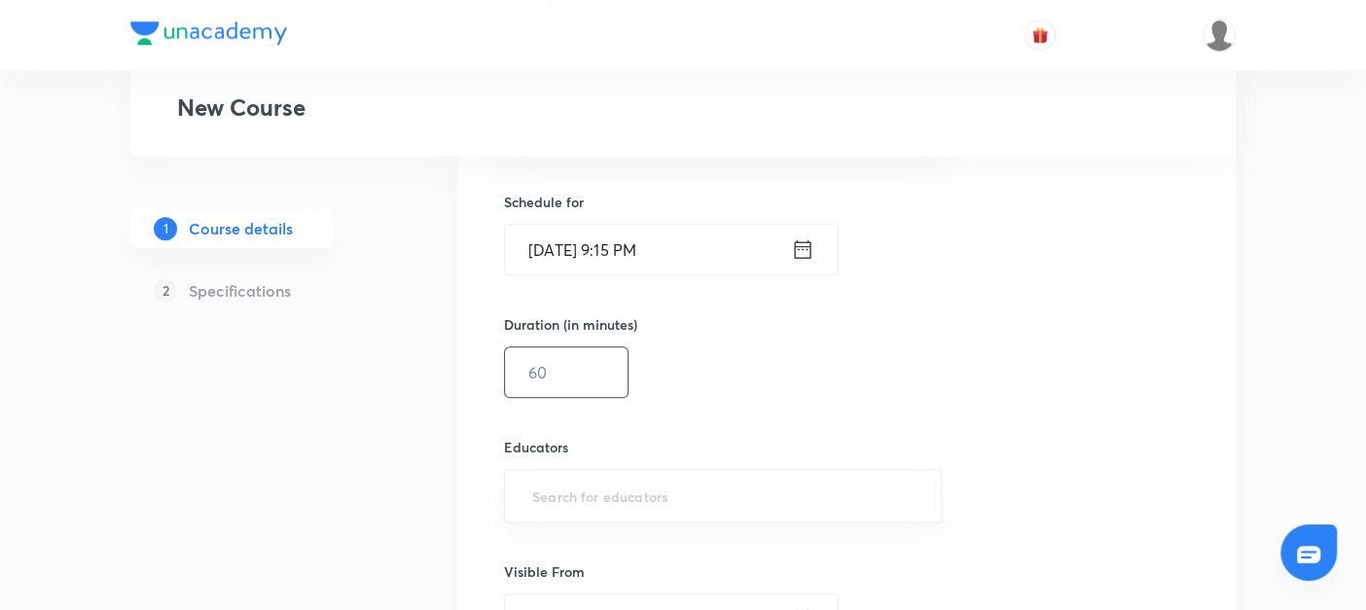
click at [543, 366] on input "text" at bounding box center [566, 372] width 123 height 50
type input "3"
type input "45"
click at [545, 478] on input "text" at bounding box center [722, 496] width 389 height 36
paste input "@amitvohra22-8435"
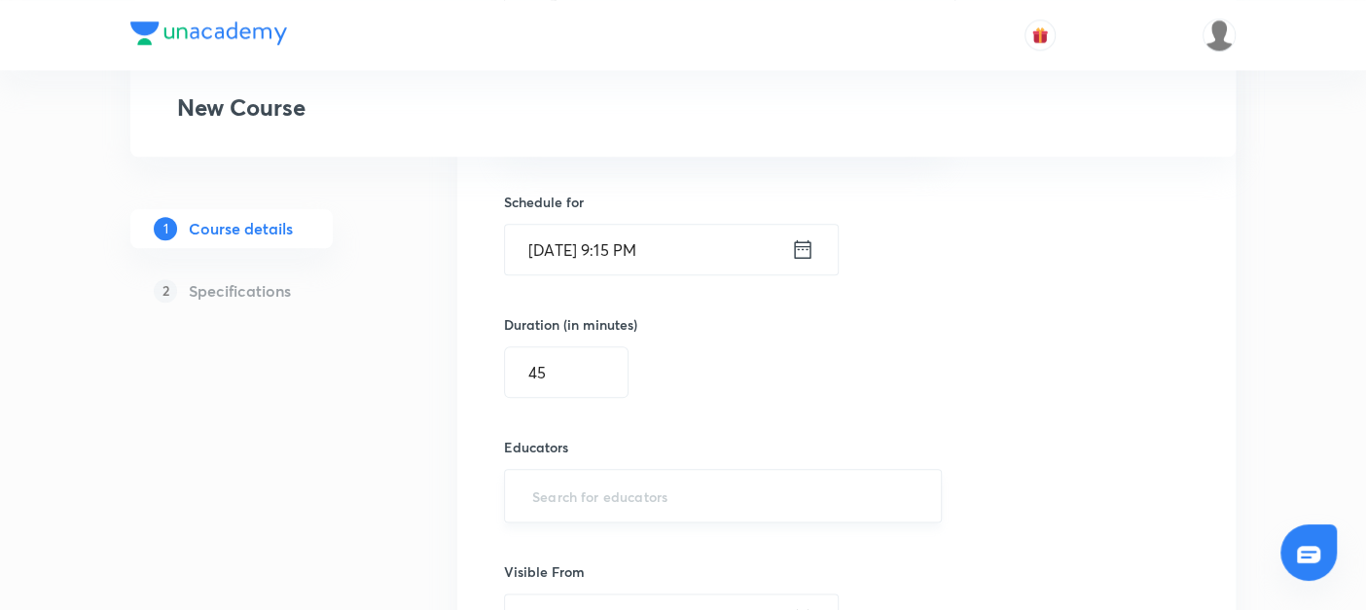
type input "@amitvohra22-8435"
click at [574, 489] on input "@amitvohra22-8435" at bounding box center [722, 496] width 389 height 36
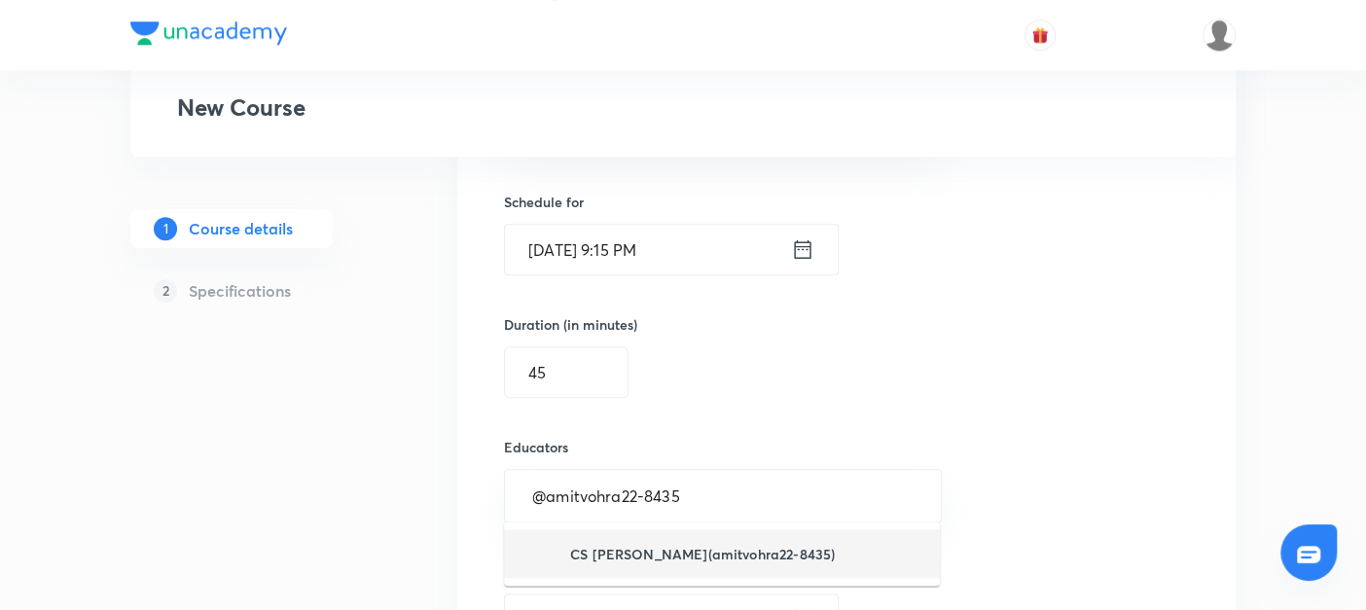
click at [666, 547] on h6 "CS [PERSON_NAME](amitvohra22-8435)" at bounding box center [702, 554] width 265 height 20
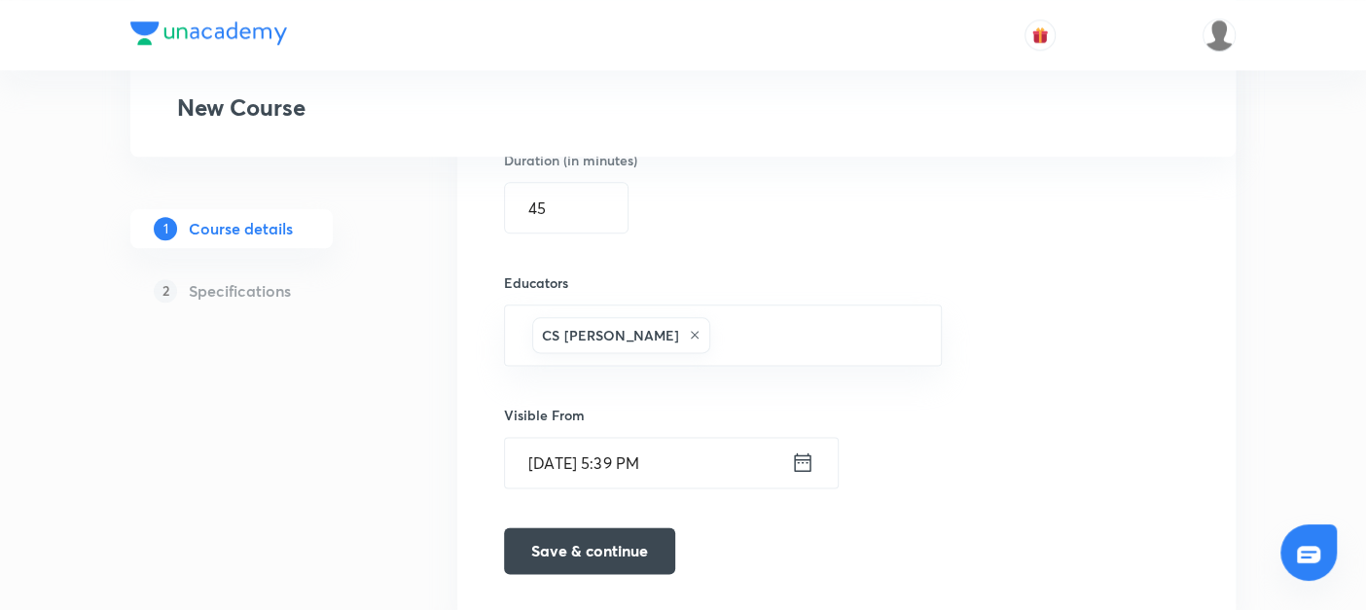
scroll to position [1386, 0]
click at [611, 543] on button "Save & continue" at bounding box center [589, 546] width 171 height 47
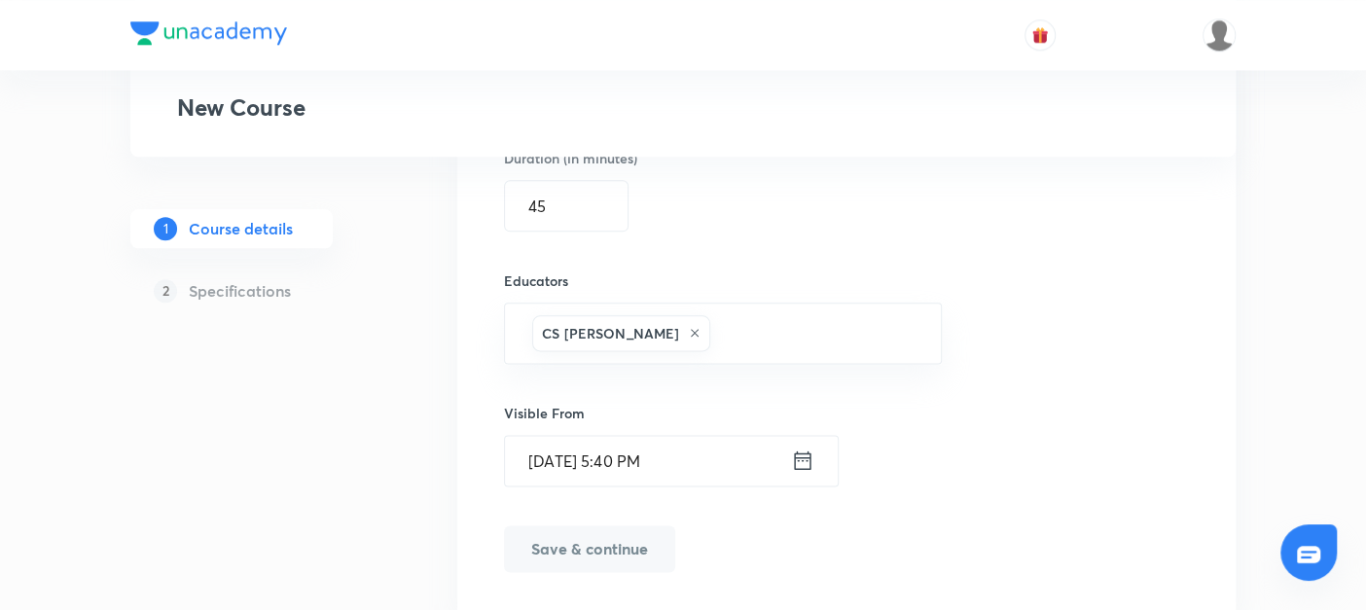
scroll to position [1412, 0]
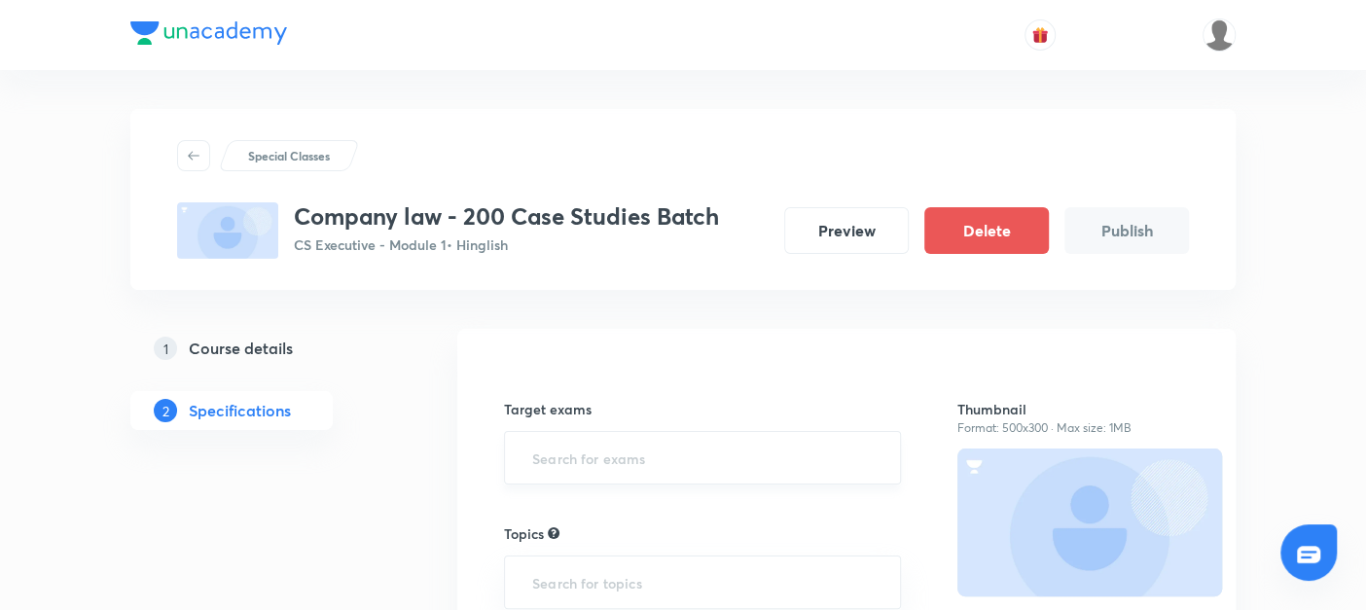
click at [556, 460] on input "text" at bounding box center [702, 458] width 348 height 36
type input "cs"
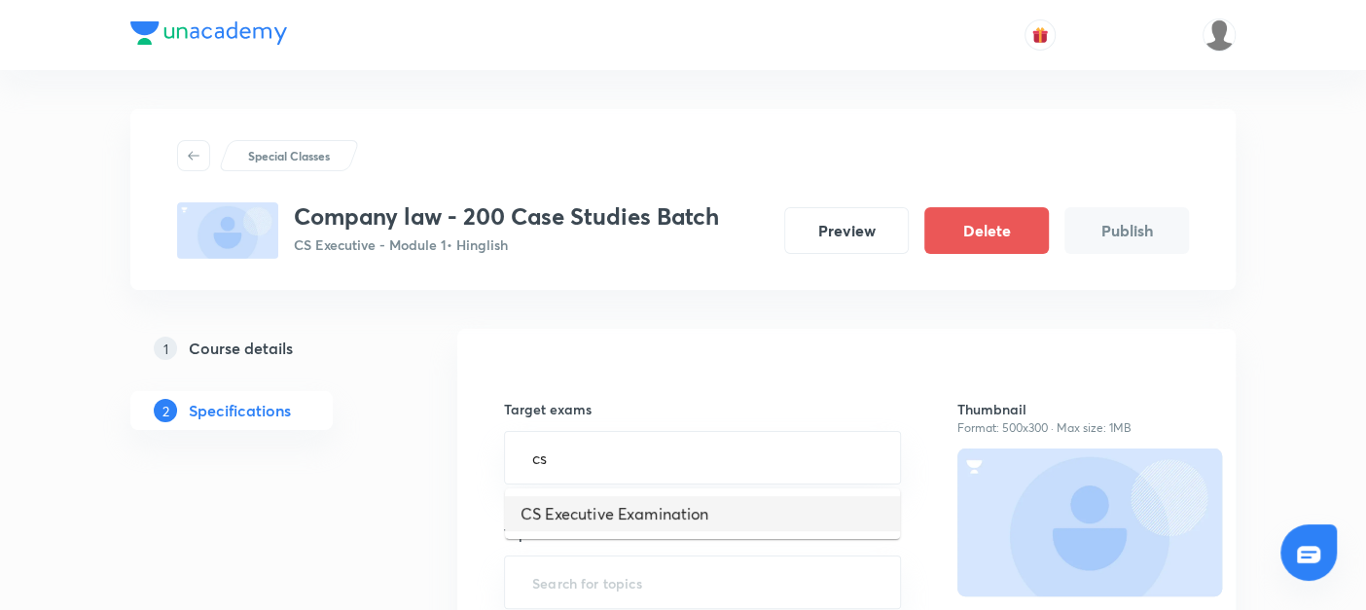
click at [527, 520] on li "CS Executive Examination" at bounding box center [702, 513] width 395 height 35
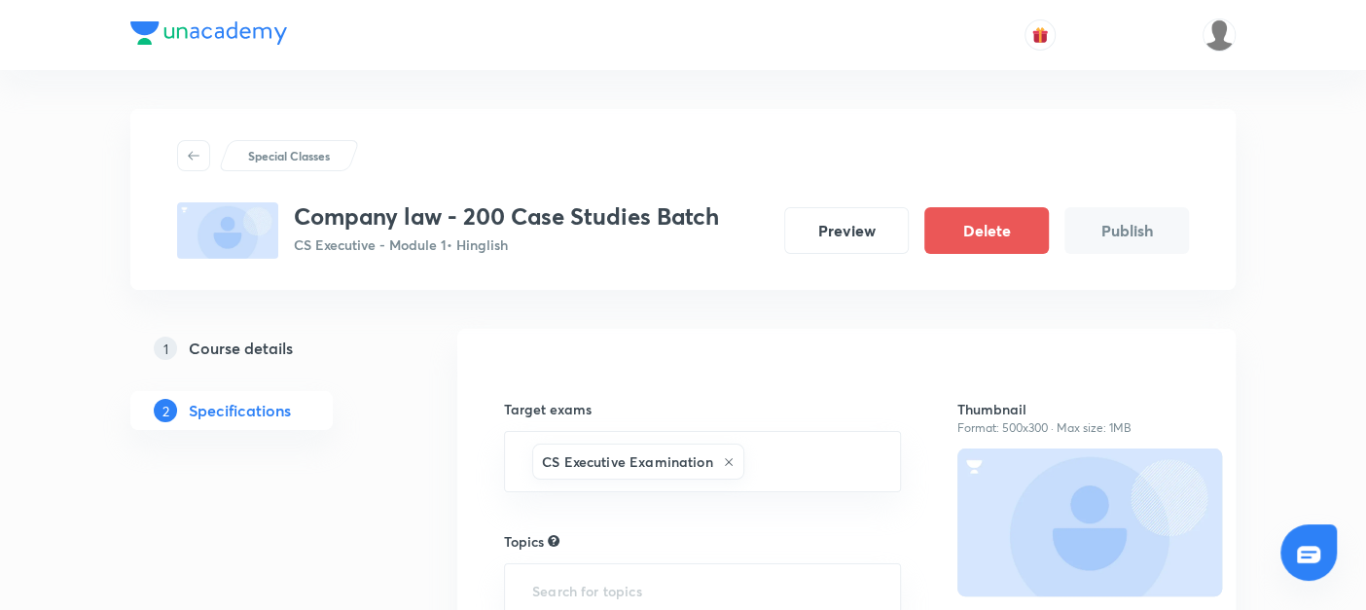
scroll to position [147, 0]
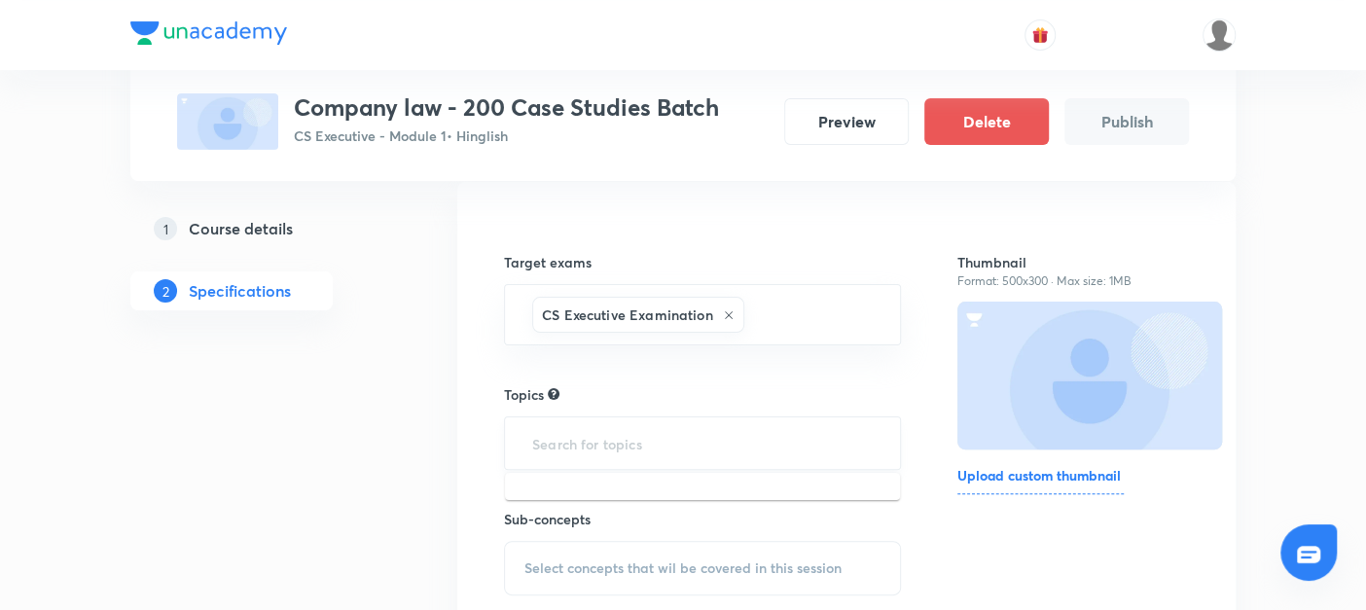
click at [545, 444] on input "text" at bounding box center [702, 443] width 348 height 36
type input "c"
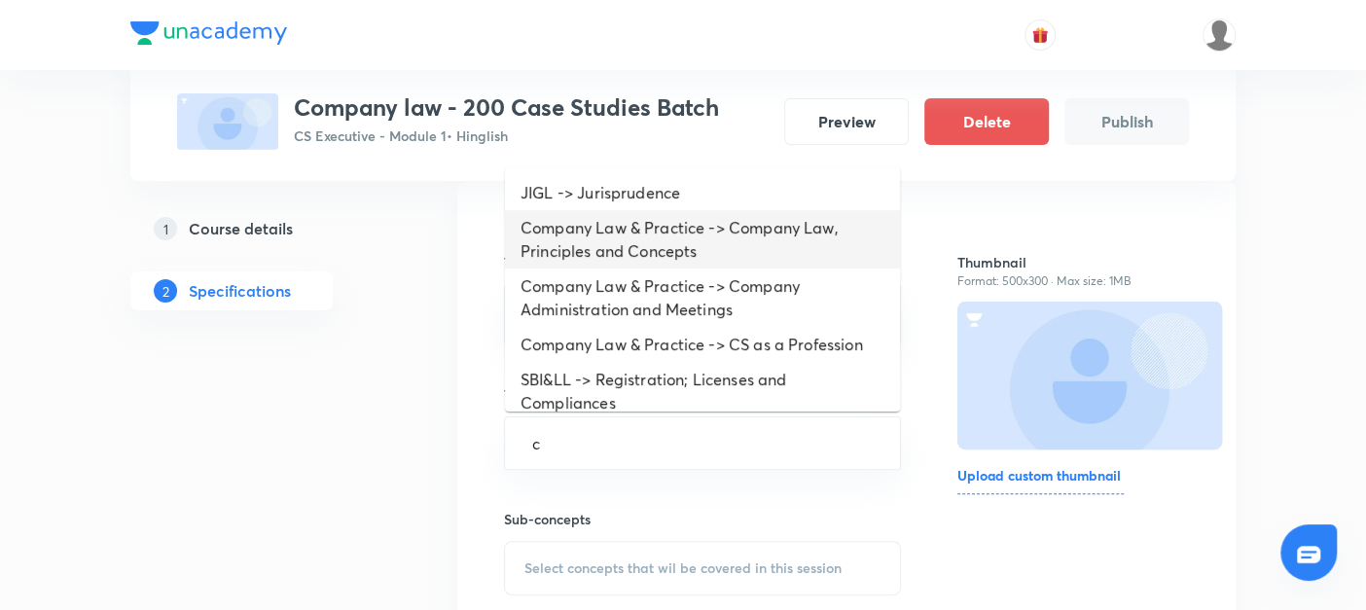
click at [623, 228] on li "Company Law & Practice -> Company Law, Principles and Concepts" at bounding box center [702, 239] width 395 height 58
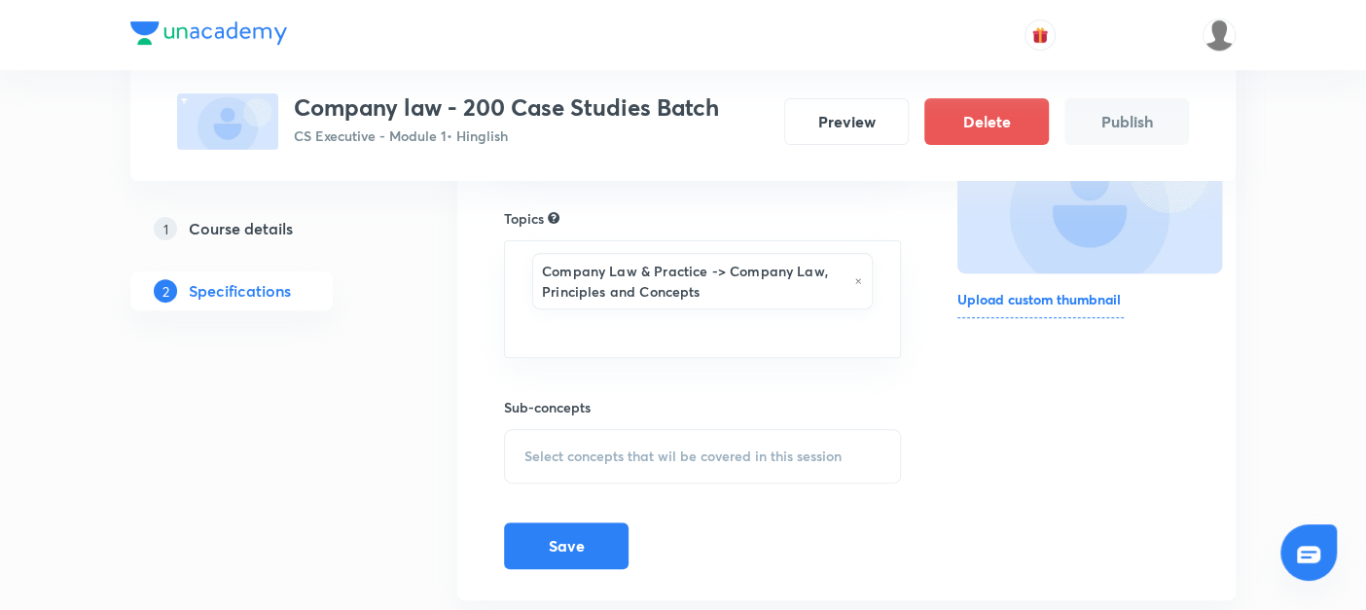
scroll to position [324, 0]
click at [526, 450] on span "Select concepts that wil be covered in this session" at bounding box center [682, 456] width 317 height 16
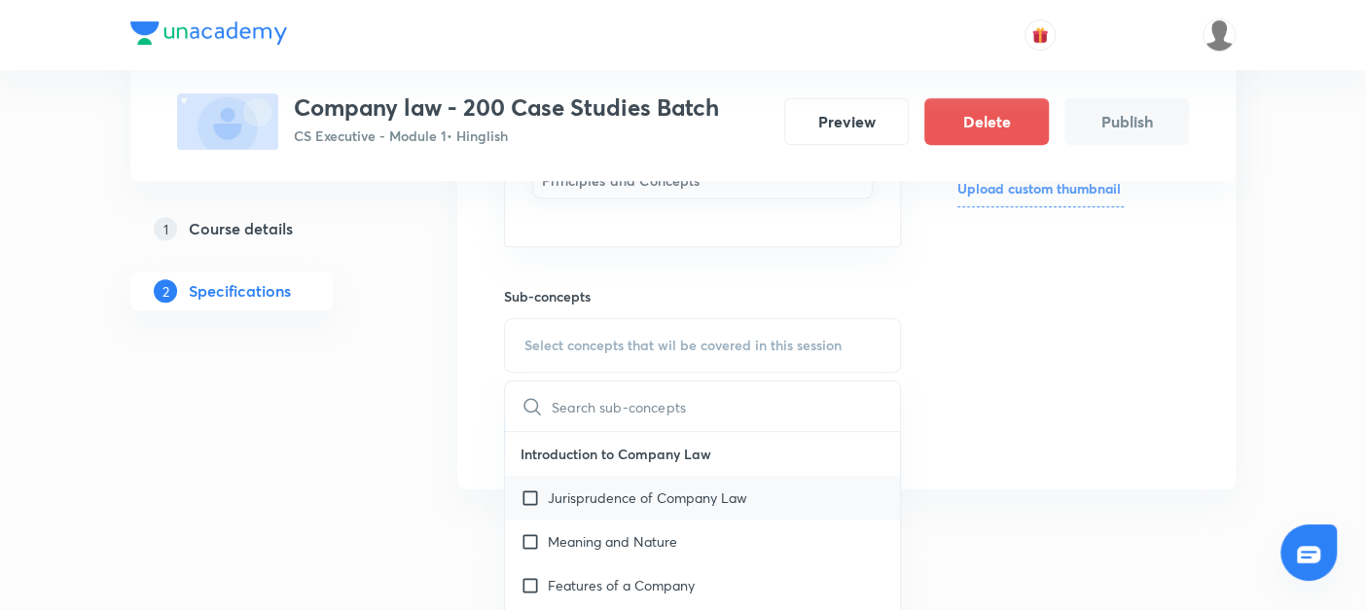
click at [527, 487] on input "checkbox" at bounding box center [534, 497] width 27 height 20
checkbox input "true"
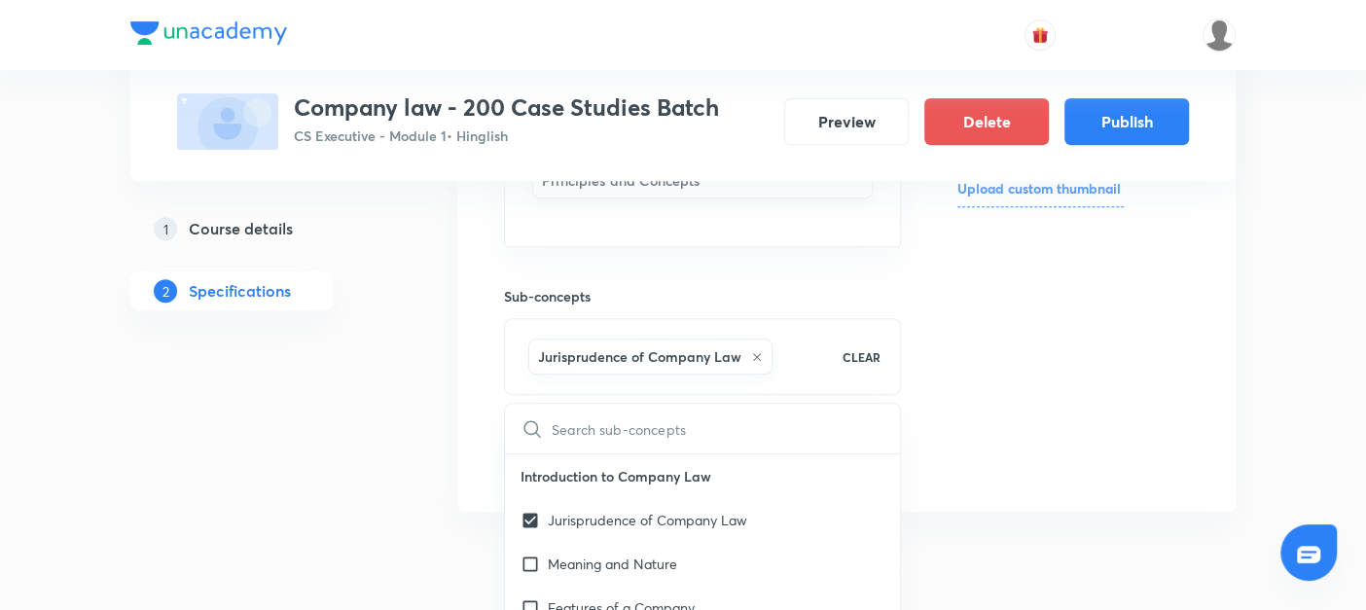
click at [455, 478] on div "Special Classes Company law - 200 Case Studies Batch CS Executive - Module 1 • …" at bounding box center [682, 107] width 1105 height 864
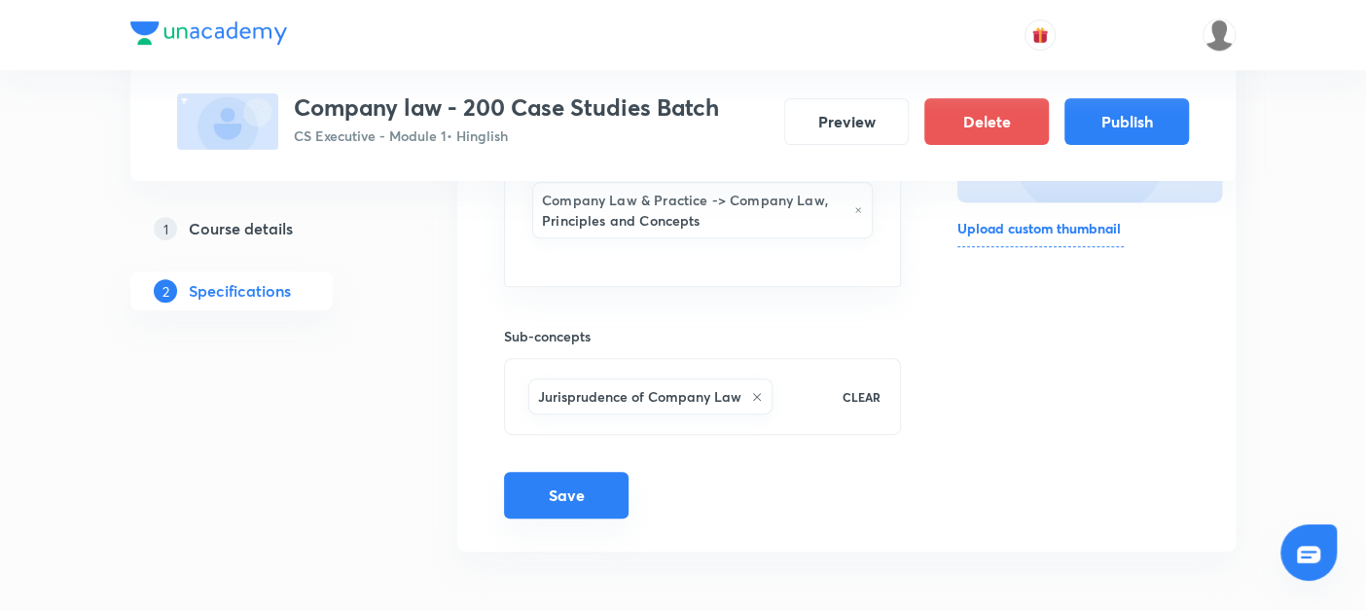
click at [540, 506] on button "Save" at bounding box center [566, 495] width 125 height 47
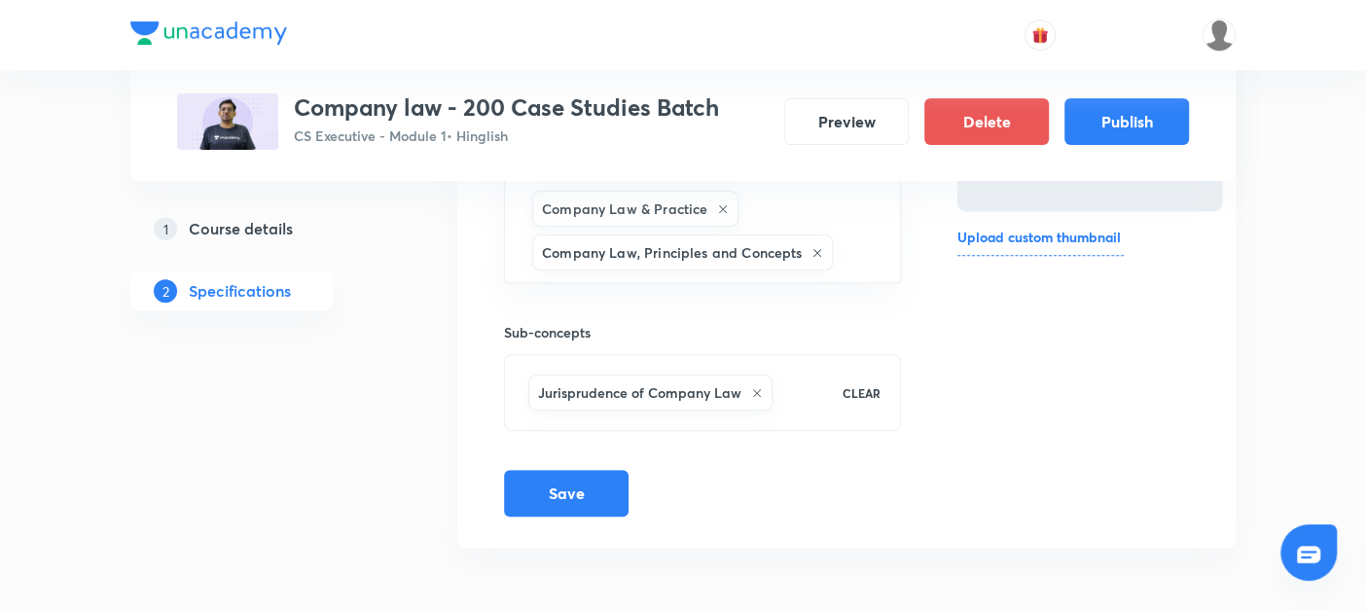
scroll to position [381, 0]
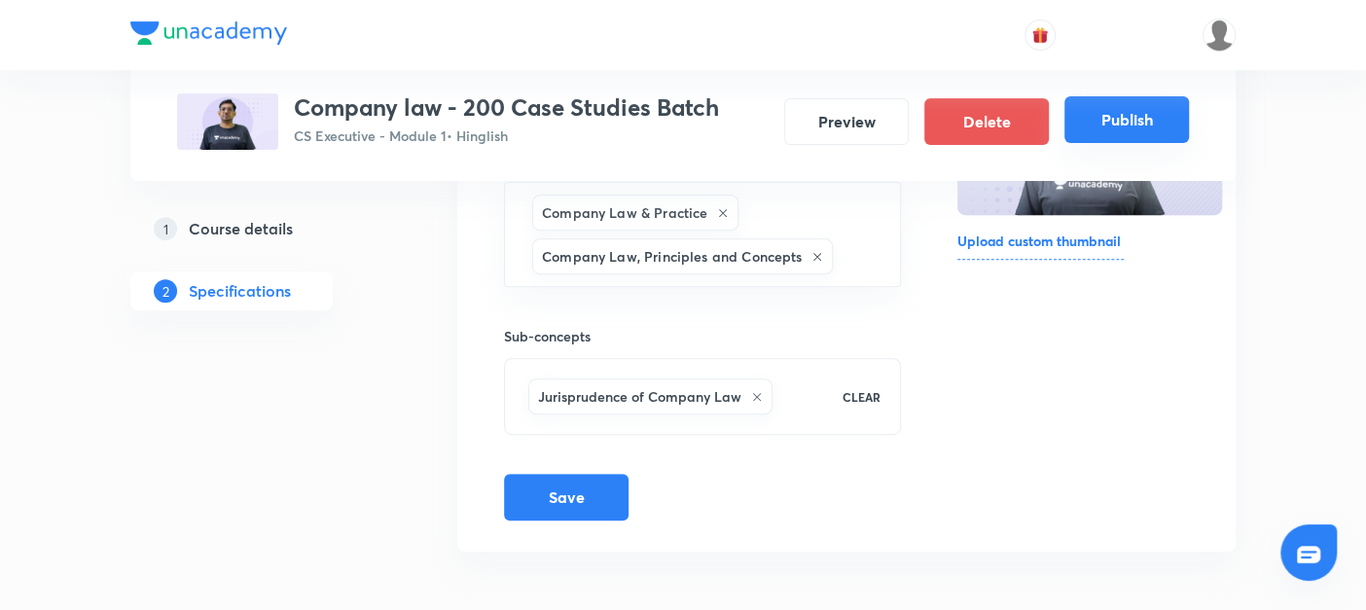
click at [1133, 108] on button "Publish" at bounding box center [1126, 119] width 125 height 47
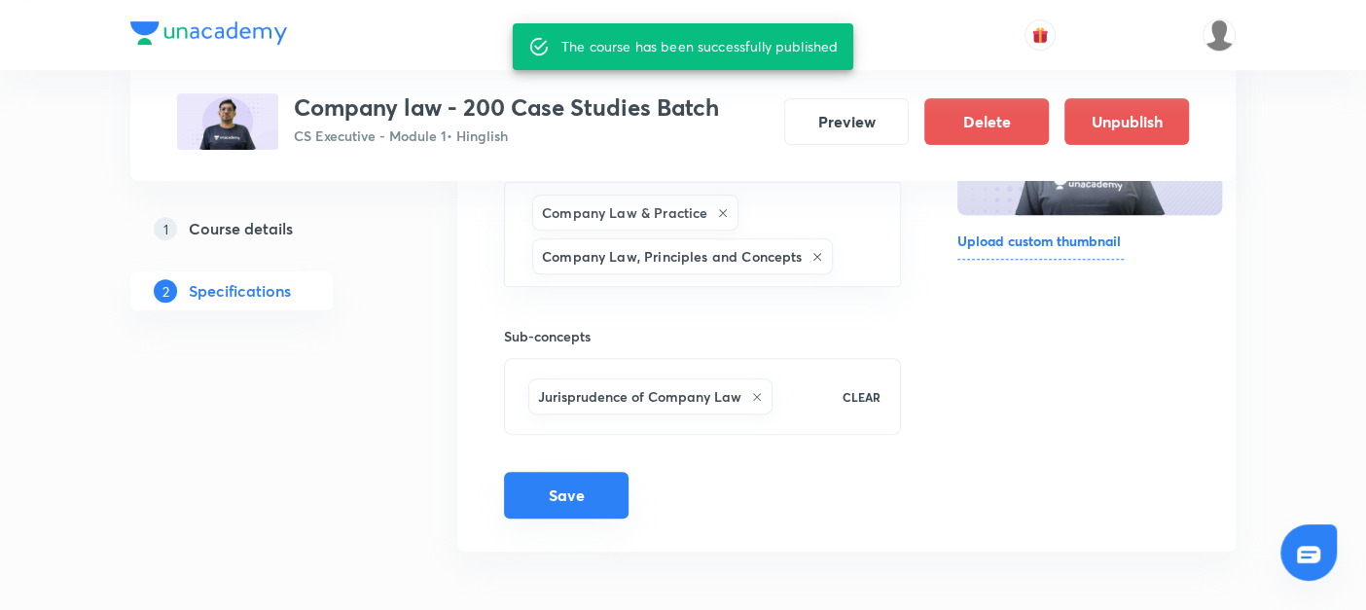
click at [543, 508] on button "Save" at bounding box center [566, 495] width 125 height 47
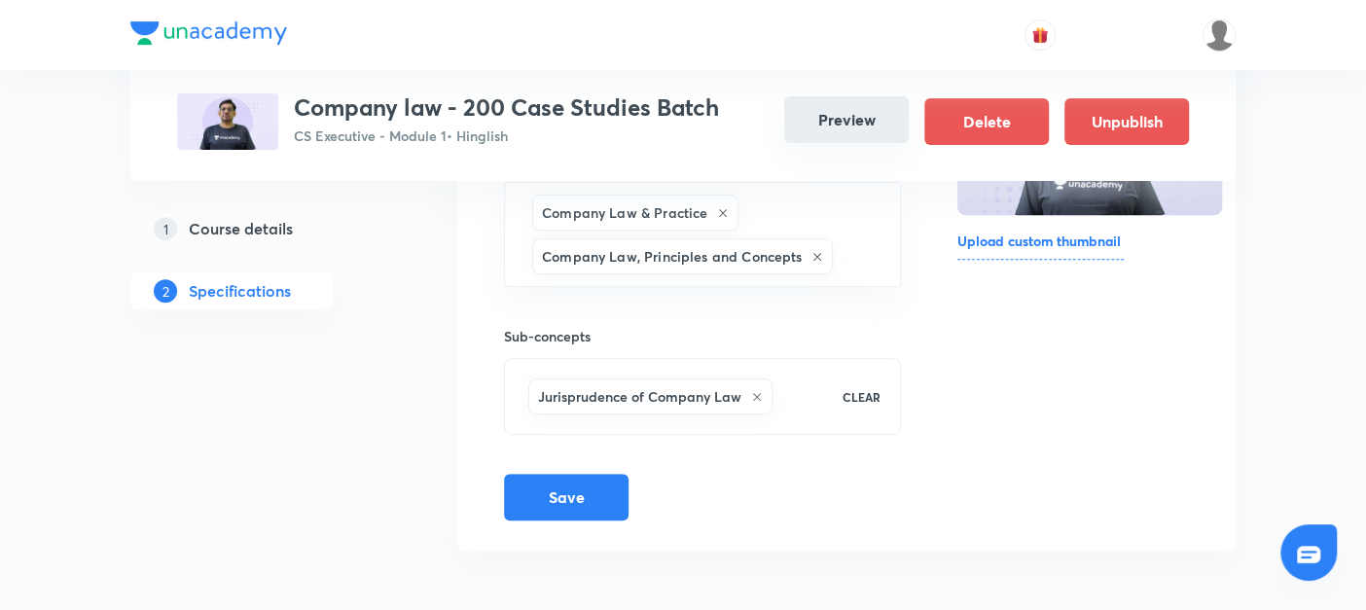
click at [828, 126] on button "Preview" at bounding box center [846, 119] width 125 height 47
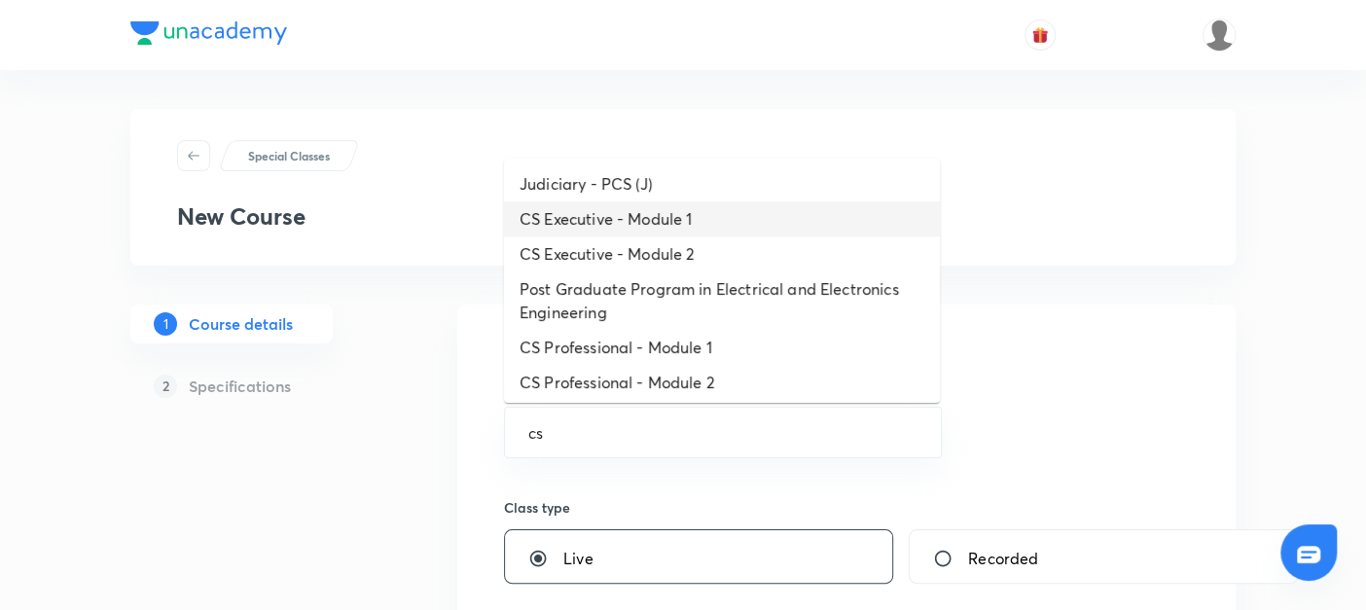
click at [558, 218] on li "CS Executive - Module 1" at bounding box center [722, 218] width 436 height 35
type input "CS Executive - Module 1"
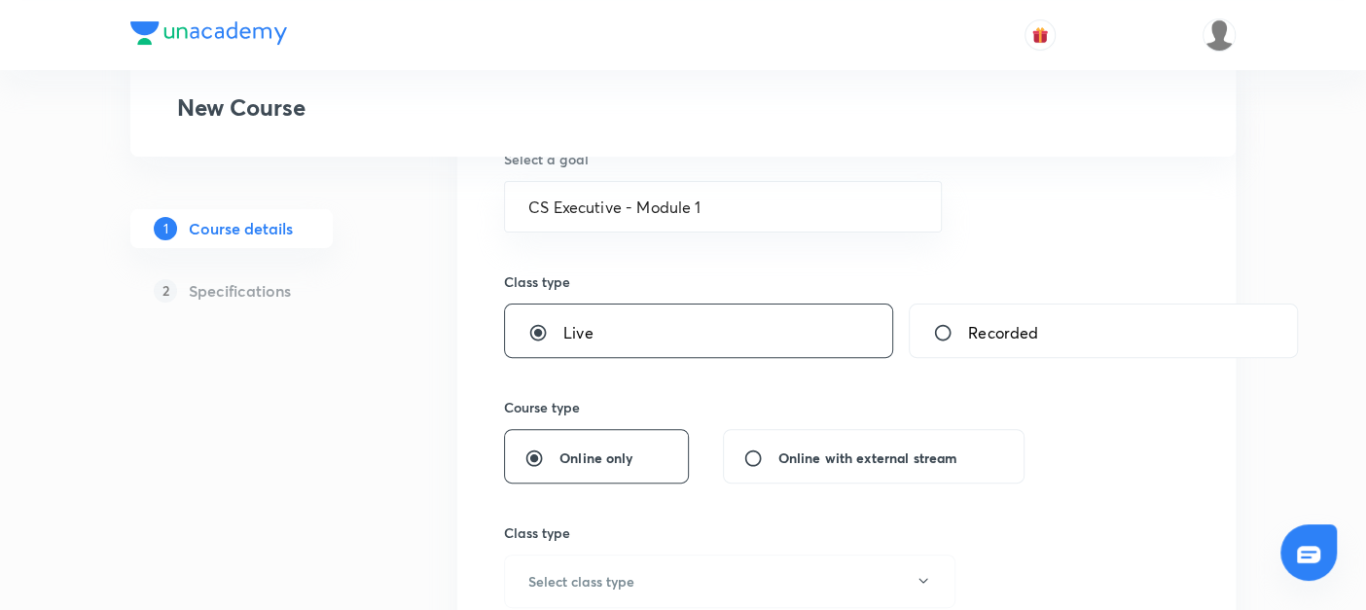
scroll to position [256, 0]
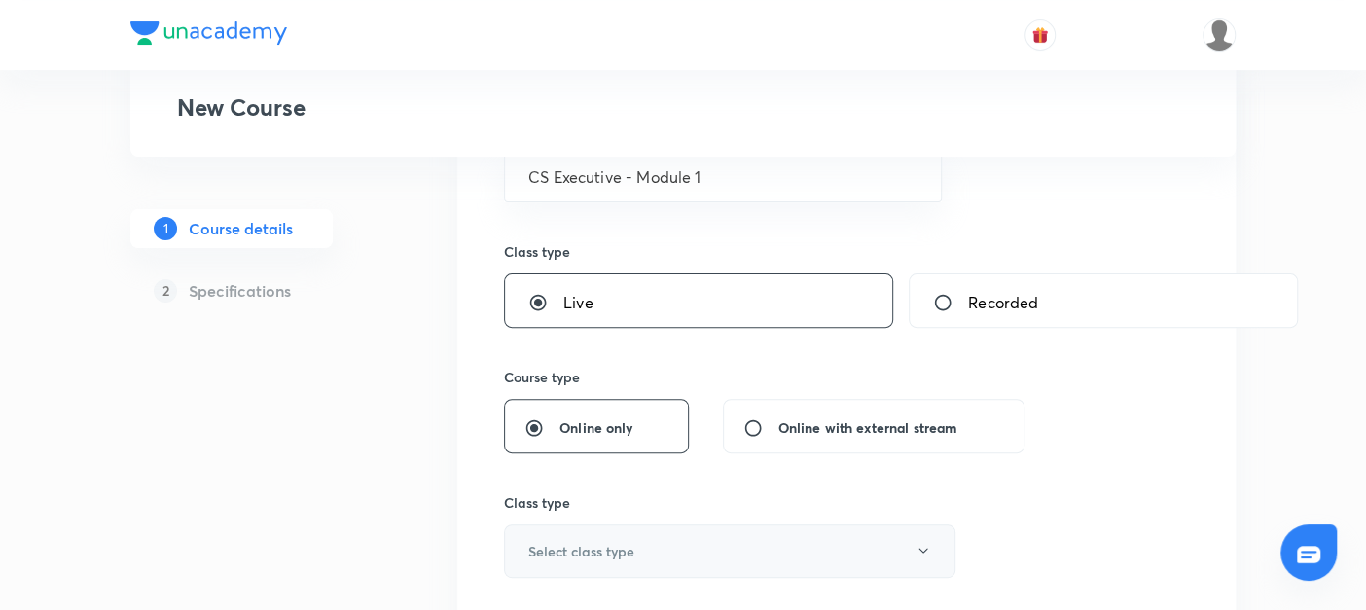
click at [547, 546] on h6 "Select class type" at bounding box center [581, 551] width 106 height 20
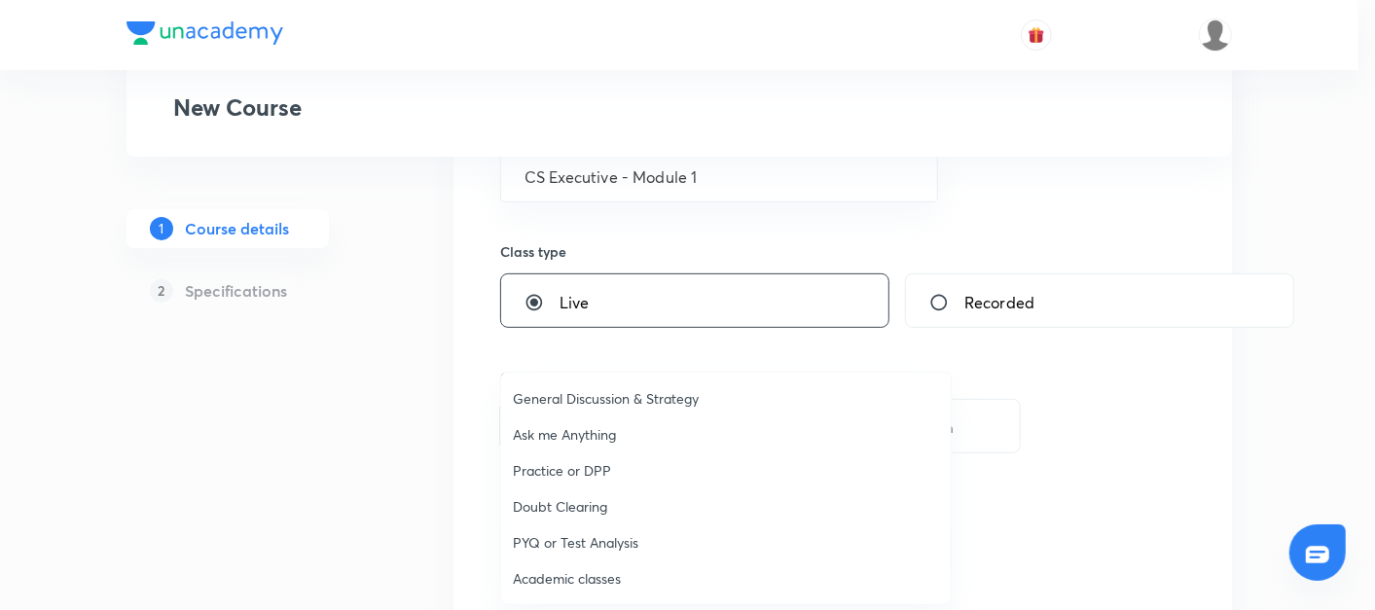
click at [545, 568] on span "Academic classes" at bounding box center [726, 578] width 426 height 20
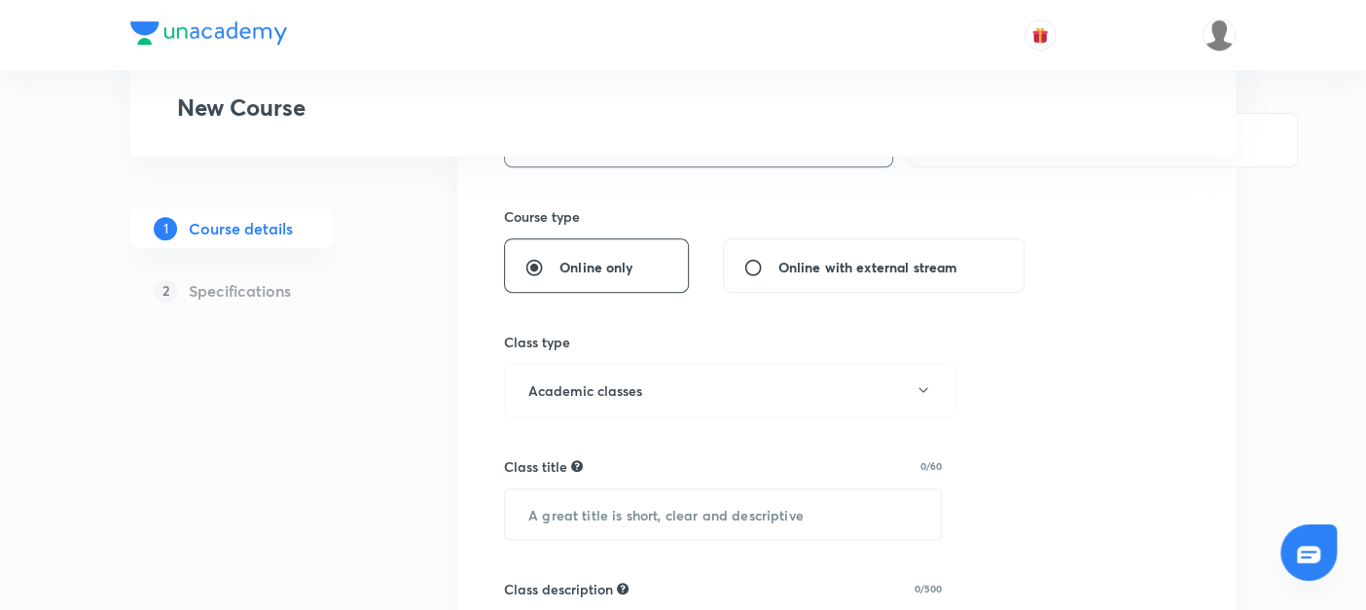
scroll to position [418, 0]
click at [548, 513] on input "text" at bounding box center [723, 512] width 436 height 50
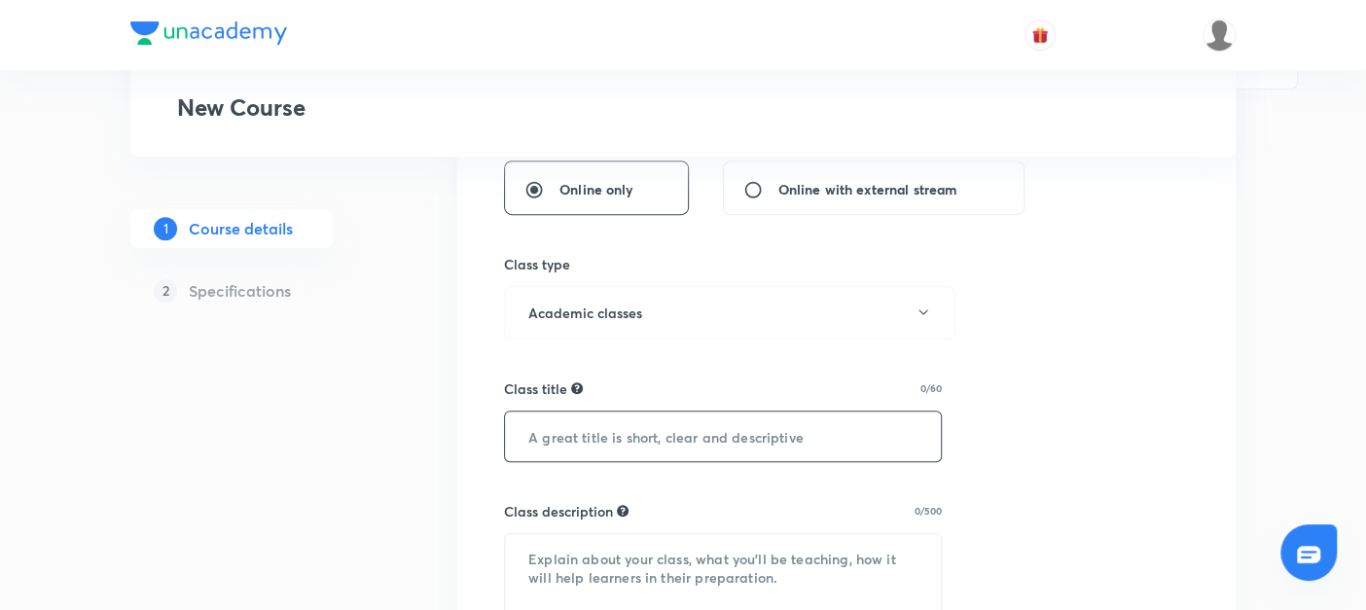
paste input "Company law - 200 Case Studies Batch"
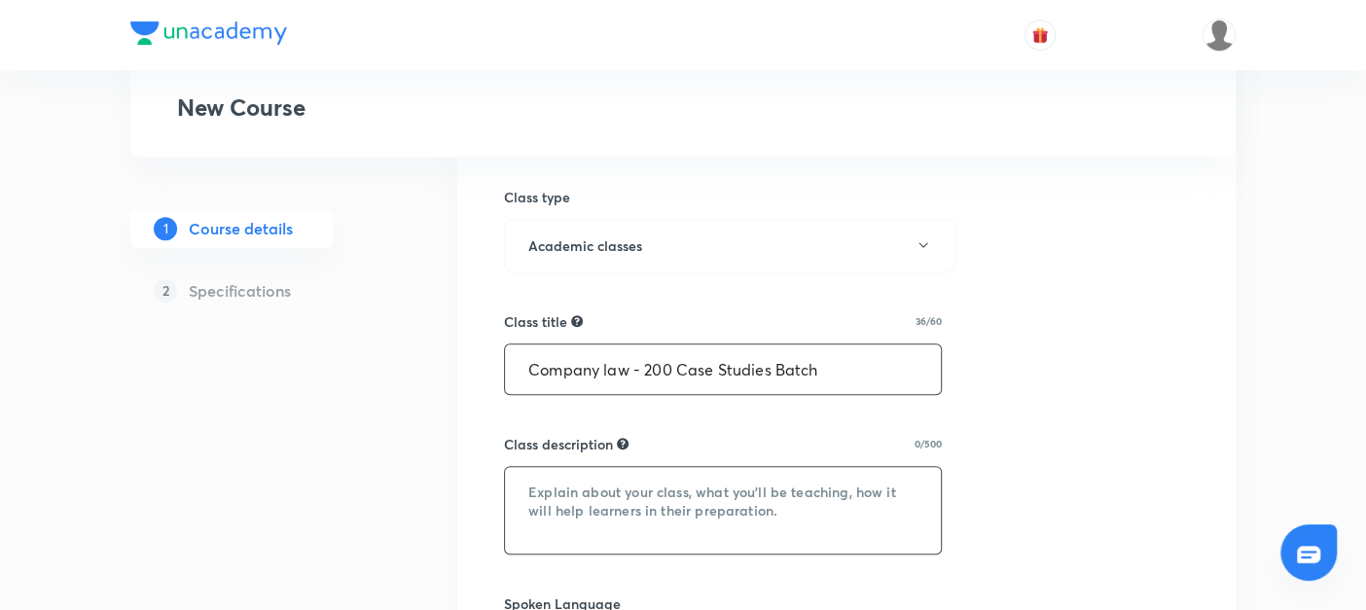
type input "Company law - 200 Case Studies Batch"
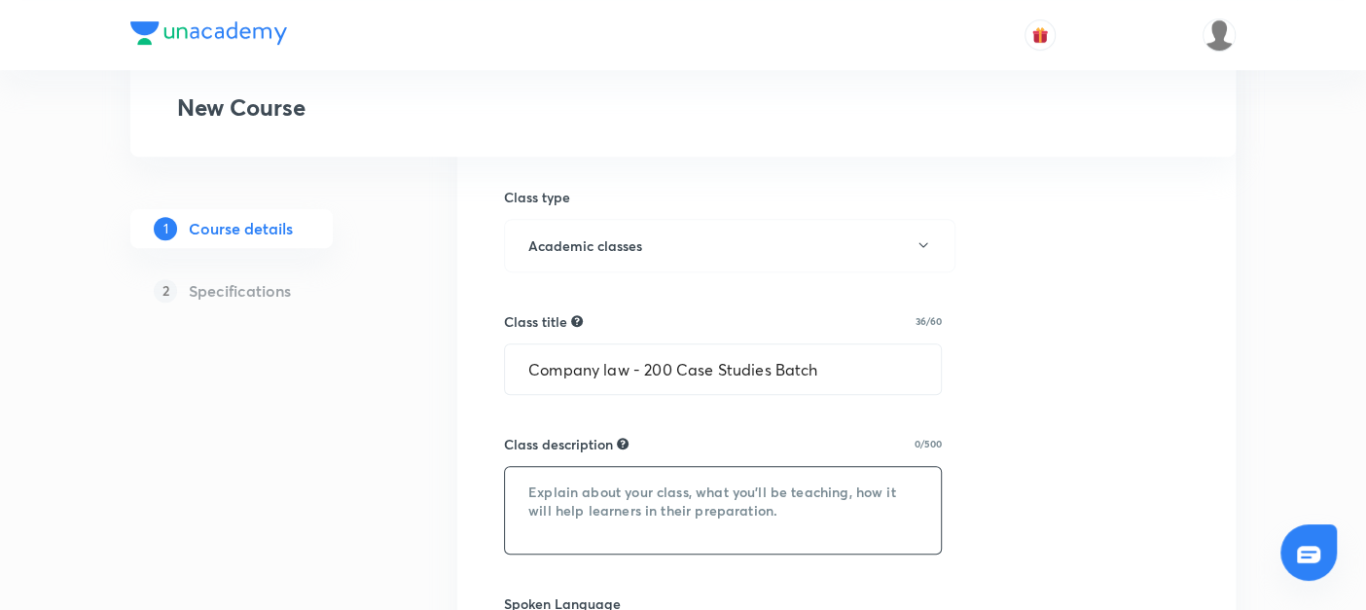
click at [536, 489] on textarea at bounding box center [723, 510] width 436 height 87
paste textarea "Company Law – 200 Case Studies Batch Master Company Law through 200 carefully s…"
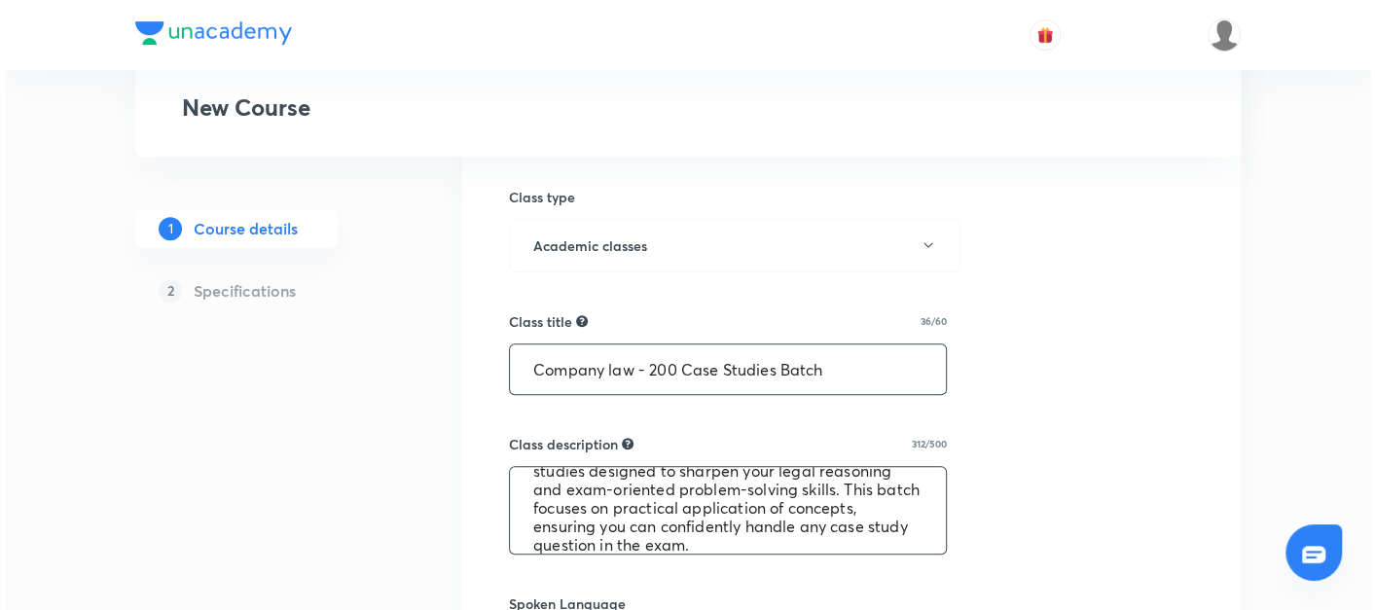
scroll to position [855, 0]
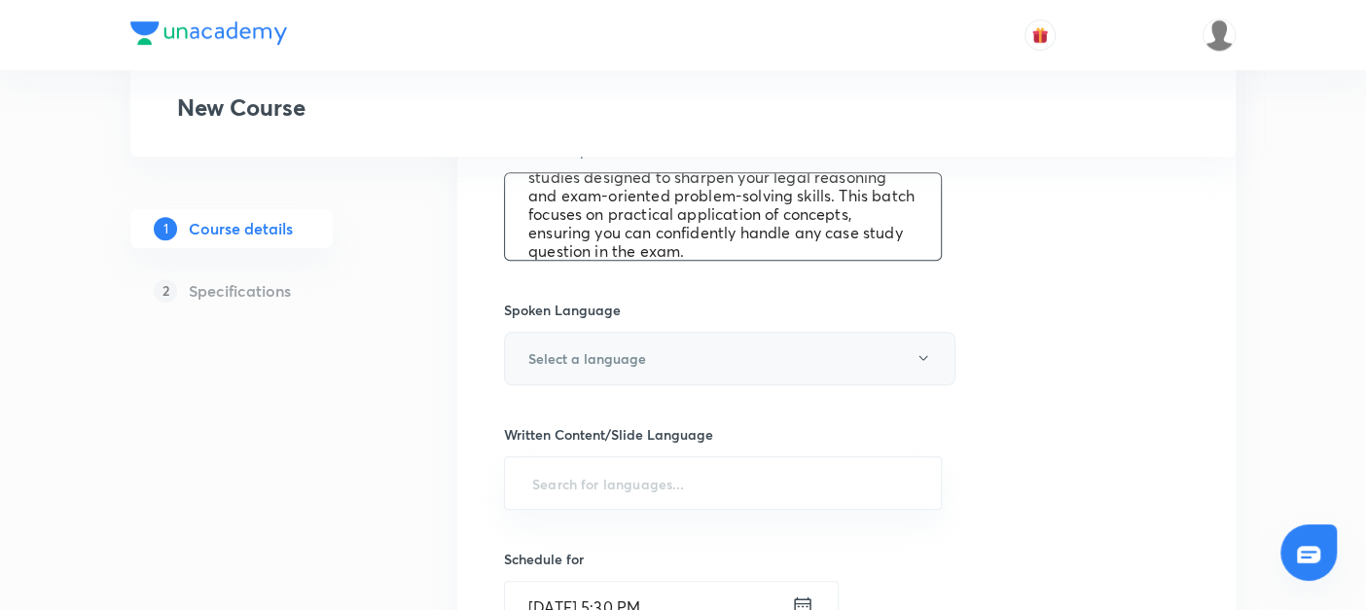
type textarea "Company Law – 200 Case Studies Batch Master Company Law through 200 carefully s…"
click at [537, 359] on h6 "Select a language" at bounding box center [587, 358] width 118 height 20
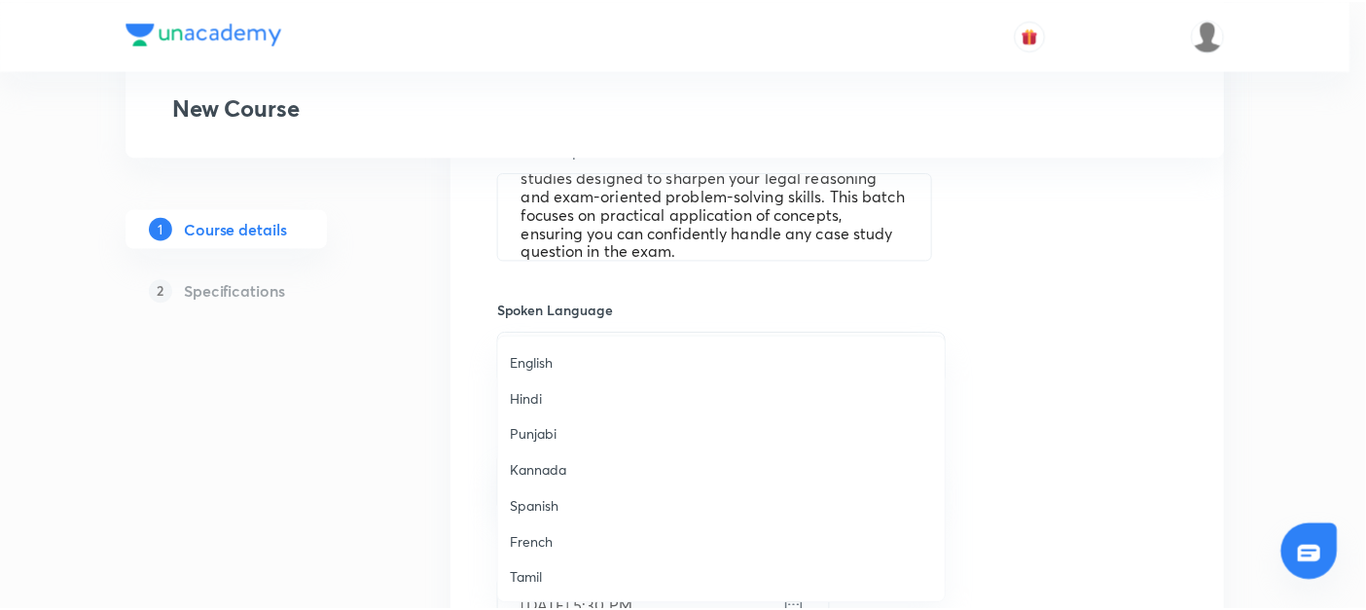
scroll to position [575, 0]
click at [521, 570] on span "Hinglish" at bounding box center [726, 579] width 426 height 20
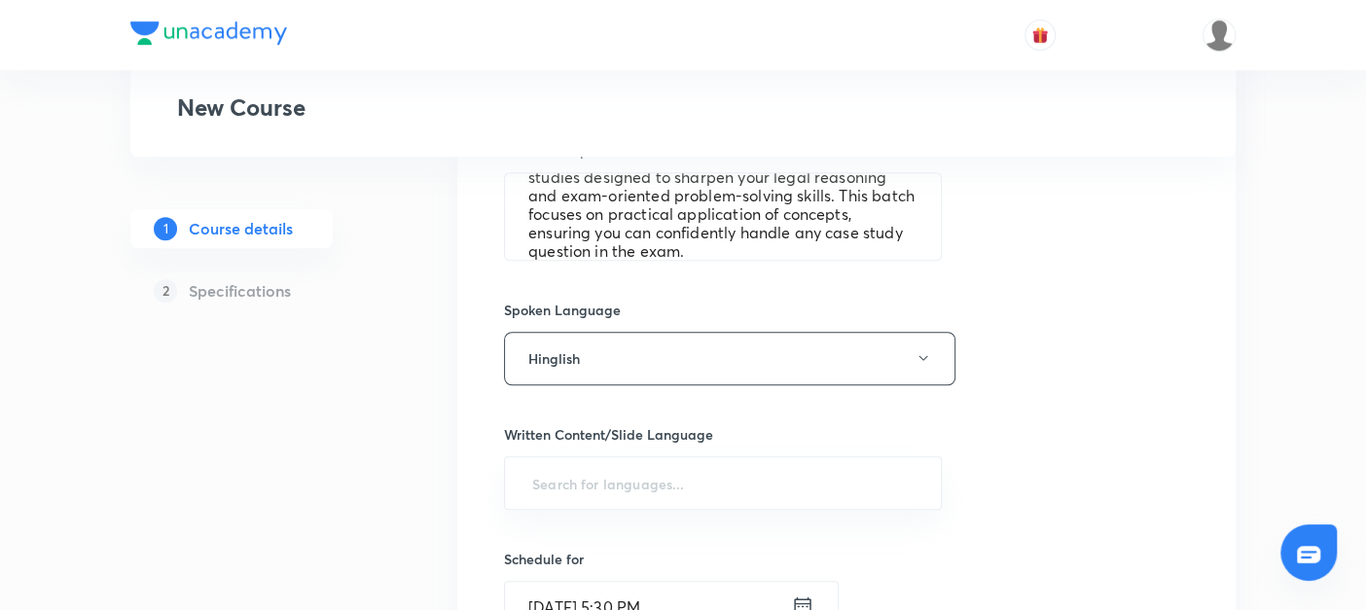
scroll to position [1011, 0]
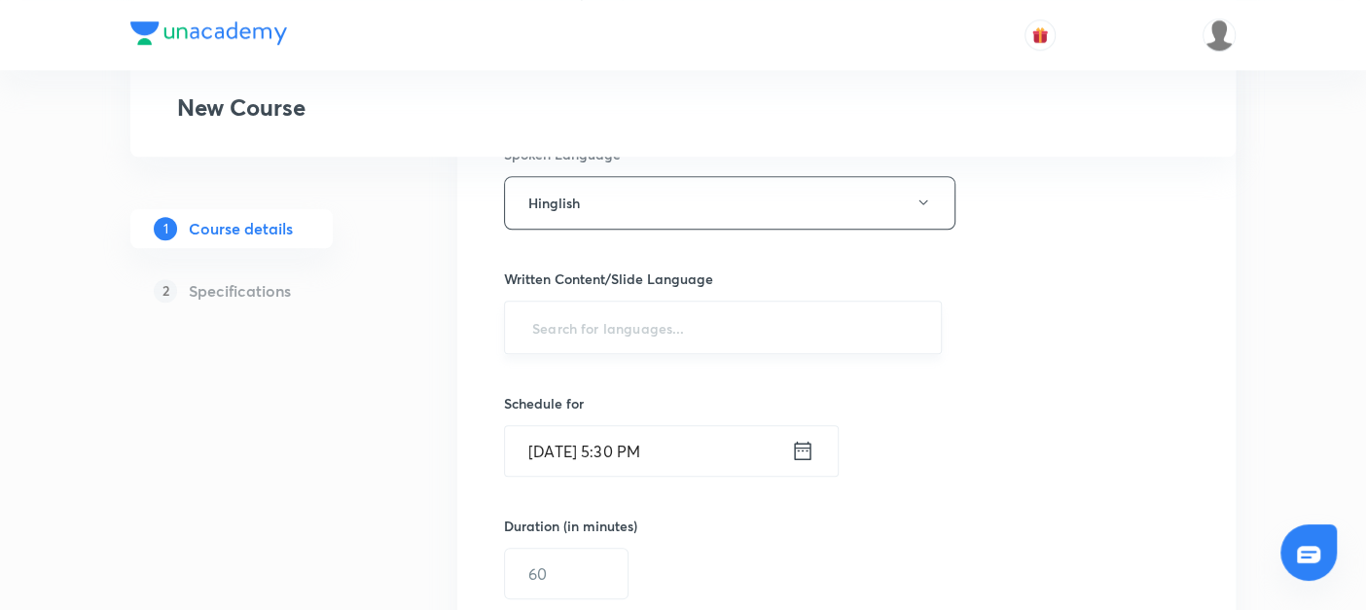
click at [530, 334] on input "text" at bounding box center [722, 327] width 389 height 36
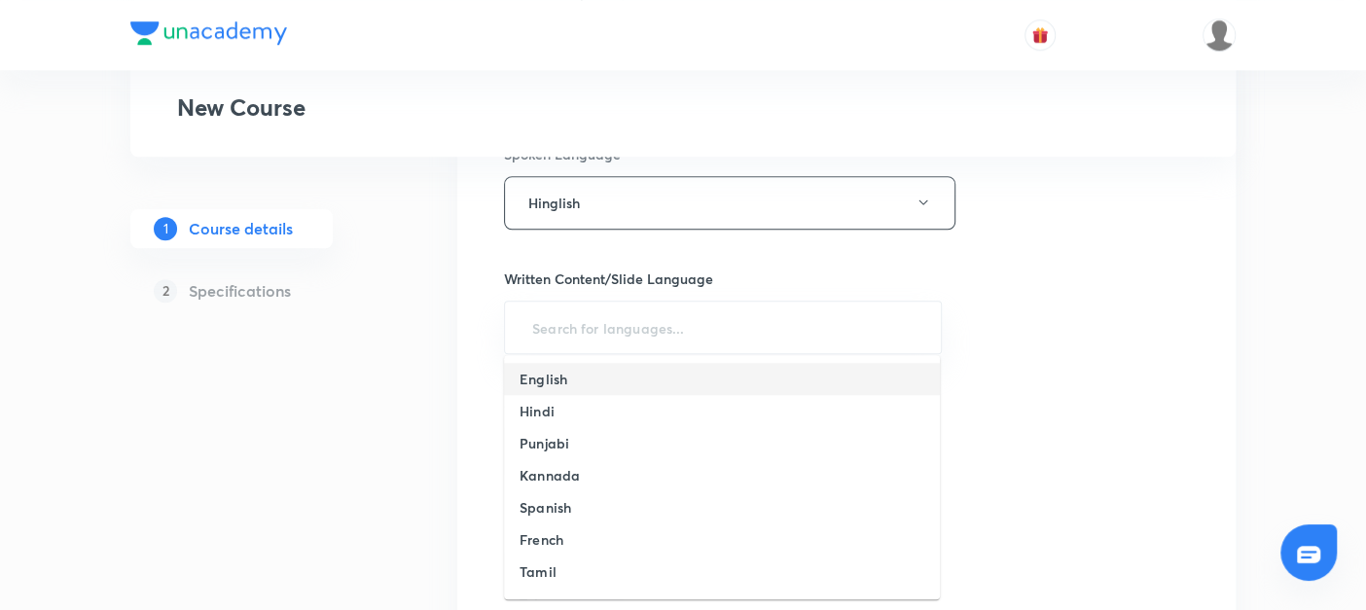
click at [533, 375] on h6 "English" at bounding box center [544, 379] width 48 height 20
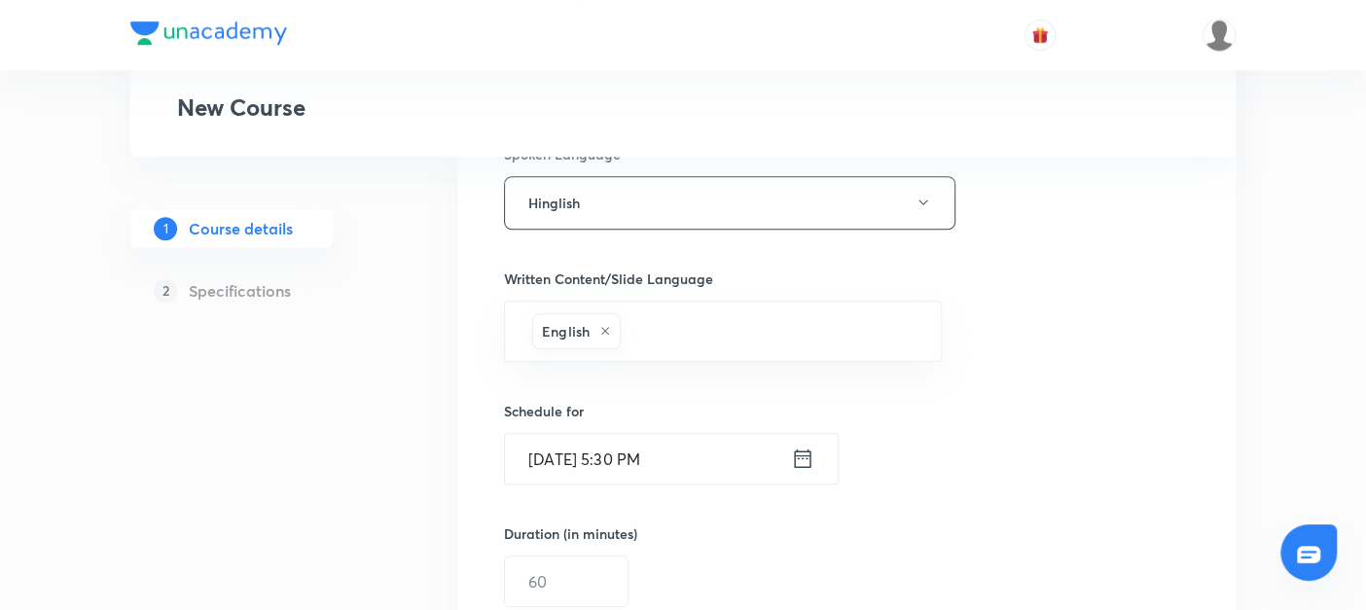
click at [802, 455] on icon at bounding box center [802, 458] width 23 height 27
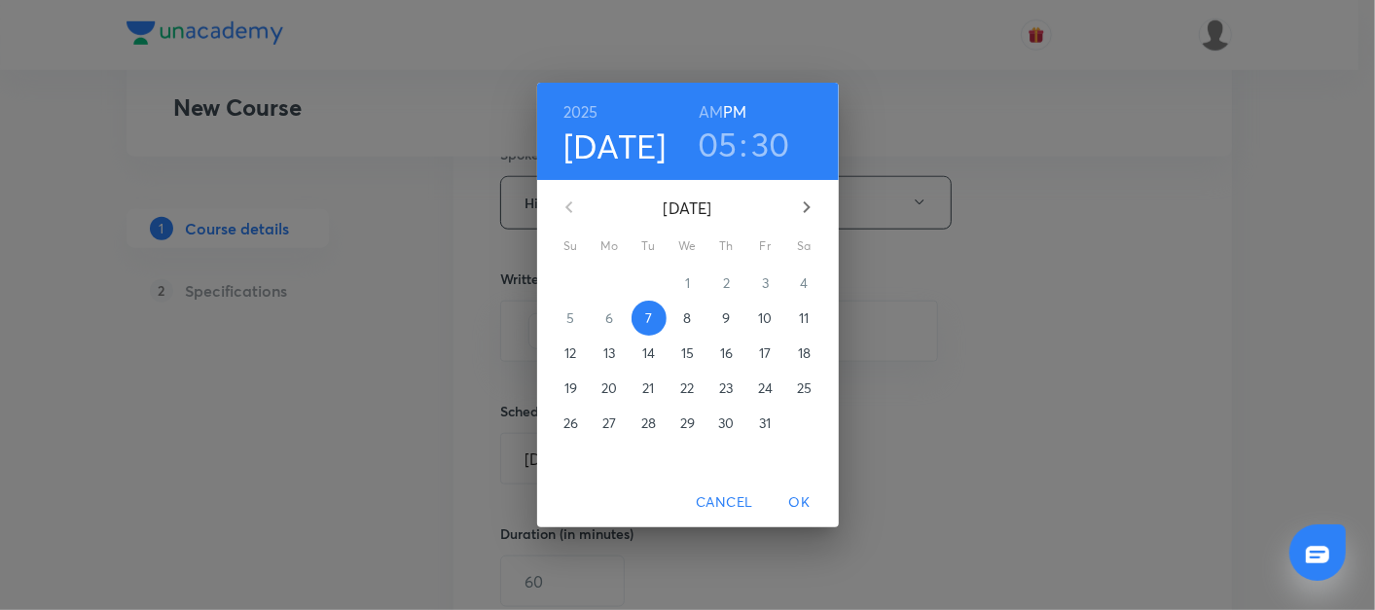
click at [762, 350] on p "17" at bounding box center [765, 352] width 12 height 19
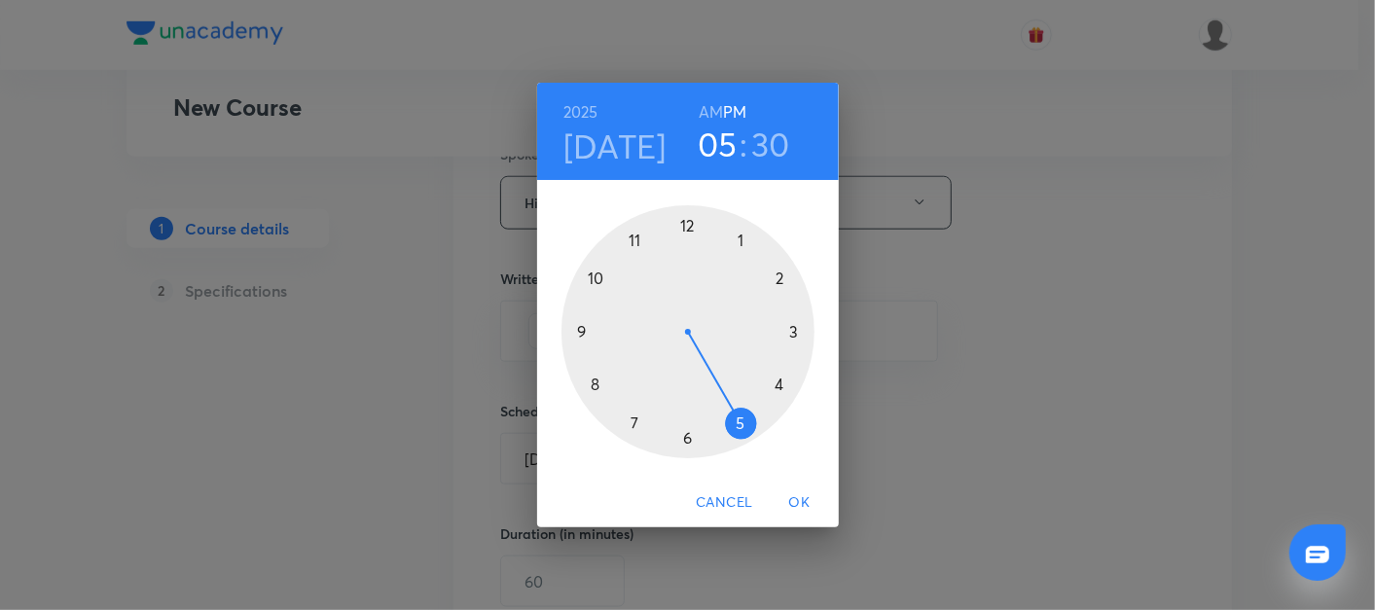
click at [581, 340] on div at bounding box center [687, 331] width 253 height 253
click at [792, 333] on div at bounding box center [687, 331] width 253 height 253
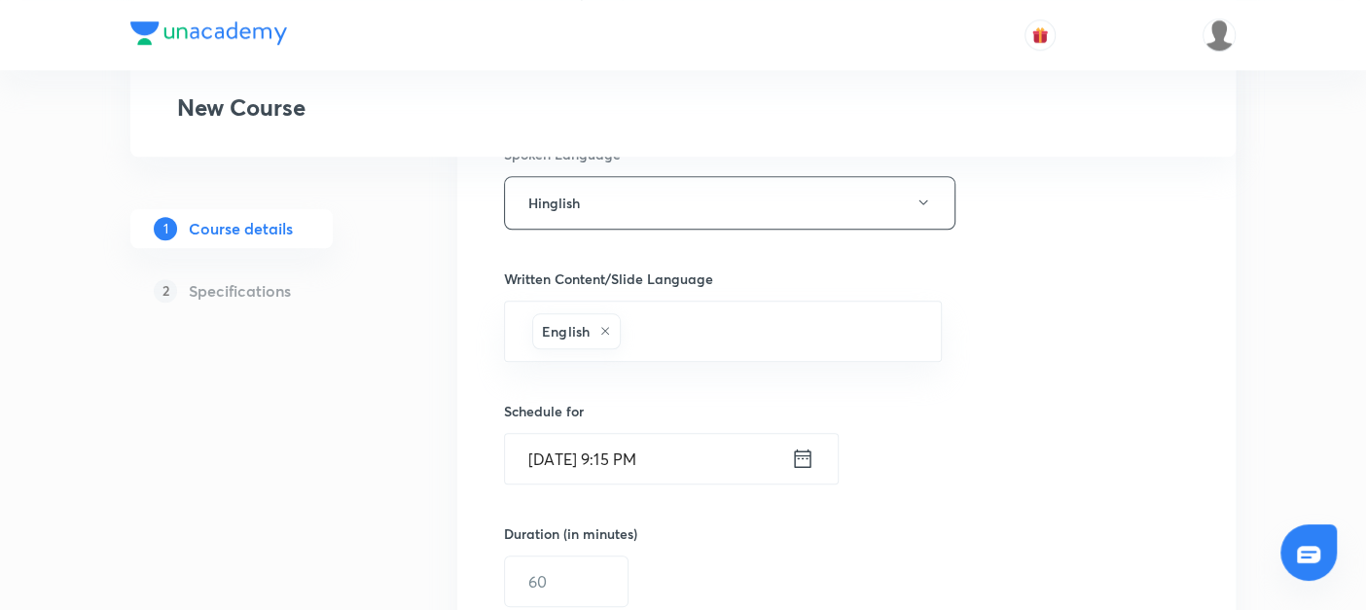
scroll to position [1145, 0]
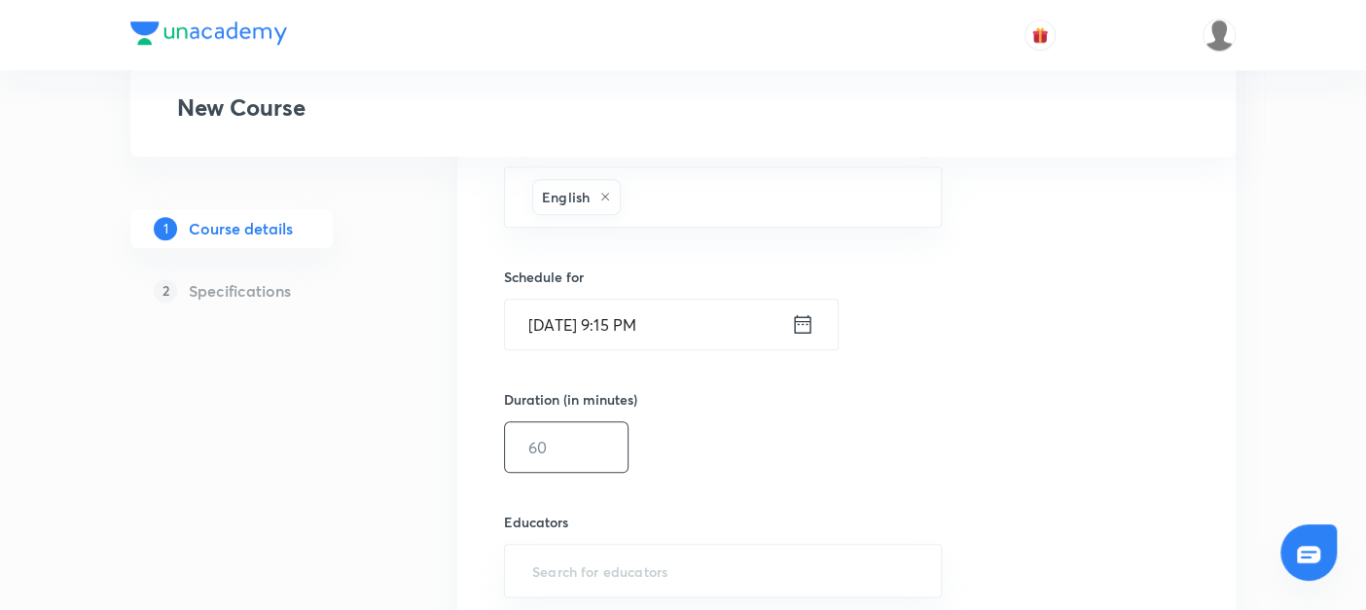
click at [557, 428] on input "text" at bounding box center [566, 447] width 123 height 50
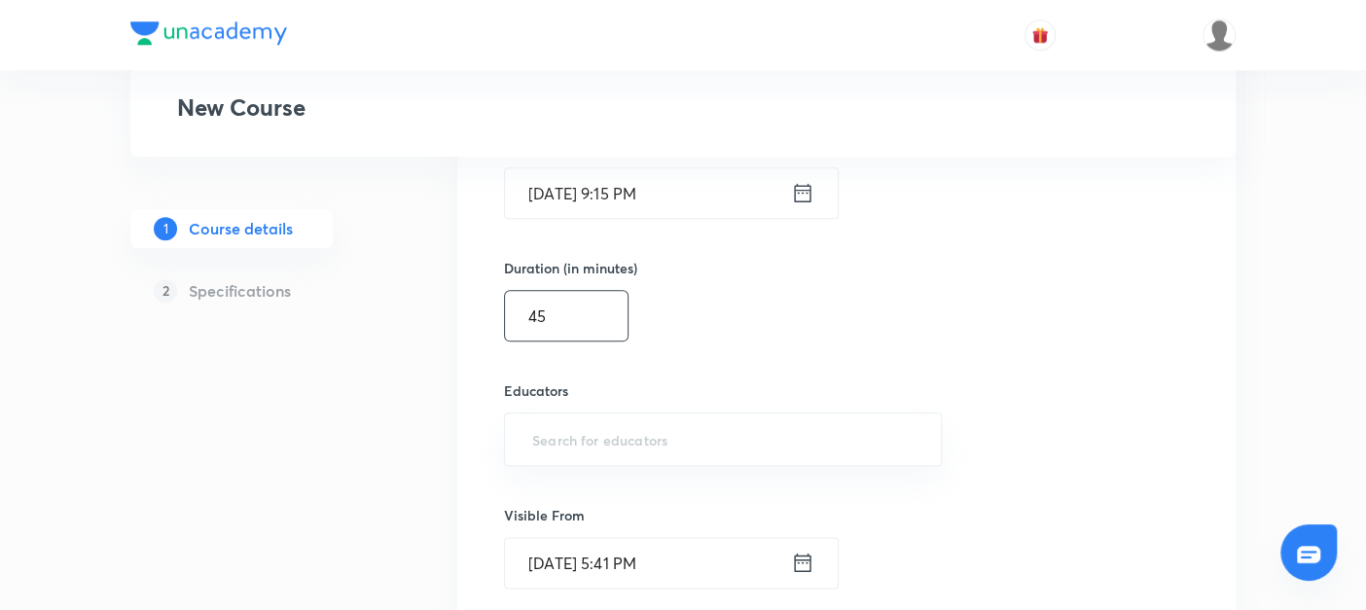
scroll to position [1277, 0]
type input "45"
click at [553, 434] on input "text" at bounding box center [722, 438] width 389 height 36
paste input "@amitvohra22-8435"
type input "@amitvohra22-8435"
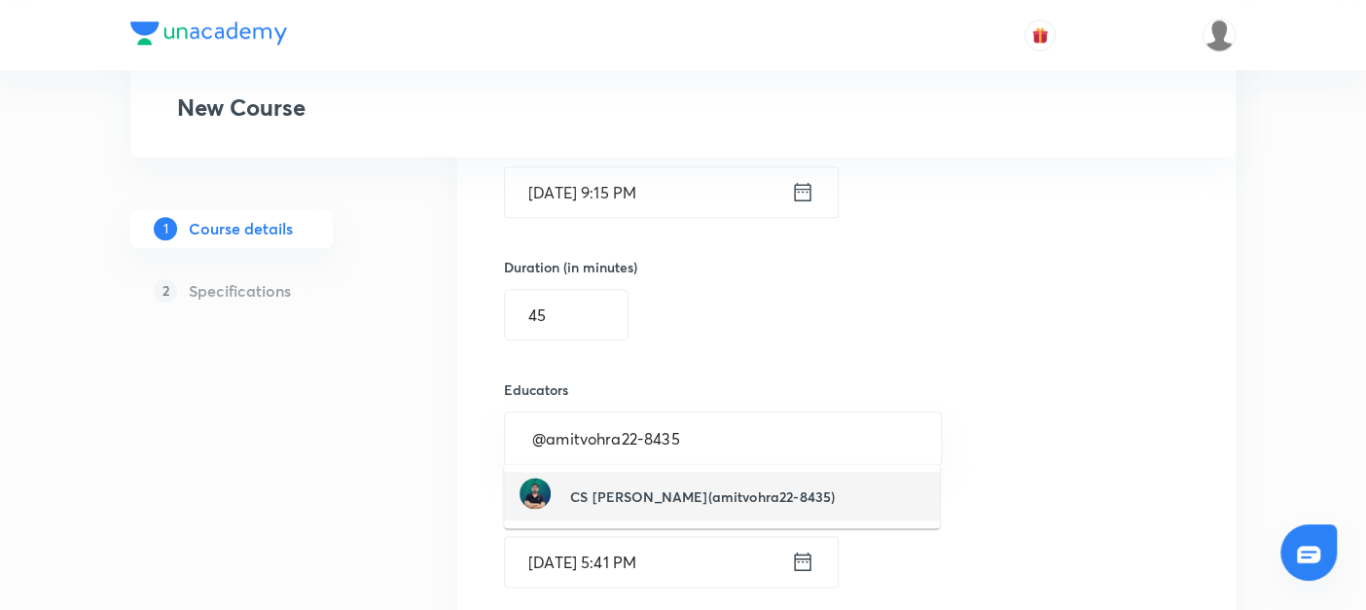
click at [569, 481] on picture at bounding box center [545, 496] width 51 height 37
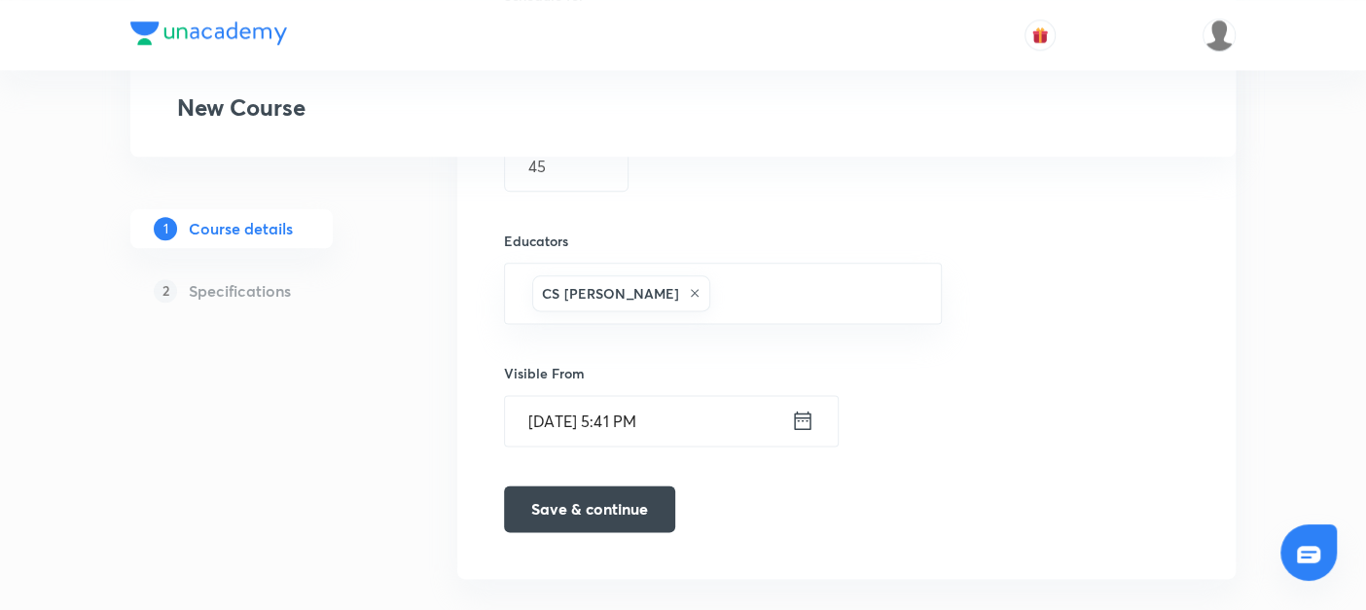
scroll to position [1451, 0]
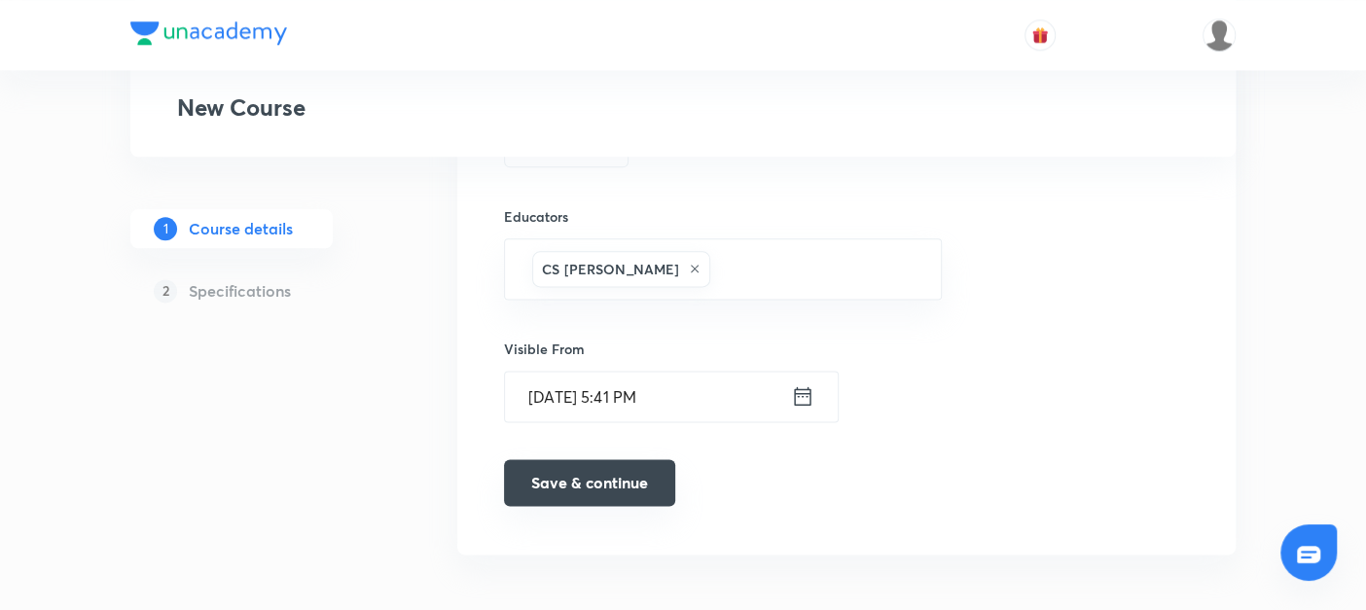
click at [547, 479] on button "Save & continue" at bounding box center [589, 482] width 171 height 47
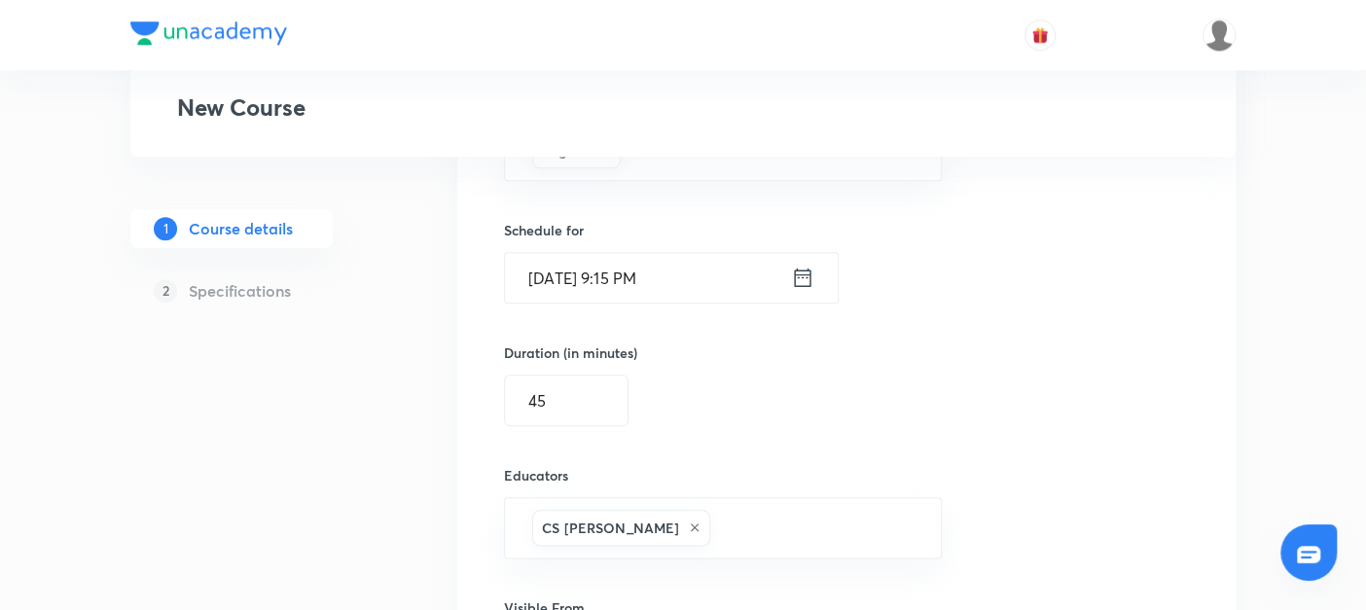
scroll to position [1217, 0]
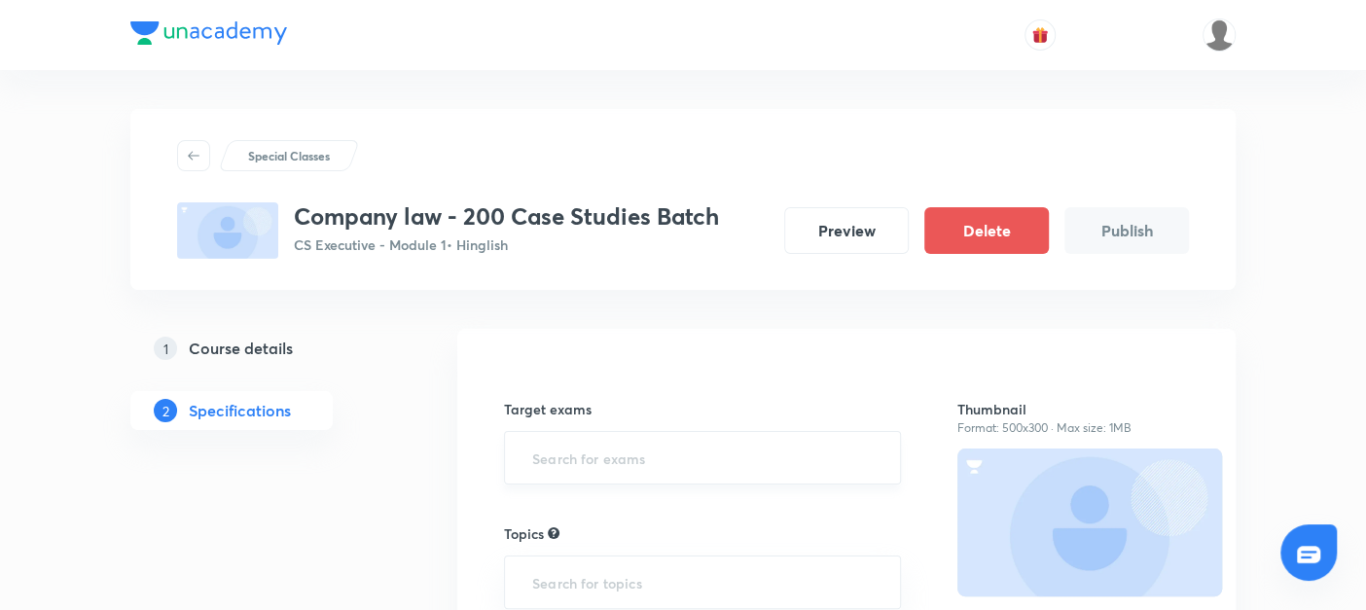
click at [551, 459] on input "text" at bounding box center [702, 458] width 348 height 36
type input "cs"
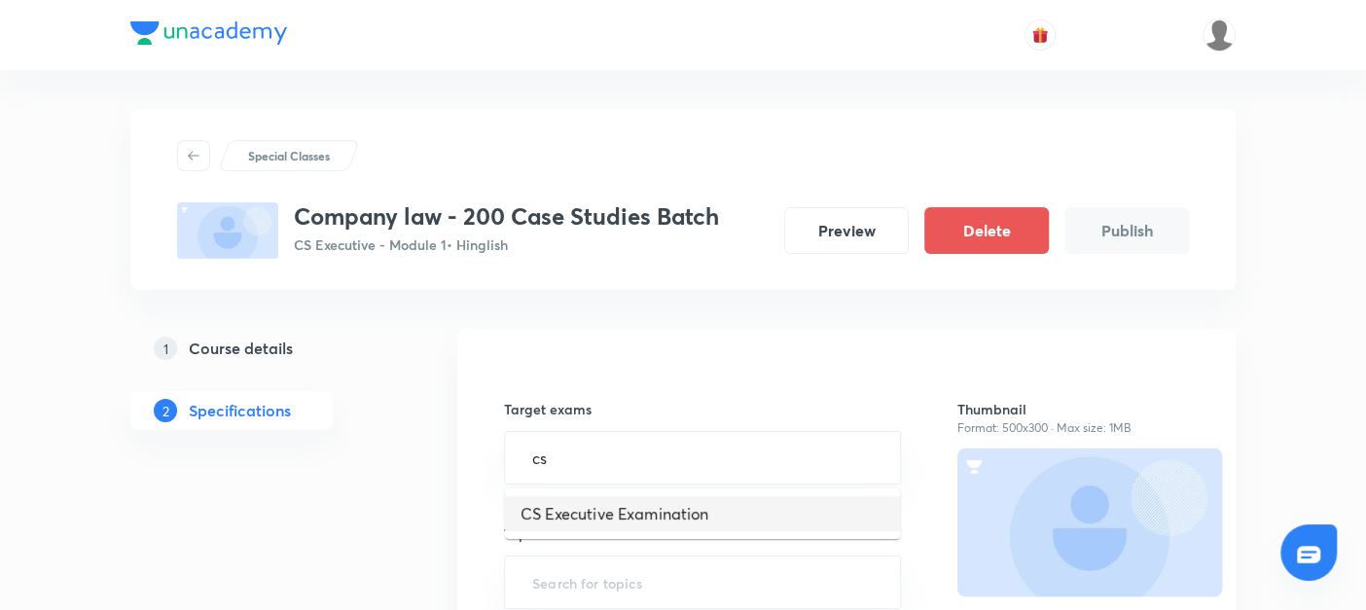
click at [539, 505] on li "CS Executive Examination" at bounding box center [702, 513] width 395 height 35
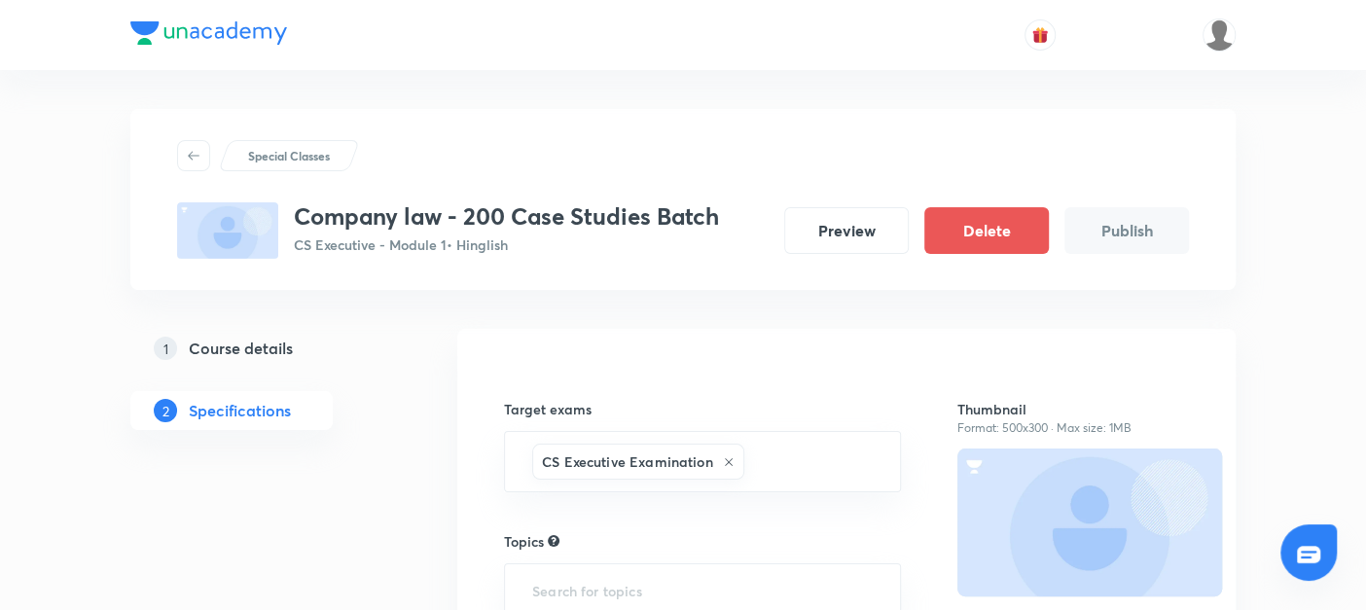
scroll to position [146, 0]
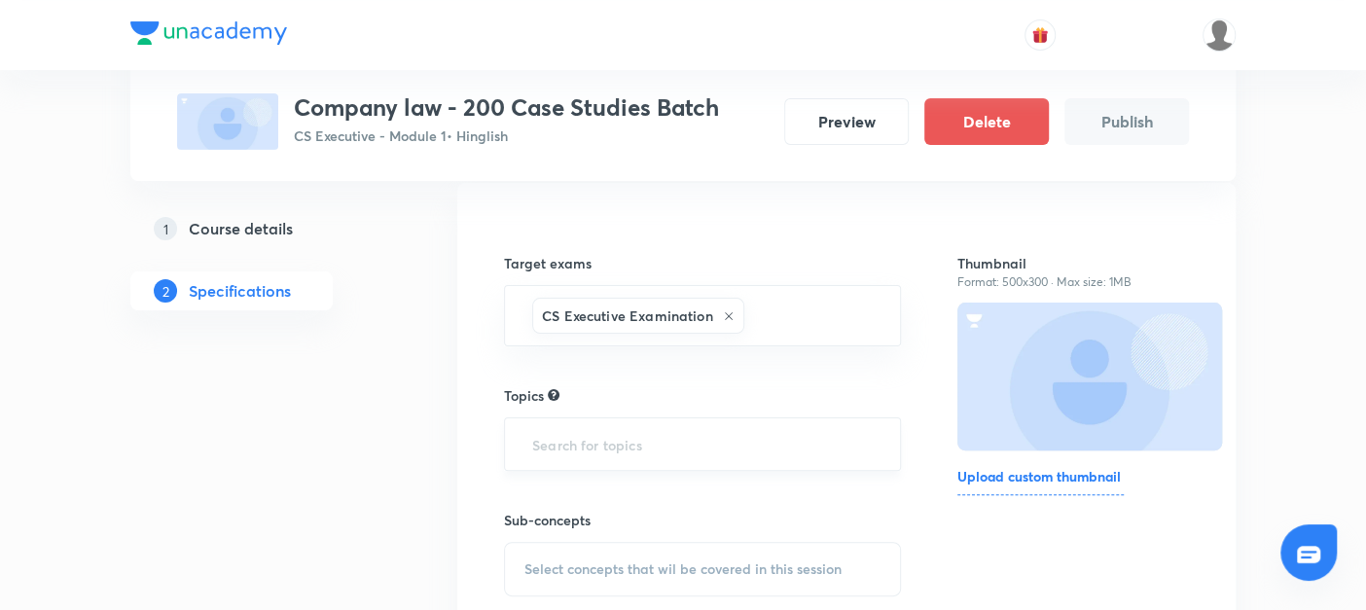
click at [557, 445] on input "text" at bounding box center [702, 444] width 348 height 36
type input "co"
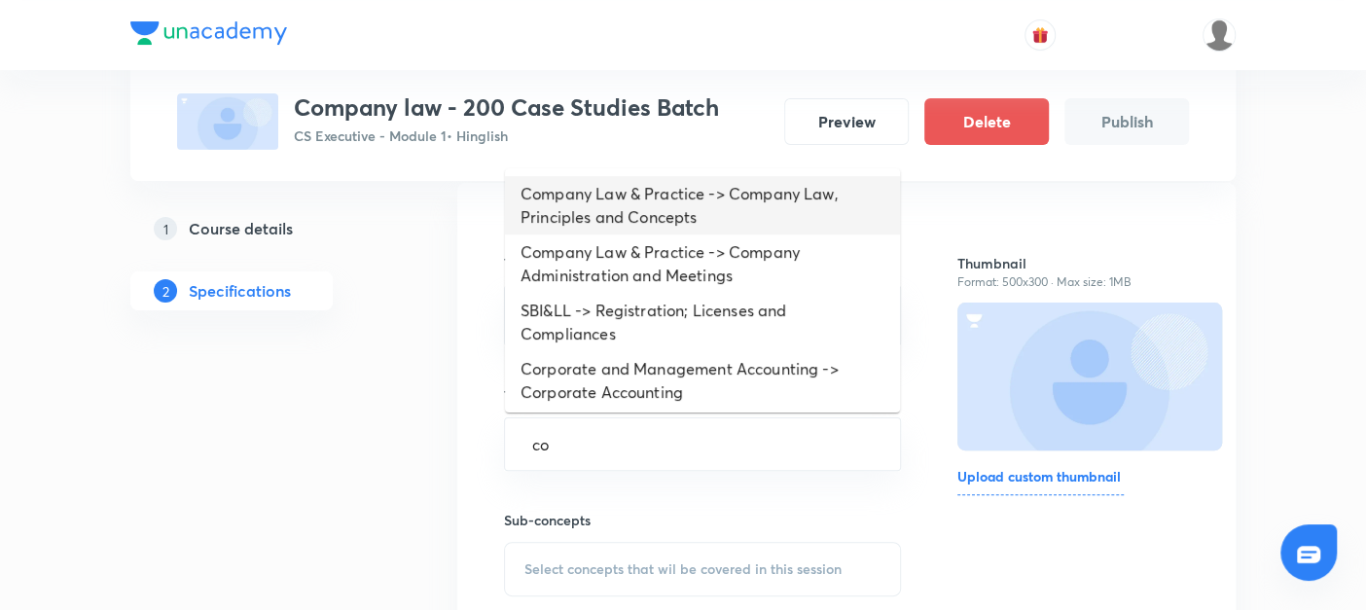
click at [585, 195] on li "Company Law & Practice -> Company Law, Principles and Concepts" at bounding box center [702, 205] width 395 height 58
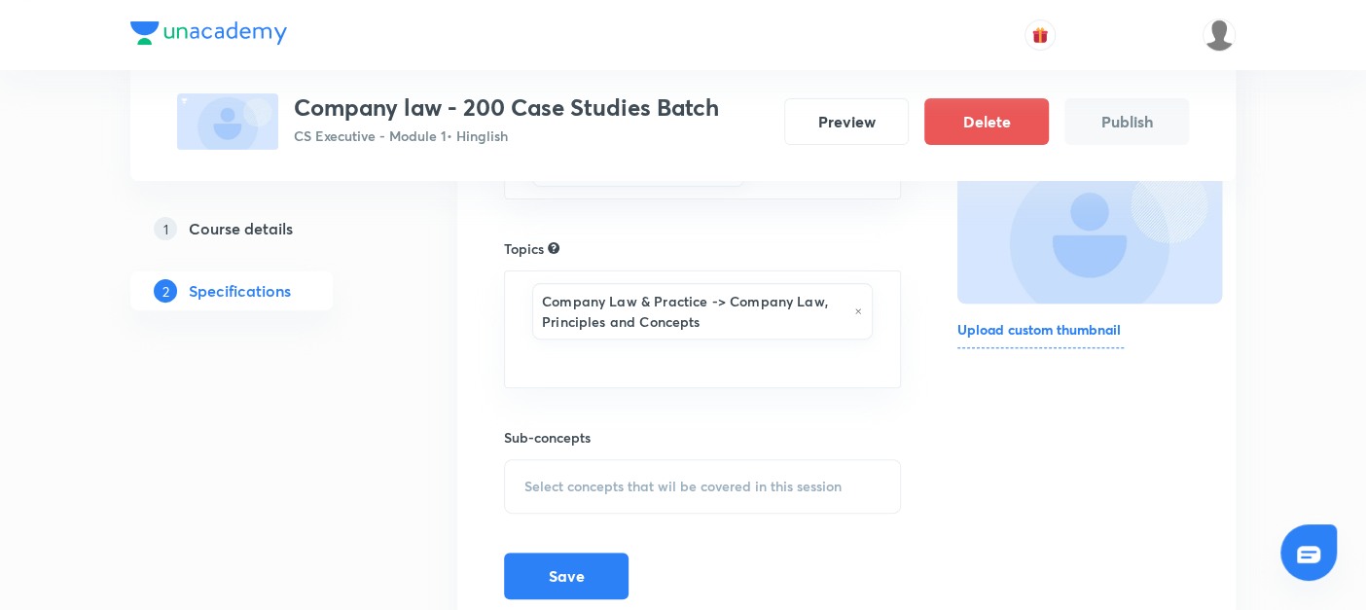
click at [517, 487] on div "Select concepts that wil be covered in this session" at bounding box center [702, 486] width 397 height 54
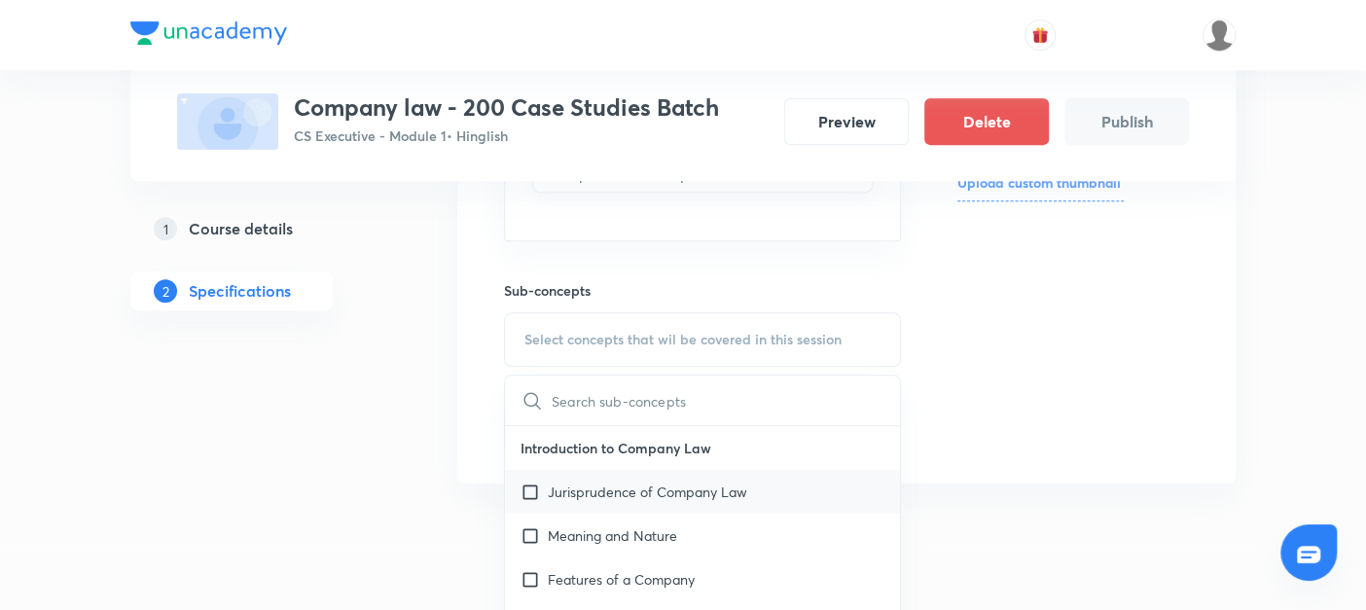
click at [526, 484] on input "checkbox" at bounding box center [534, 492] width 27 height 20
checkbox input "true"
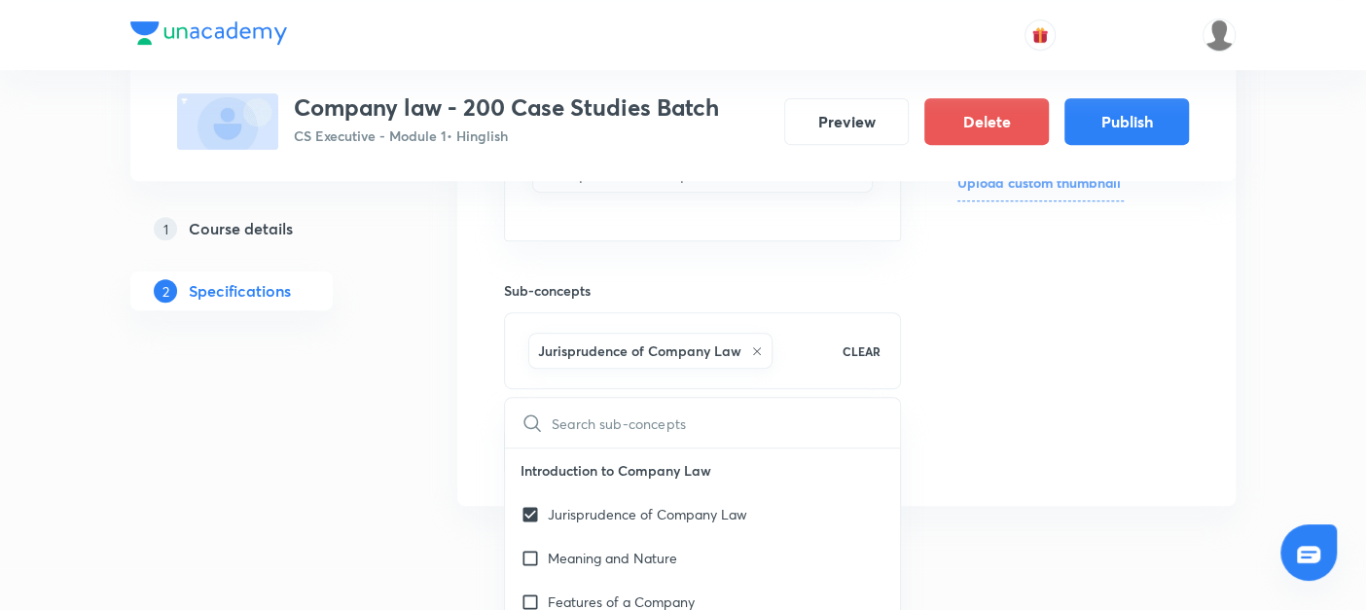
click at [426, 484] on div "Special Classes Company law - 200 Case Studies Batch CS Executive - Module 1 • …" at bounding box center [682, 101] width 1105 height 864
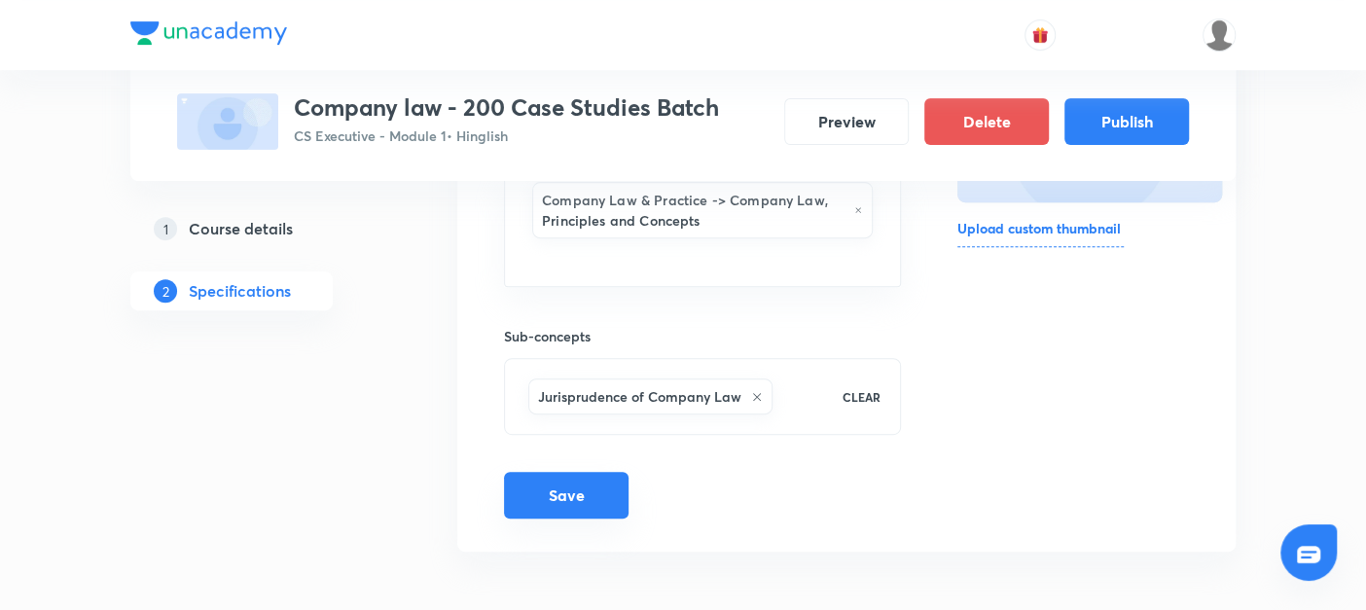
click at [580, 478] on button "Save" at bounding box center [566, 495] width 125 height 47
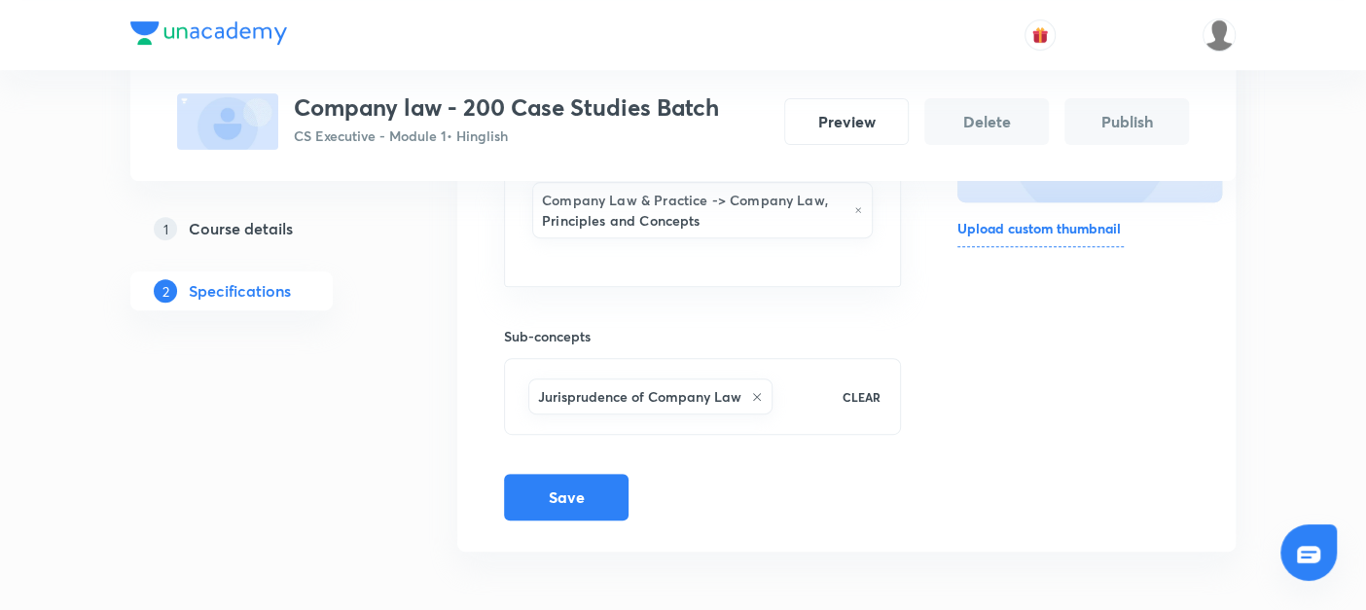
scroll to position [381, 0]
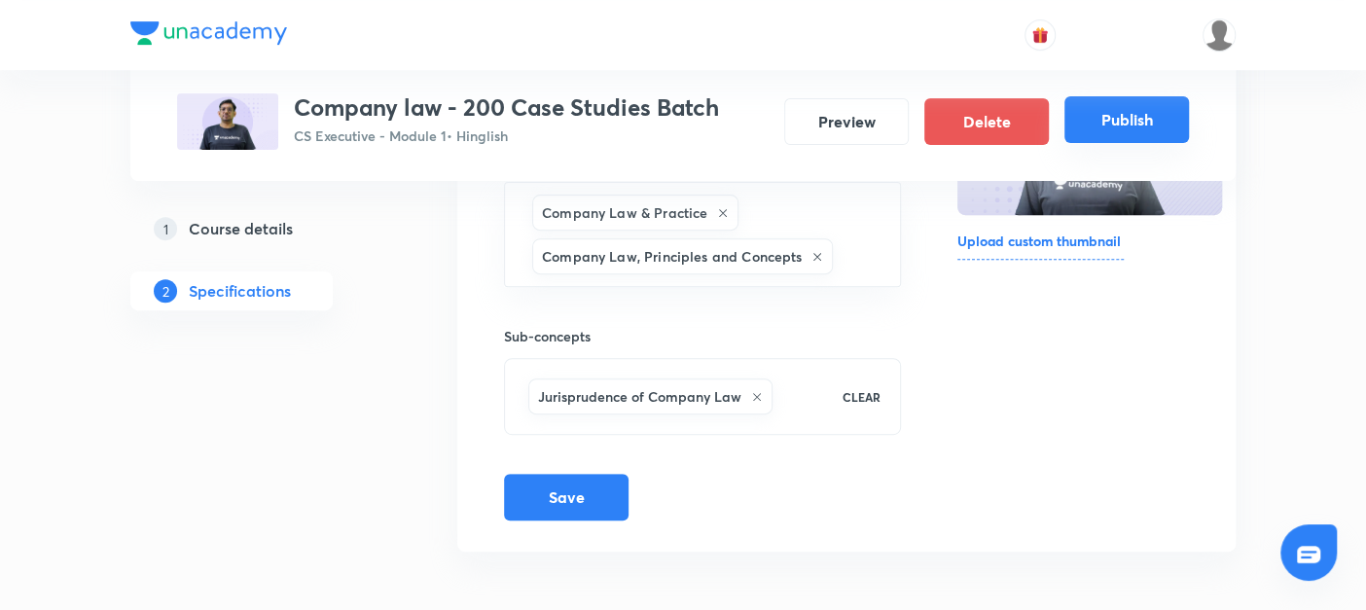
click at [1094, 133] on button "Publish" at bounding box center [1126, 119] width 125 height 47
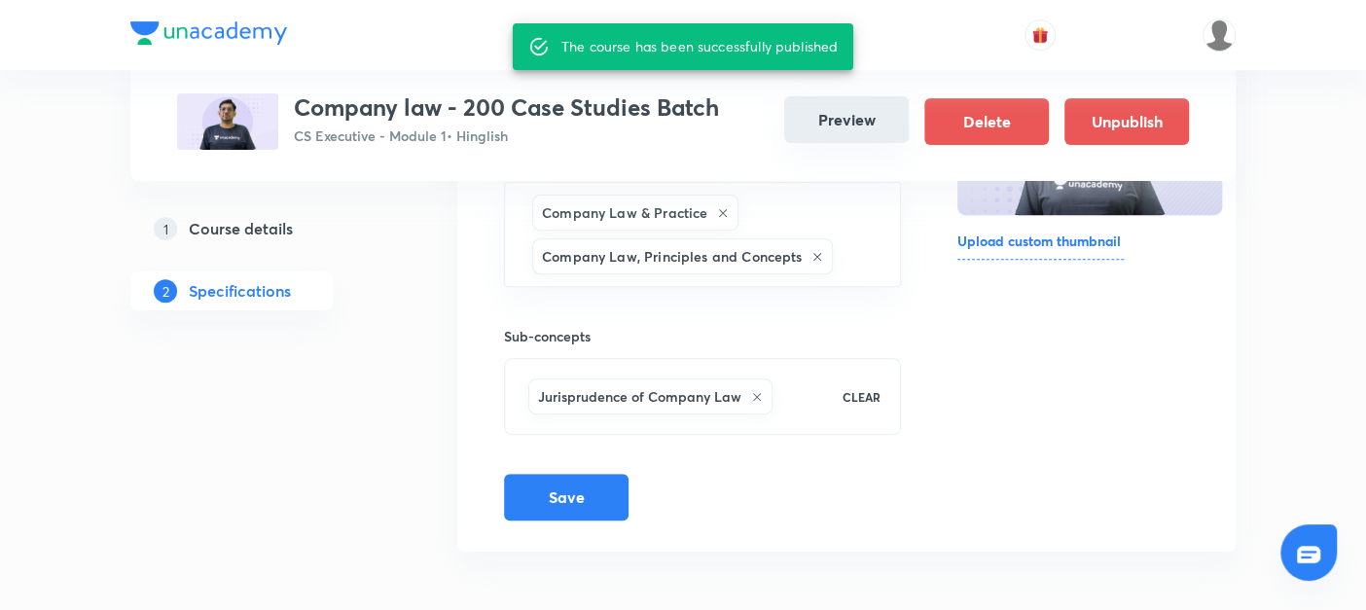
click at [842, 119] on button "Preview" at bounding box center [846, 119] width 125 height 47
